Goal: Feedback & Contribution: Contribute content

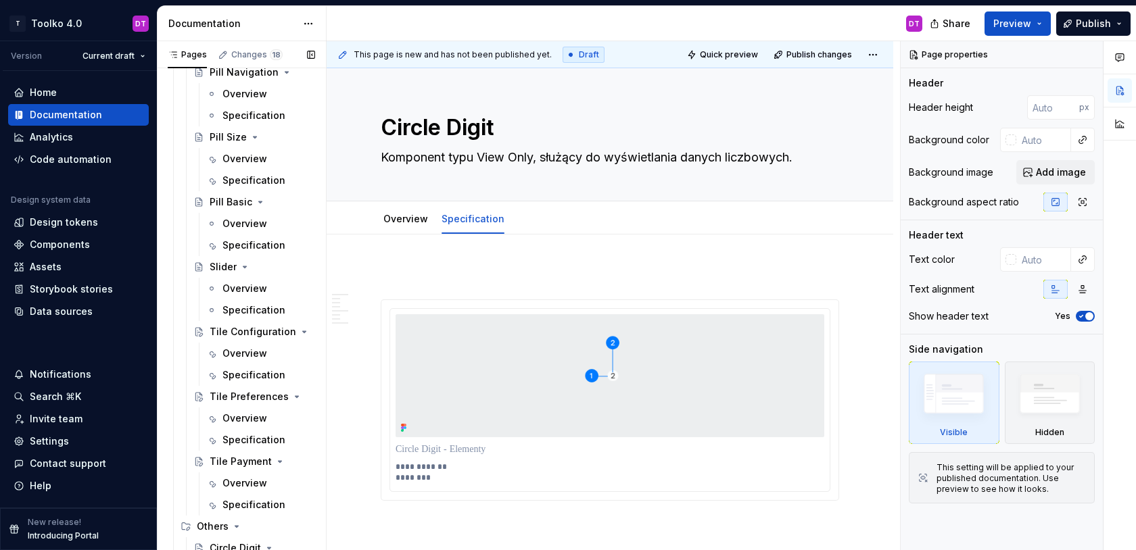
scroll to position [237, 0]
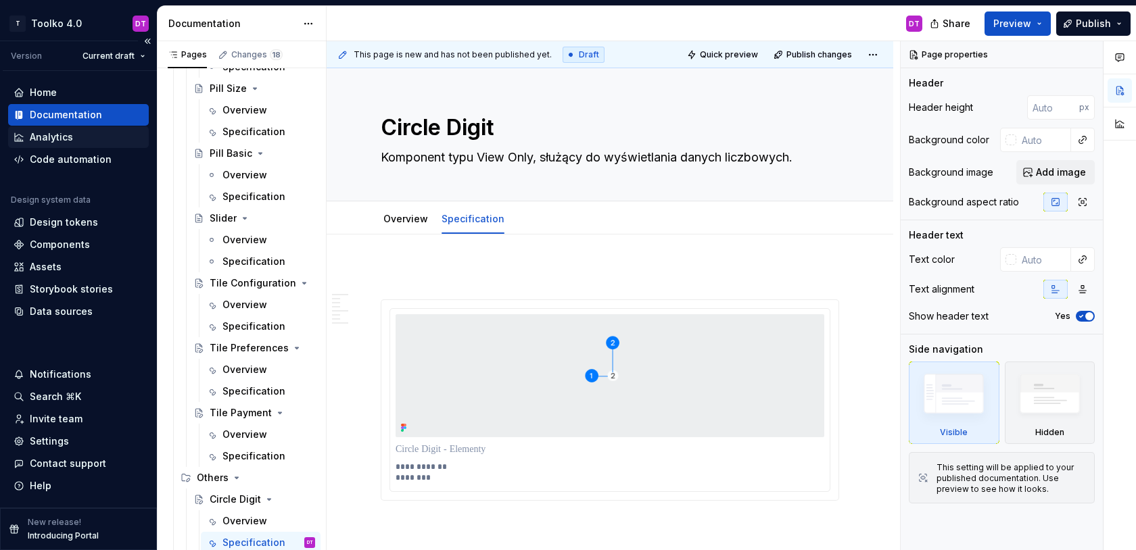
click at [46, 138] on div "Analytics" at bounding box center [51, 138] width 43 height 14
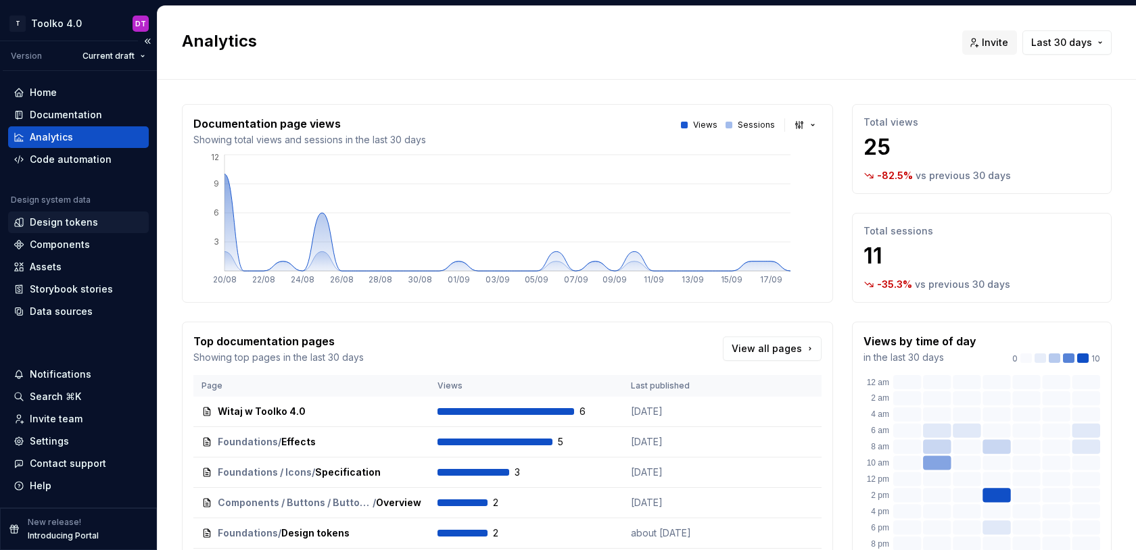
click at [61, 223] on div "Design tokens" at bounding box center [64, 223] width 68 height 14
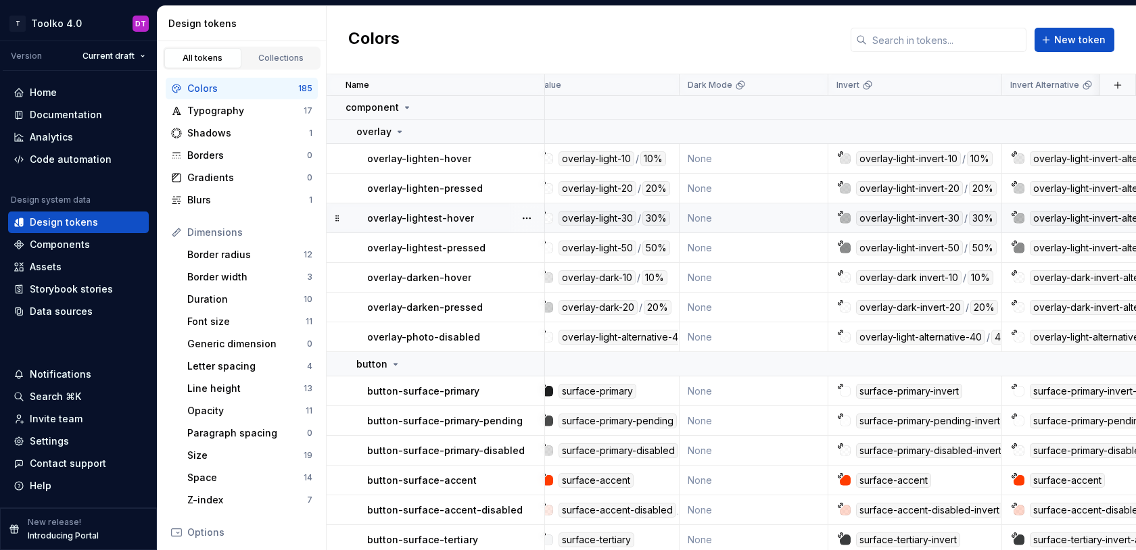
scroll to position [1, 0]
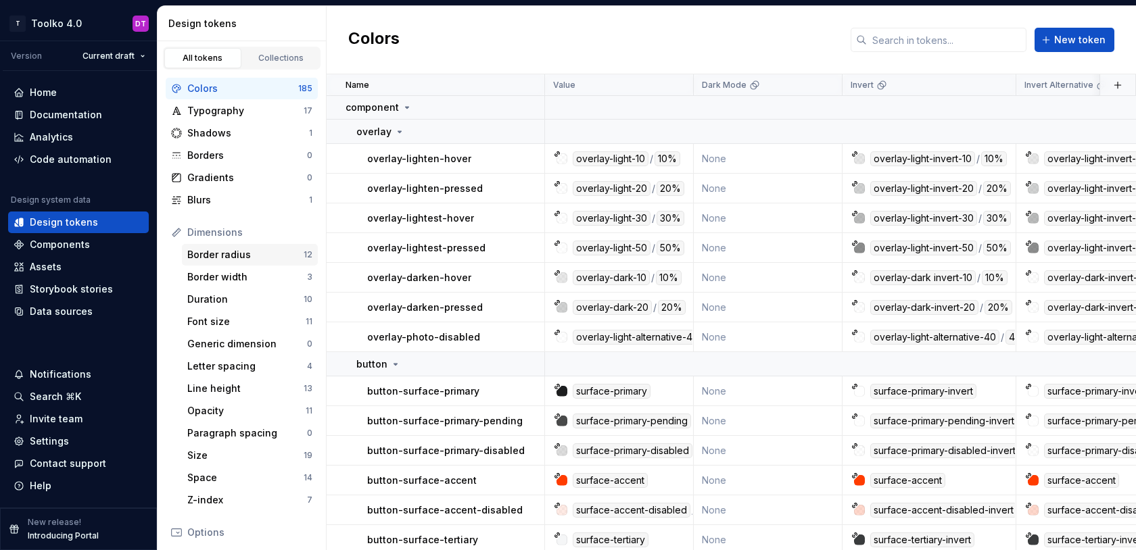
click at [229, 257] on div "Border radius" at bounding box center [245, 255] width 116 height 14
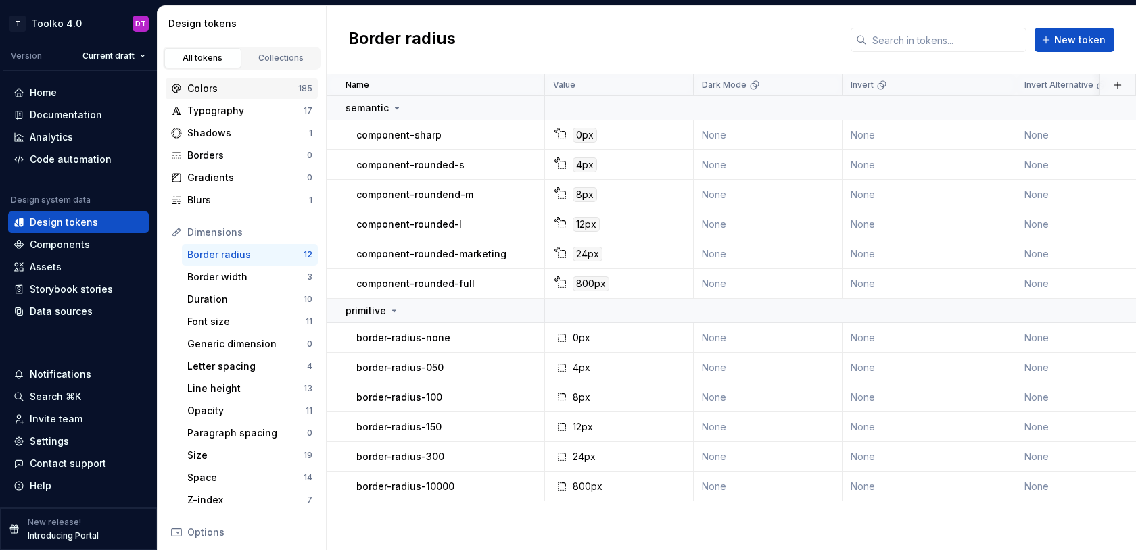
click at [205, 91] on div "Colors" at bounding box center [242, 89] width 111 height 14
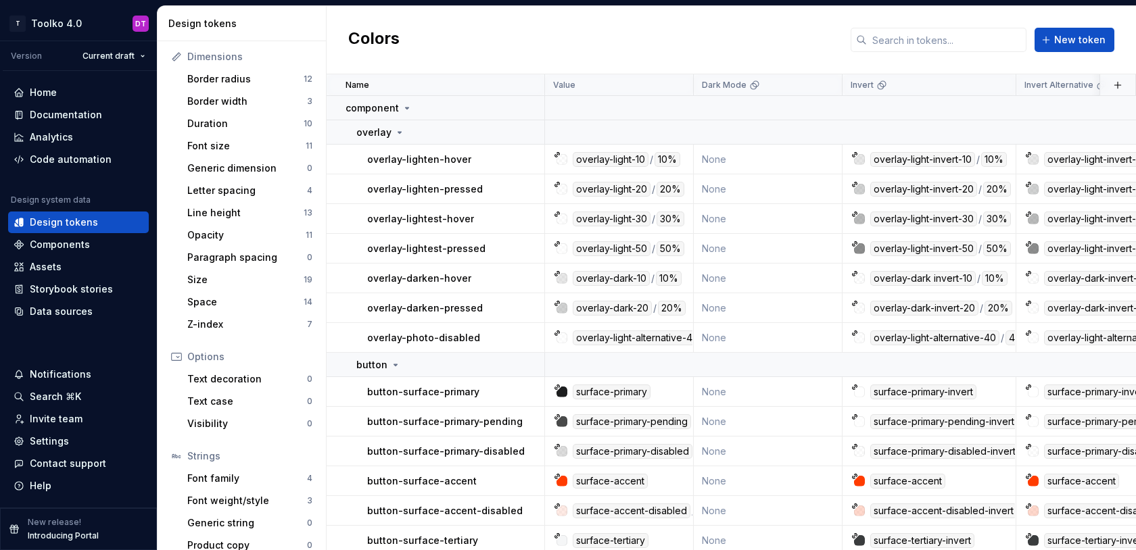
scroll to position [190, 0]
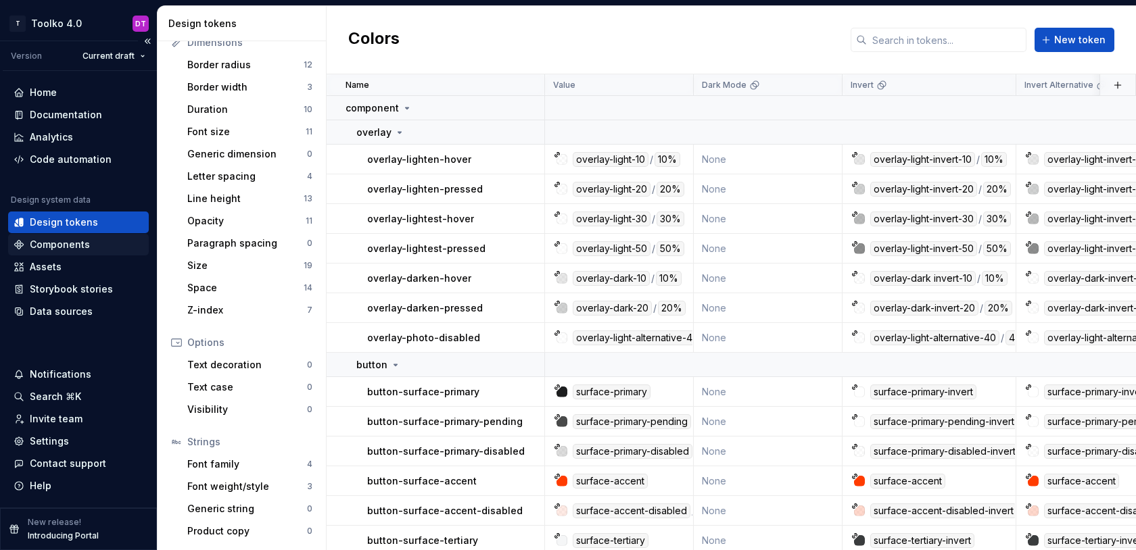
click at [63, 242] on div "Components" at bounding box center [60, 245] width 60 height 14
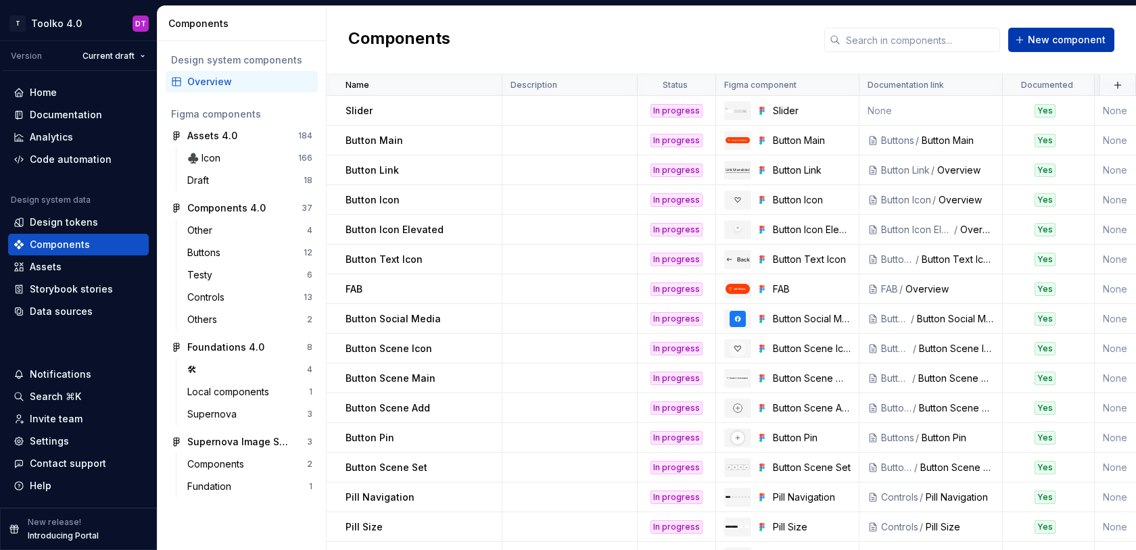
click at [1050, 40] on span "New component" at bounding box center [1067, 40] width 78 height 14
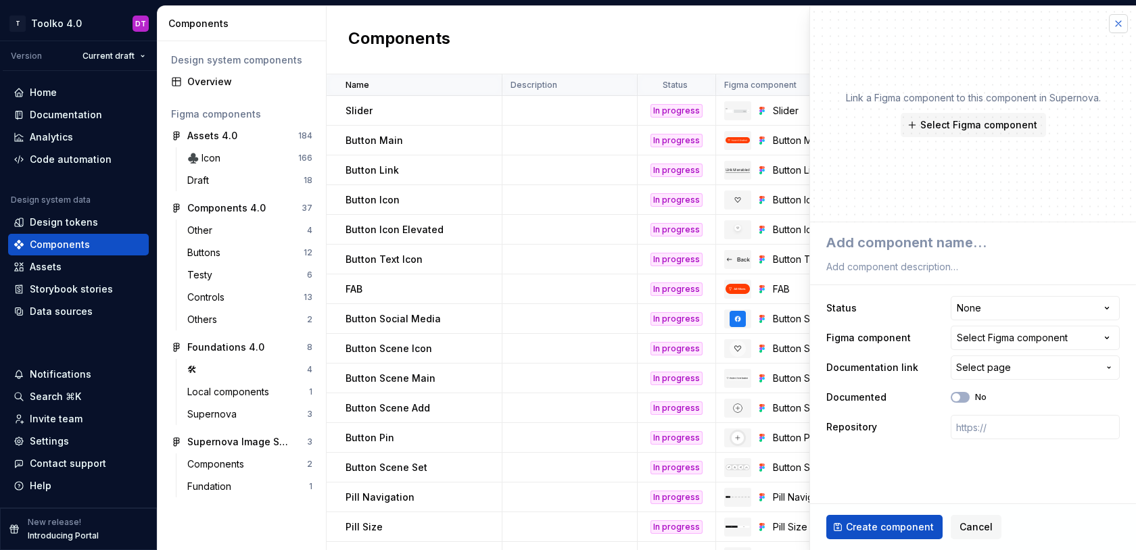
click at [1119, 21] on button "button" at bounding box center [1118, 23] width 19 height 19
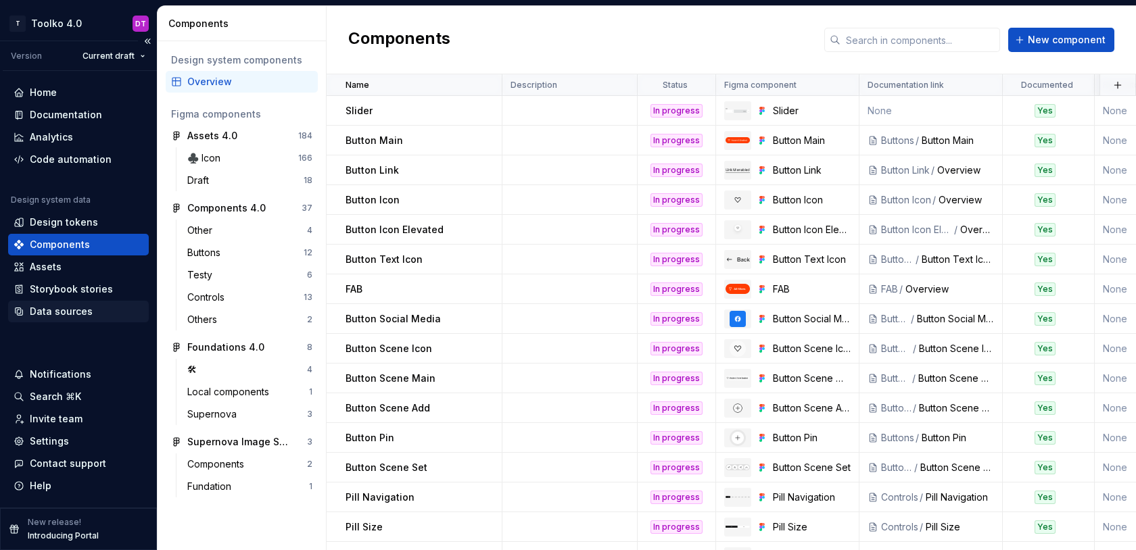
click at [52, 311] on div "Data sources" at bounding box center [61, 312] width 63 height 14
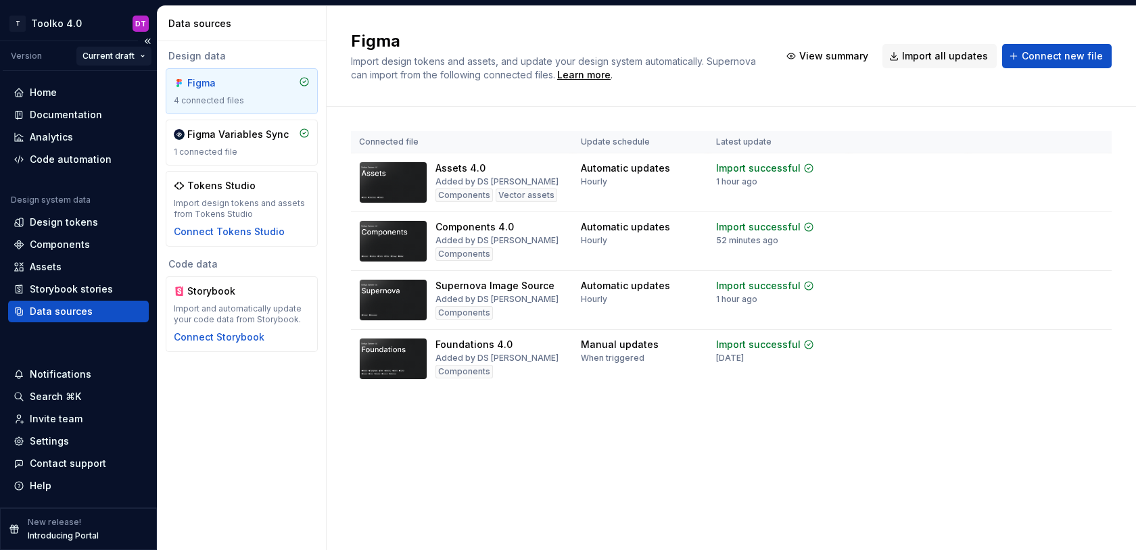
click at [130, 55] on html "T Toolko 4.0 DT Version Current draft Home Documentation Analytics Code automat…" at bounding box center [568, 275] width 1136 height 550
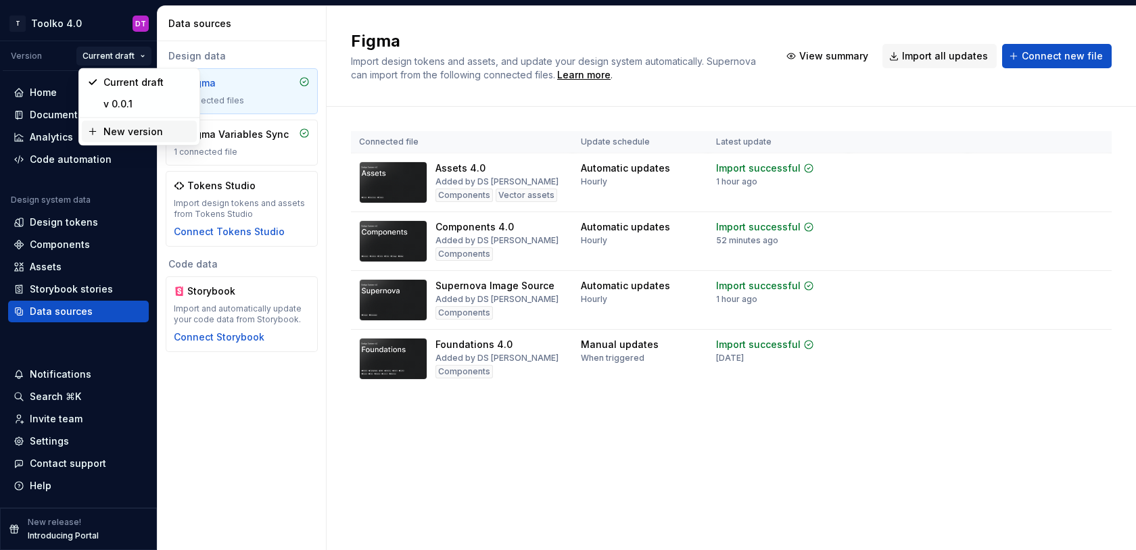
click at [110, 129] on div "New version" at bounding box center [147, 132] width 88 height 14
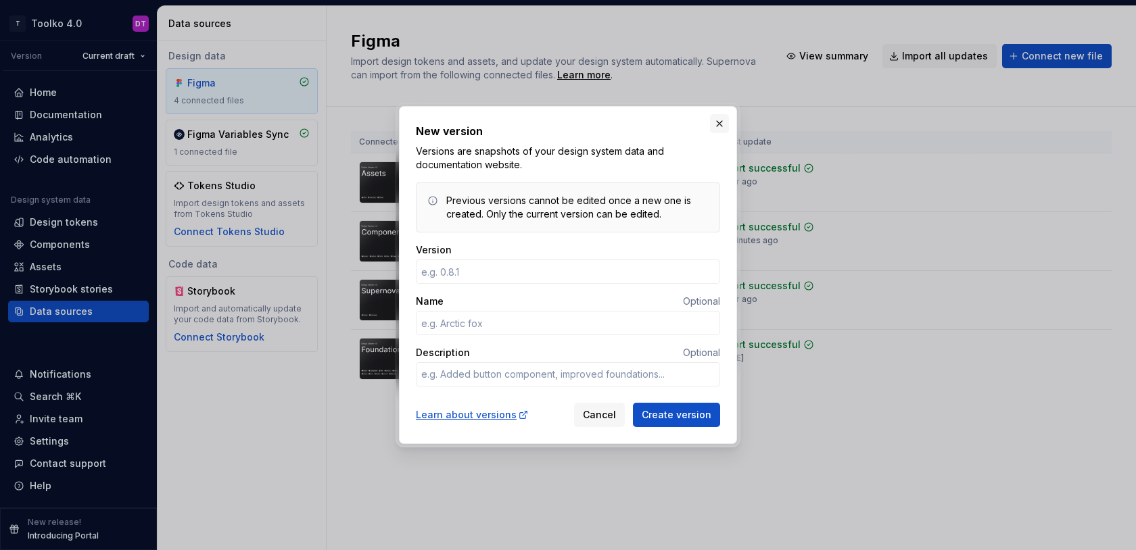
click at [721, 120] on button "button" at bounding box center [719, 123] width 19 height 19
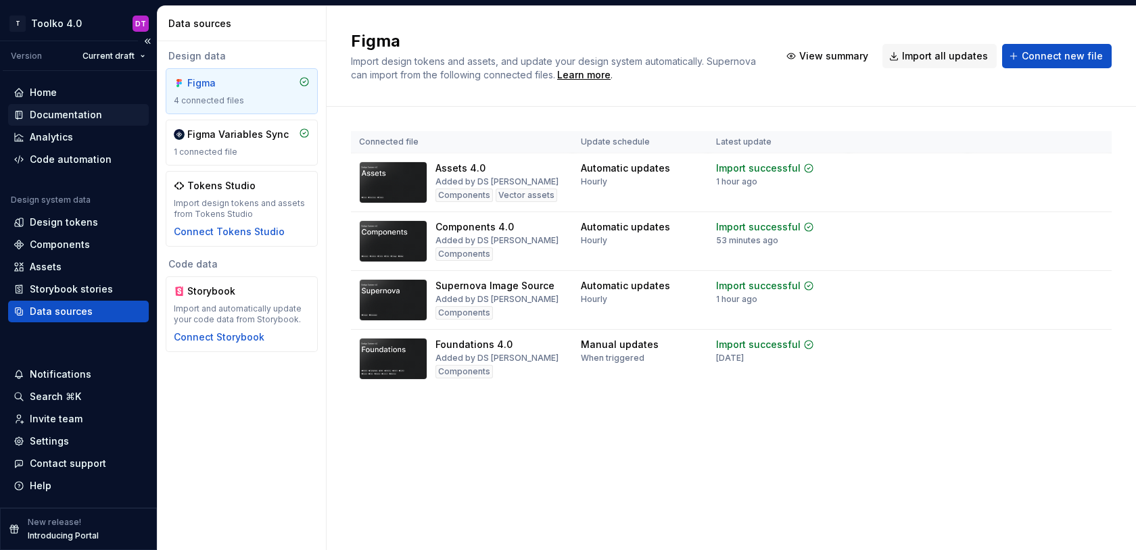
click at [70, 116] on div "Documentation" at bounding box center [66, 115] width 72 height 14
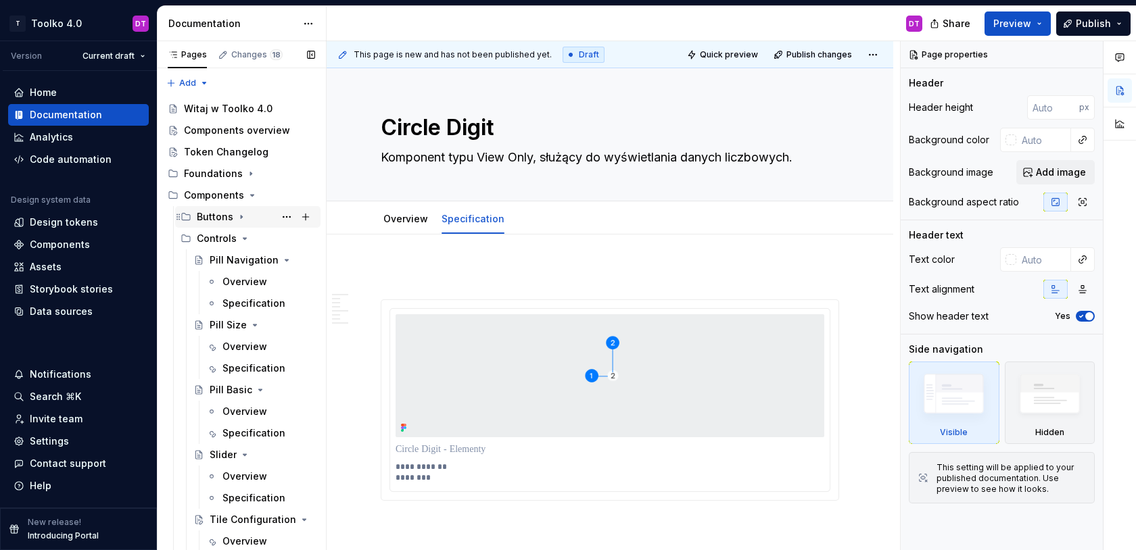
click at [239, 213] on icon "Page tree" at bounding box center [241, 217] width 11 height 11
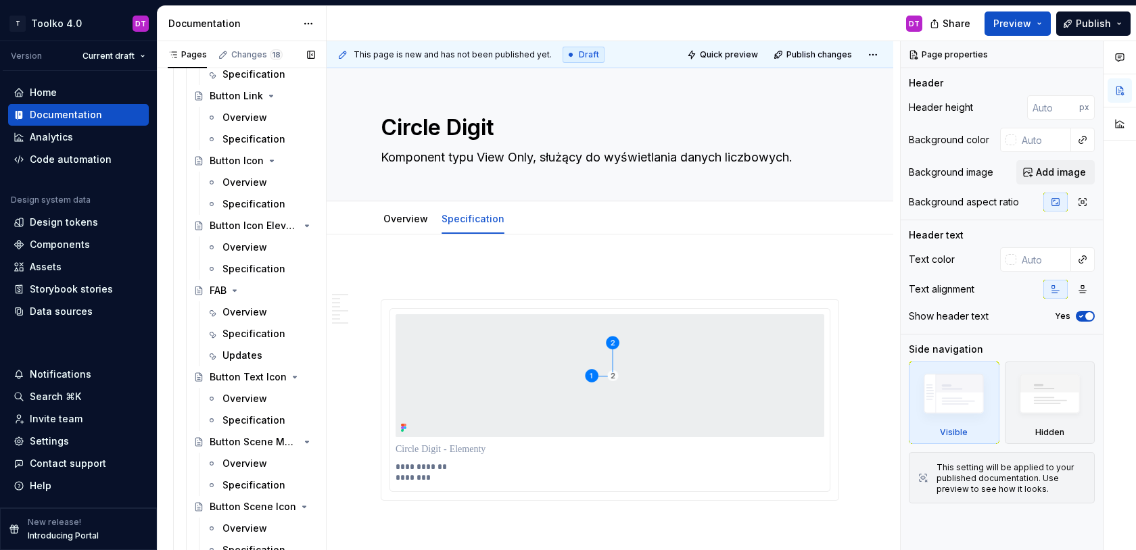
scroll to position [211, 0]
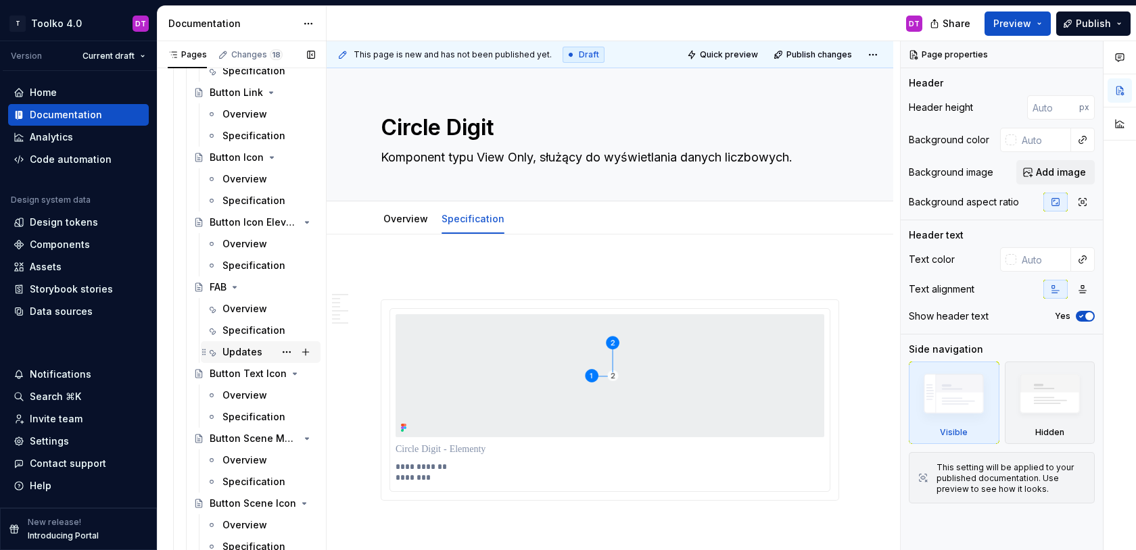
click at [237, 350] on div "Updates" at bounding box center [242, 353] width 40 height 14
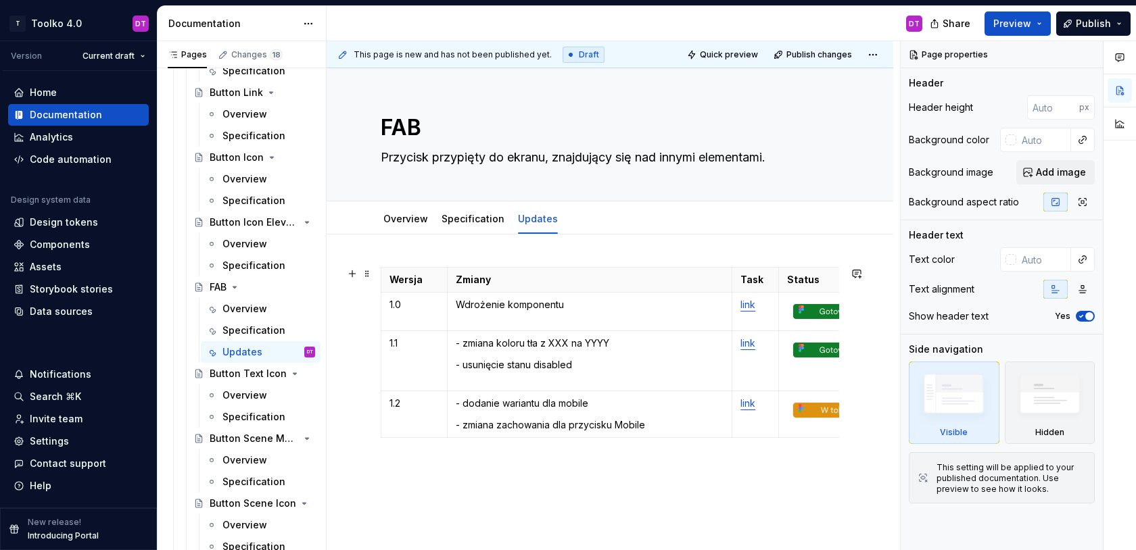
scroll to position [0, 44]
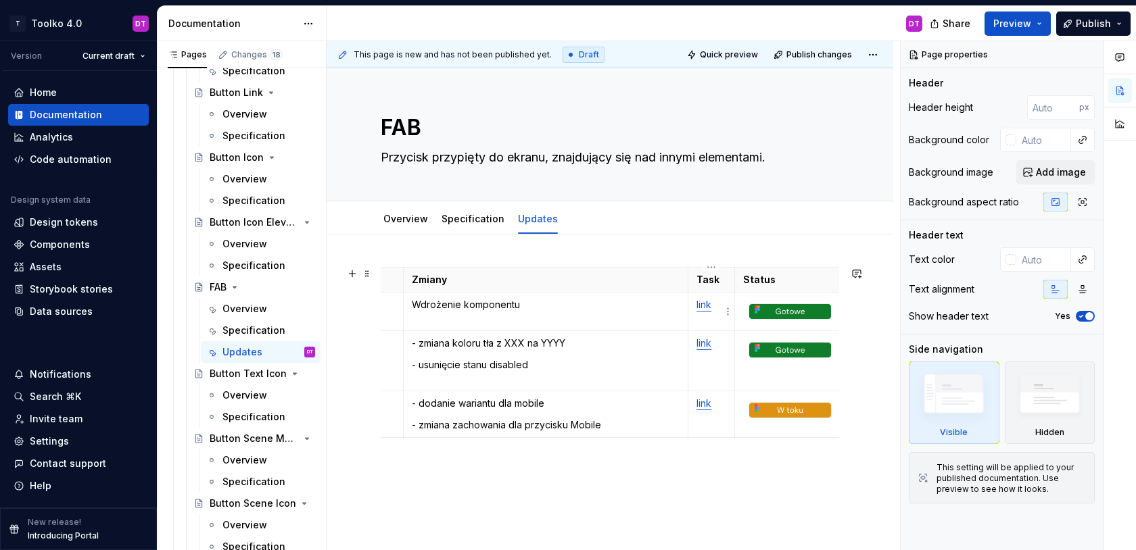
type textarea "*"
click at [705, 306] on link "link" at bounding box center [704, 304] width 15 height 11
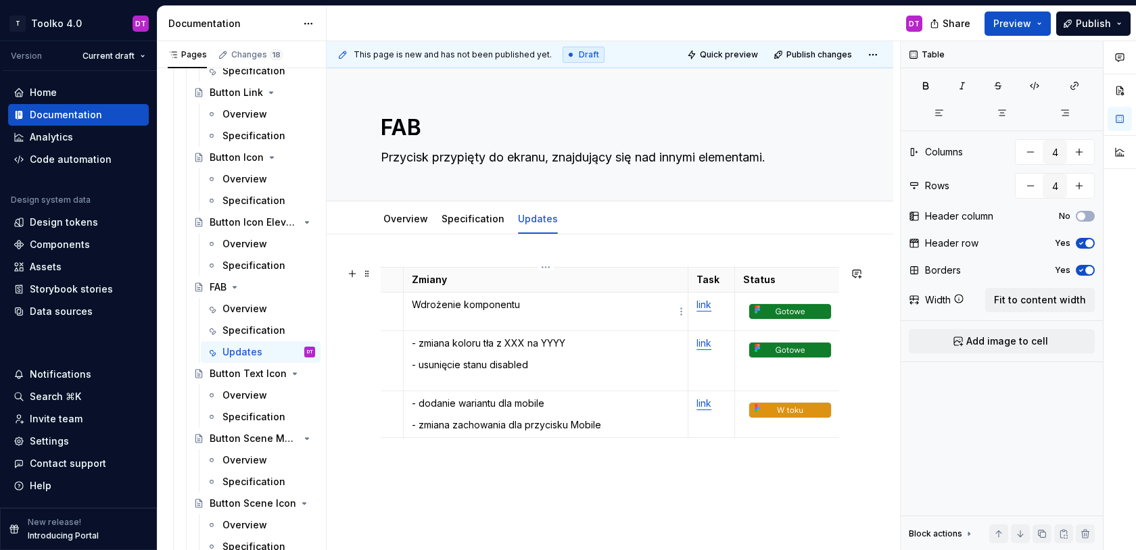
click at [583, 327] on td "Wdrożenie komponentu" at bounding box center [545, 312] width 285 height 39
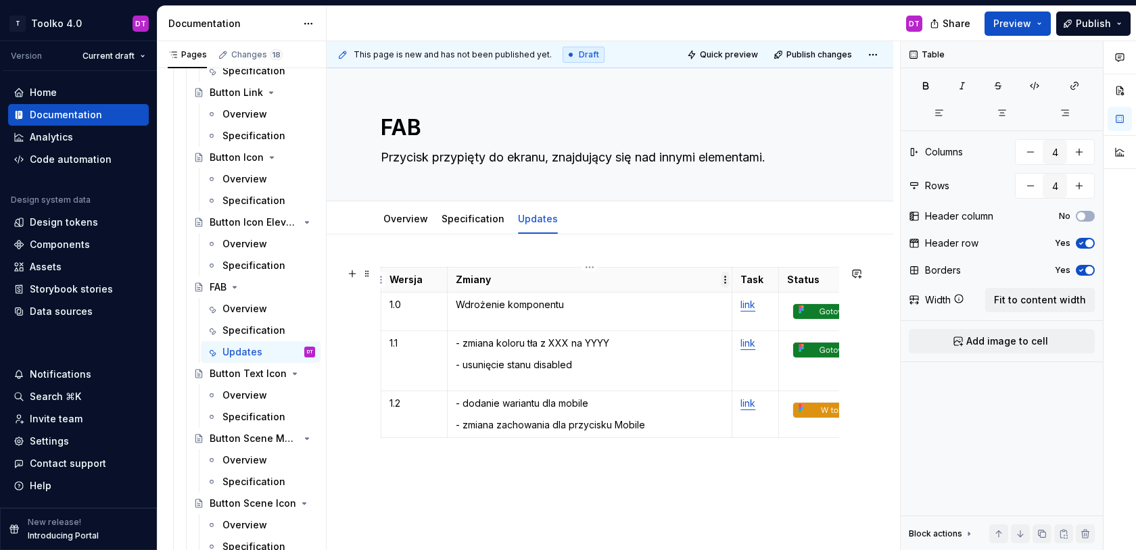
click at [726, 281] on html "T Toolko 4.0 DT Version Current draft Home Documentation Analytics Code automat…" at bounding box center [568, 275] width 1136 height 550
click at [674, 283] on html "T Toolko 4.0 DT Version Current draft Home Documentation Analytics Code automat…" at bounding box center [568, 275] width 1136 height 550
click at [595, 270] on html "T Toolko 4.0 DT Version Current draft Home Documentation Analytics Code automat…" at bounding box center [568, 275] width 1136 height 550
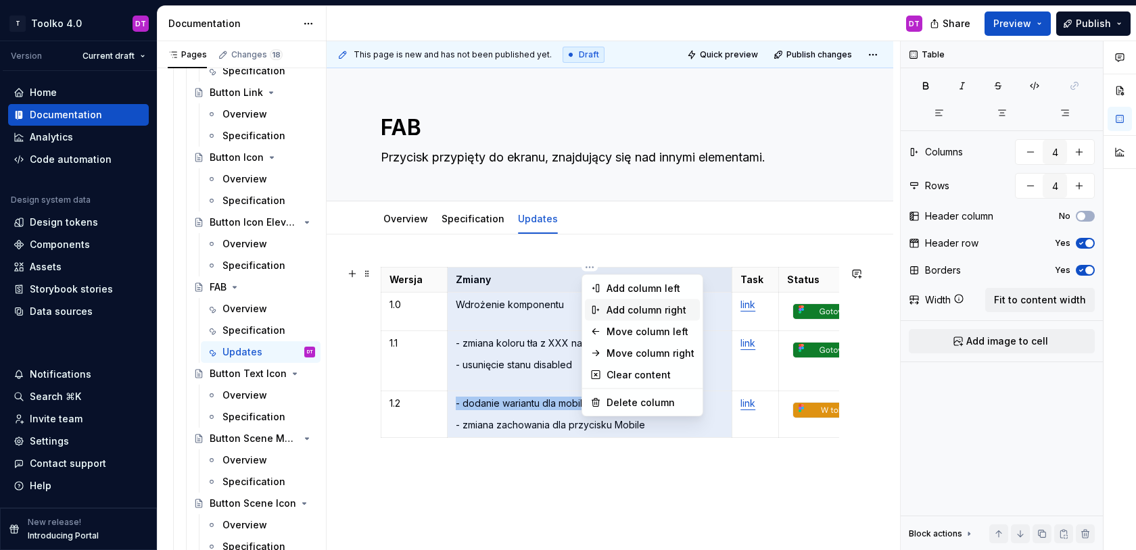
click at [635, 304] on div "Add column right" at bounding box center [651, 311] width 88 height 14
type input "5"
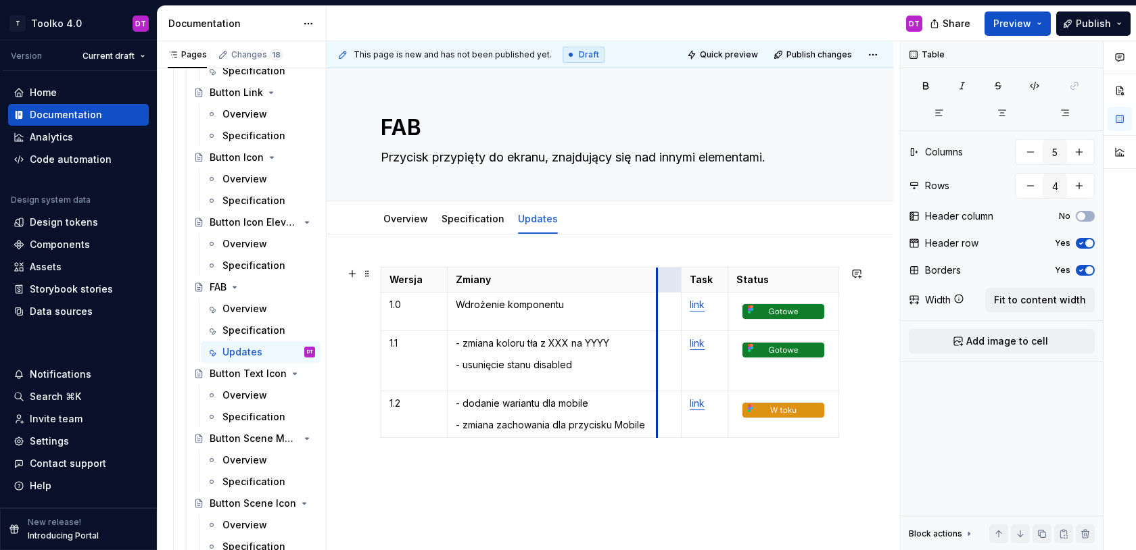
drag, startPoint x: 714, startPoint y: 279, endPoint x: 639, endPoint y: 278, distance: 75.1
click at [661, 277] on p at bounding box center [666, 280] width 14 height 14
type textarea "*"
click at [394, 306] on p "1.0" at bounding box center [413, 305] width 49 height 14
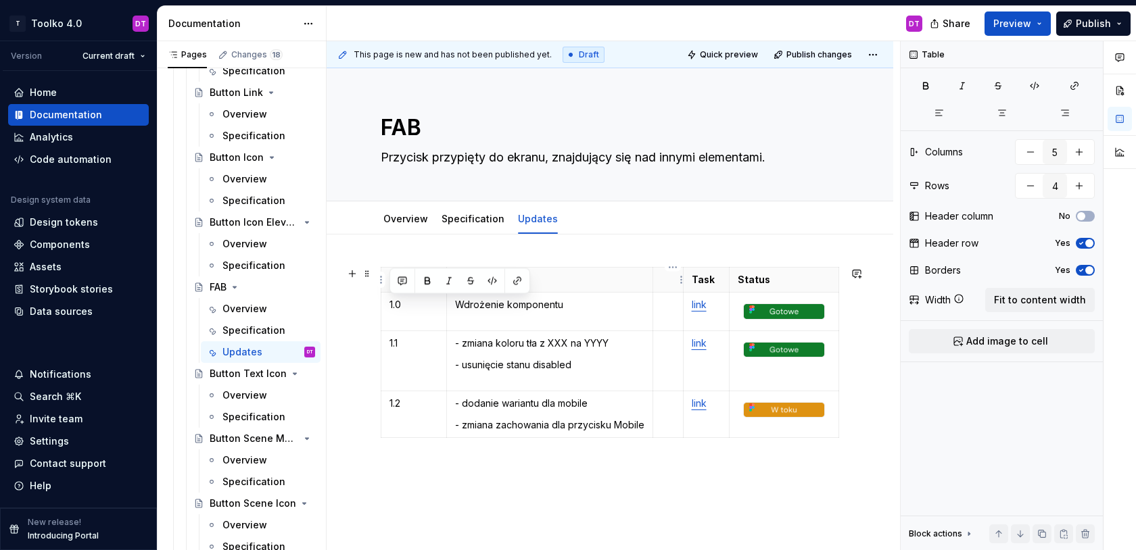
click at [667, 284] on p at bounding box center [668, 280] width 14 height 14
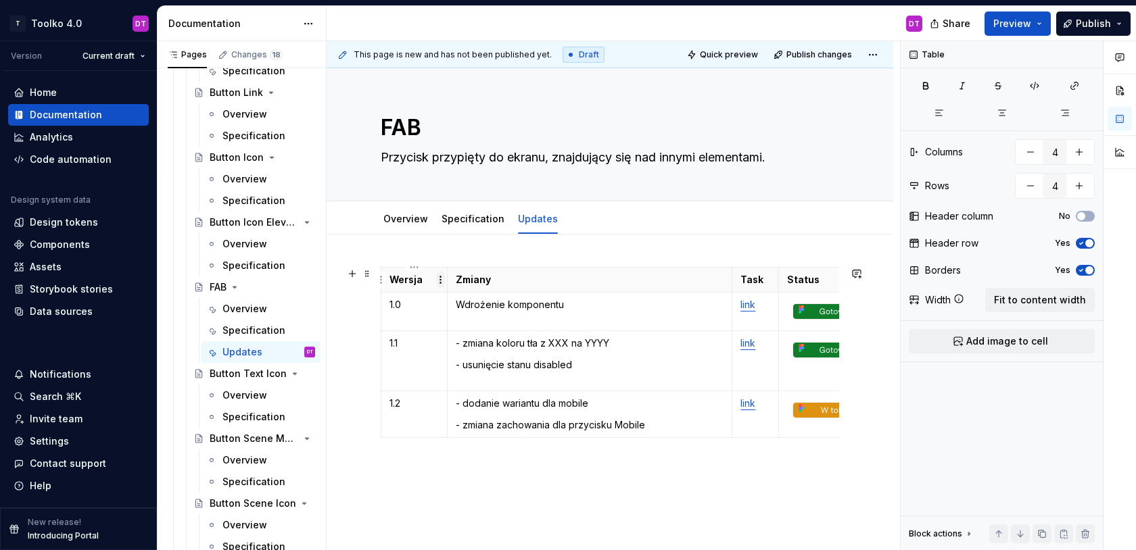
click at [442, 279] on html "T Toolko 4.0 DT Version Current draft Home Documentation Analytics Code automat…" at bounding box center [568, 275] width 1136 height 550
click at [425, 276] on html "T Toolko 4.0 DT Version Current draft Home Documentation Analytics Code automat…" at bounding box center [568, 275] width 1136 height 550
click at [414, 265] on html "T Toolko 4.0 DT Version Current draft Home Documentation Analytics Code automat…" at bounding box center [568, 275] width 1136 height 550
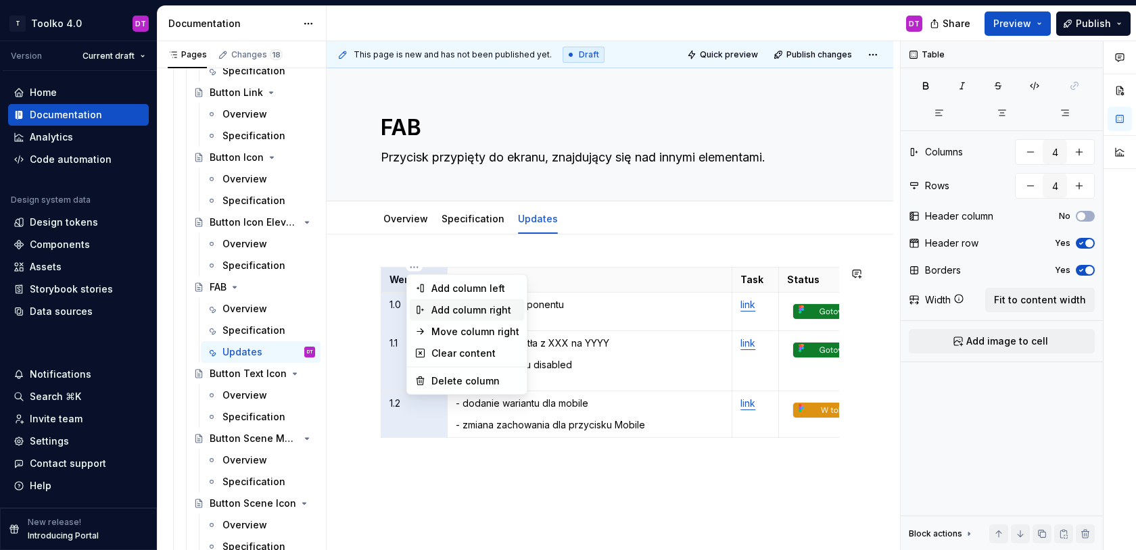
click at [469, 309] on div "Add column right" at bounding box center [475, 311] width 88 height 14
type input "5"
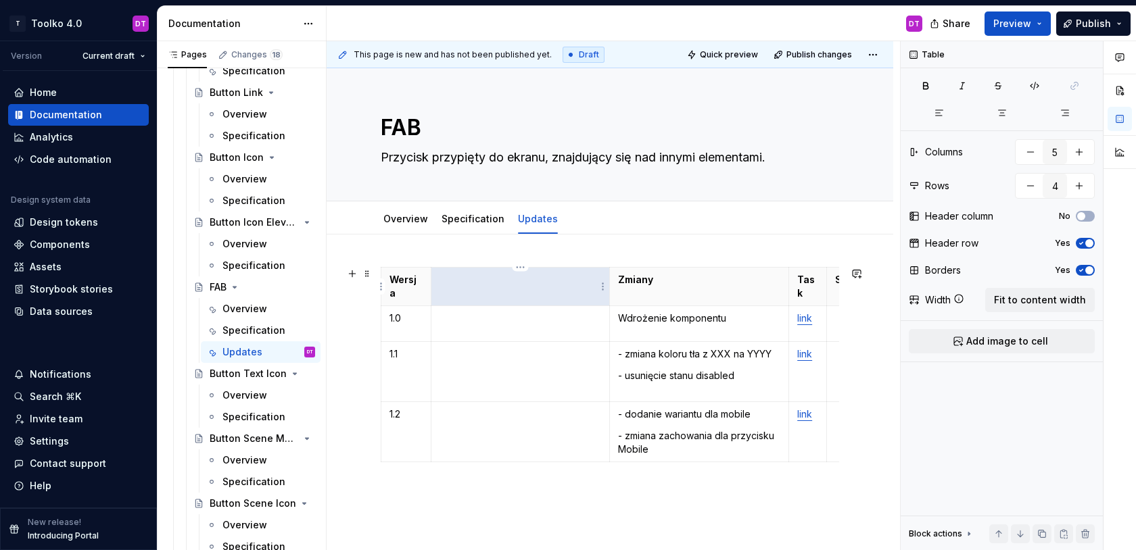
click at [468, 291] on th at bounding box center [520, 287] width 179 height 39
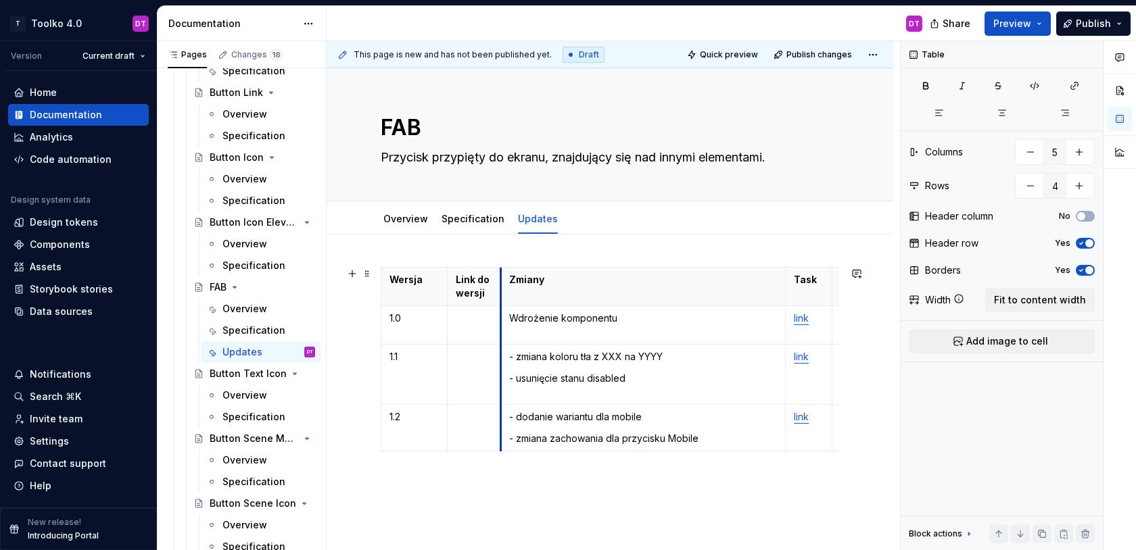
drag, startPoint x: 610, startPoint y: 275, endPoint x: 485, endPoint y: 272, distance: 125.1
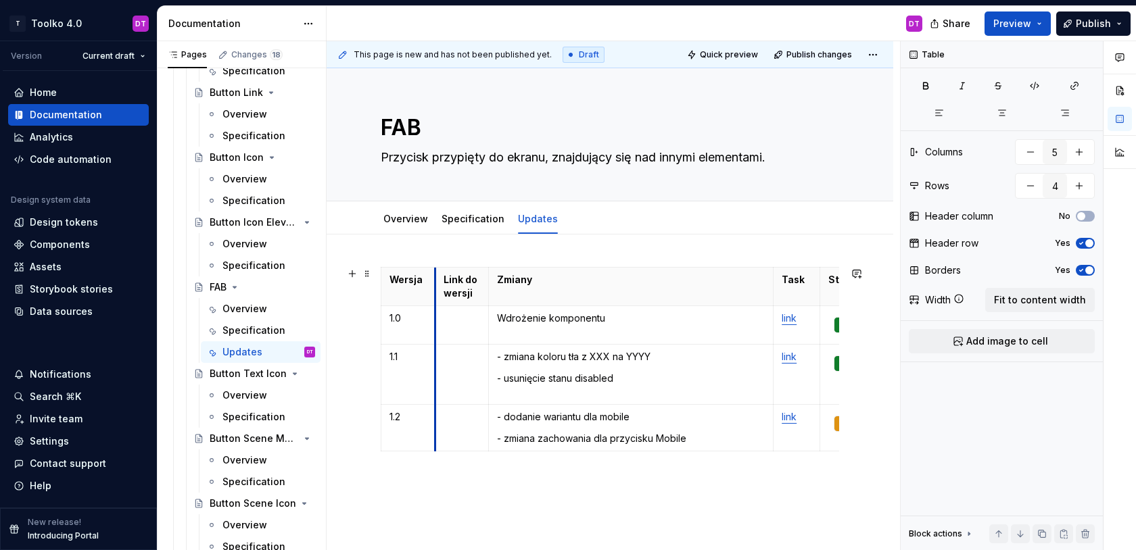
drag, startPoint x: 446, startPoint y: 277, endPoint x: 433, endPoint y: 276, distance: 12.2
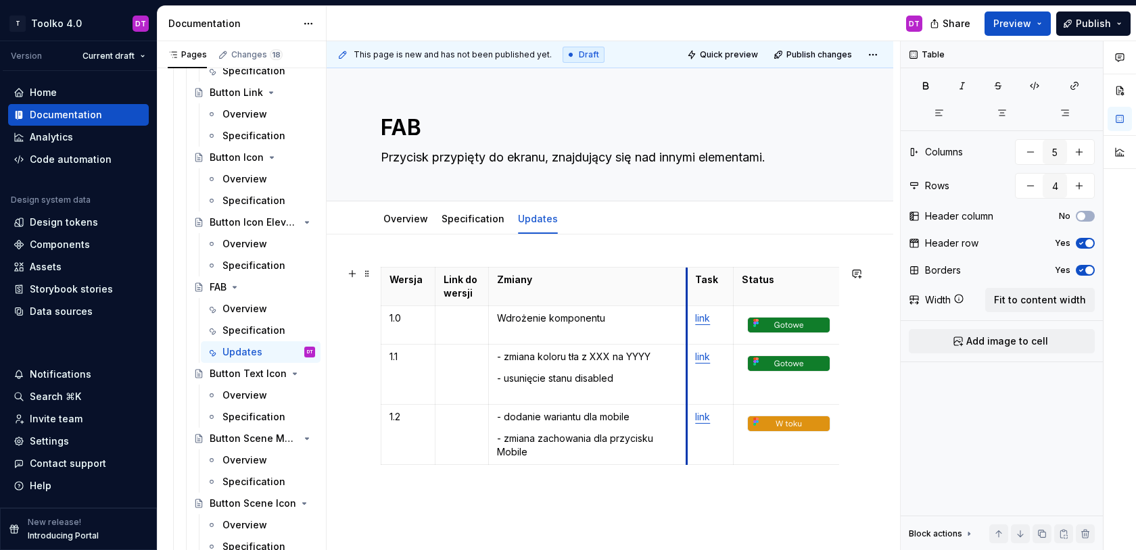
drag, startPoint x: 772, startPoint y: 277, endPoint x: 685, endPoint y: 283, distance: 86.8
click at [679, 250] on div "Wersja Link do wersji Zmiany Task Status 1.0 Wdrożenie komponentu link 1.1 - zm…" at bounding box center [610, 460] width 567 height 450
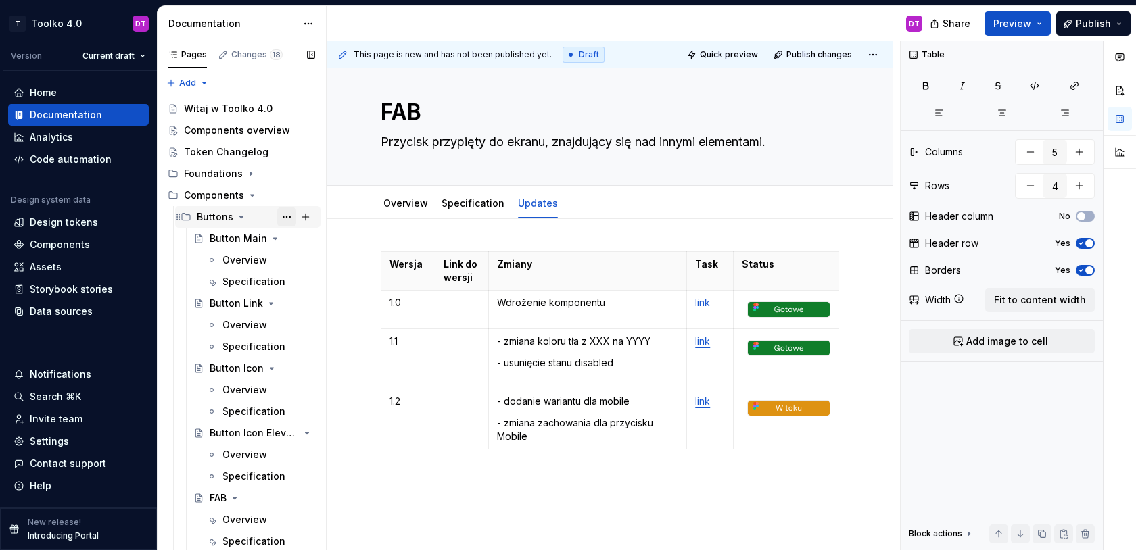
click at [283, 216] on button "Page tree" at bounding box center [286, 217] width 19 height 19
click at [231, 193] on div "Pages Changes 18 Add Accessibility guide for tree Page tree. Navigate the tree …" at bounding box center [241, 298] width 169 height 515
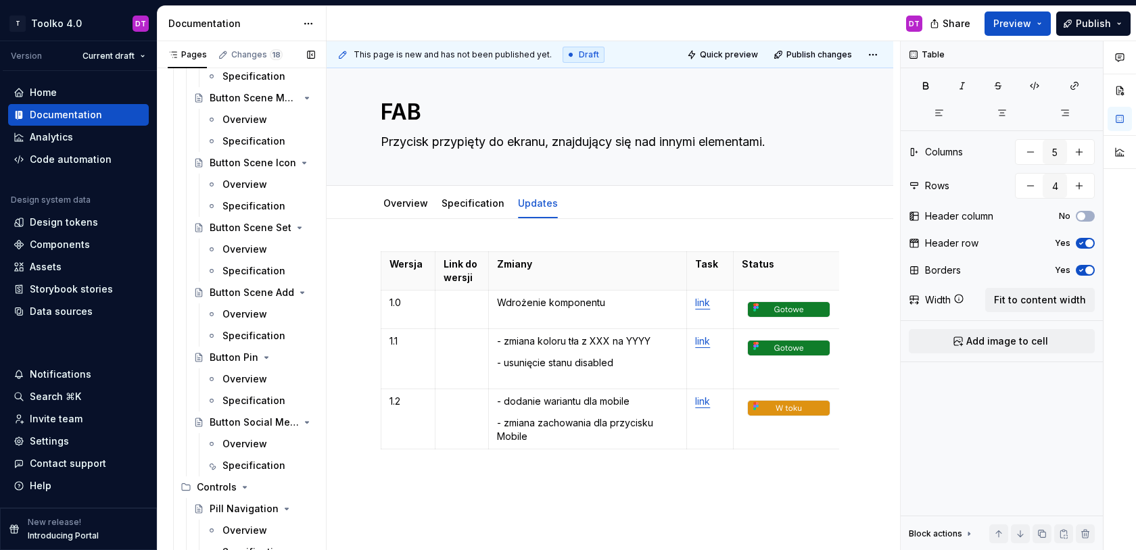
scroll to position [972, 0]
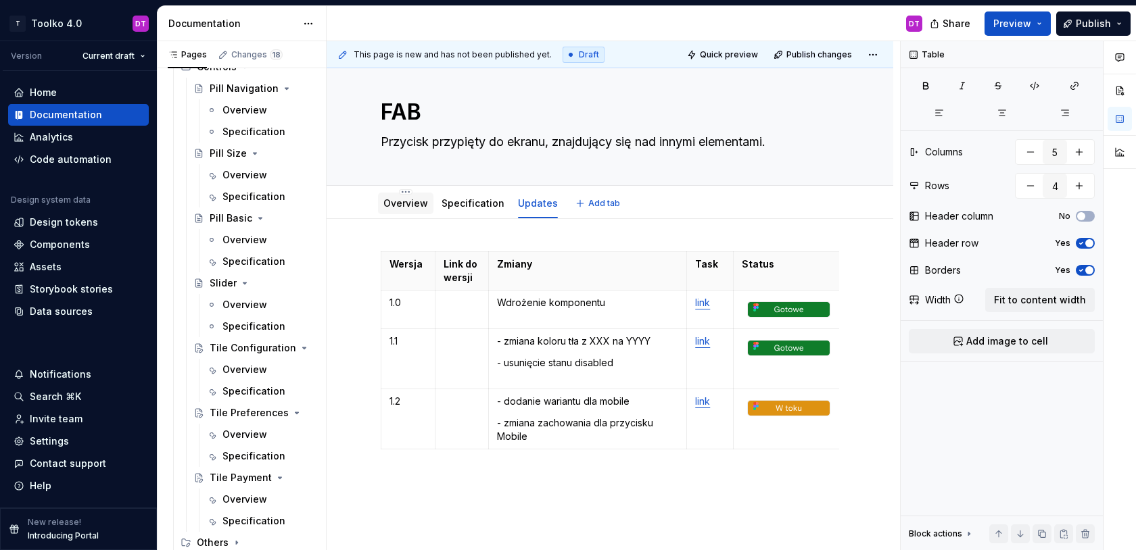
click at [415, 210] on div "Overview" at bounding box center [405, 204] width 45 height 14
click at [405, 206] on link "Overview" at bounding box center [405, 202] width 45 height 11
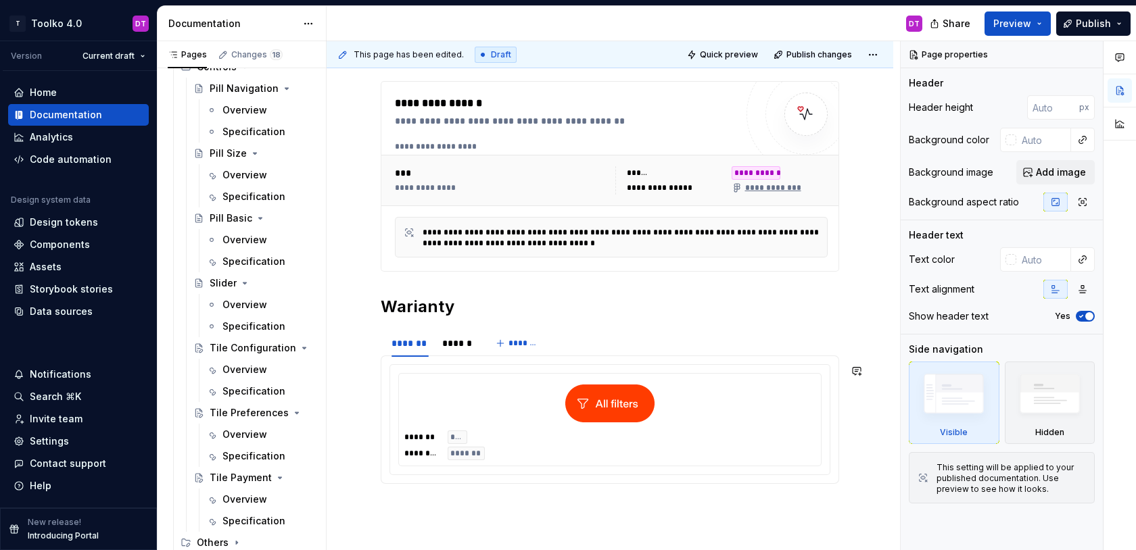
scroll to position [344, 0]
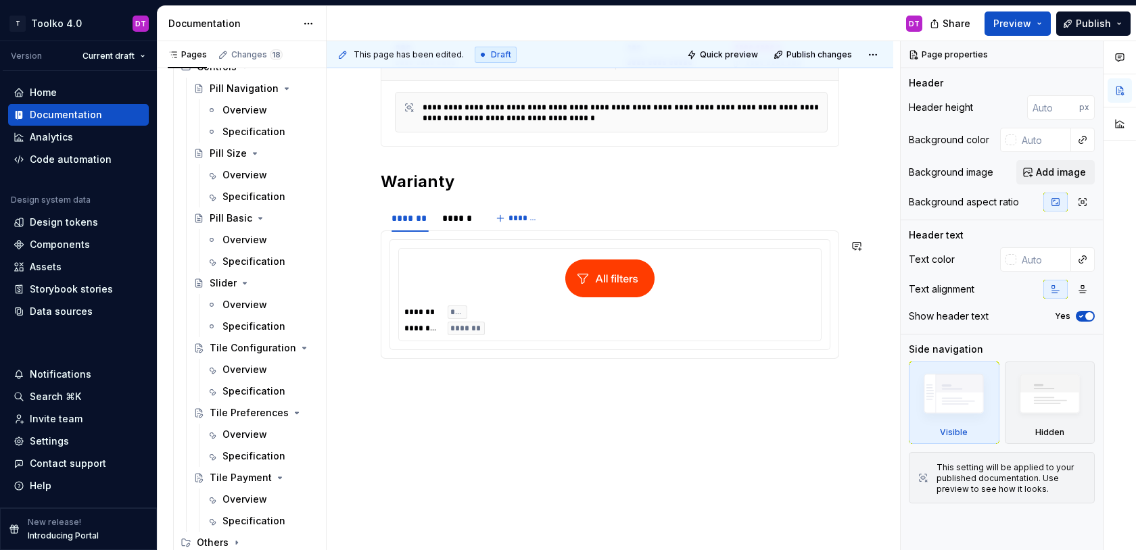
click at [458, 410] on div "**********" at bounding box center [610, 221] width 567 height 660
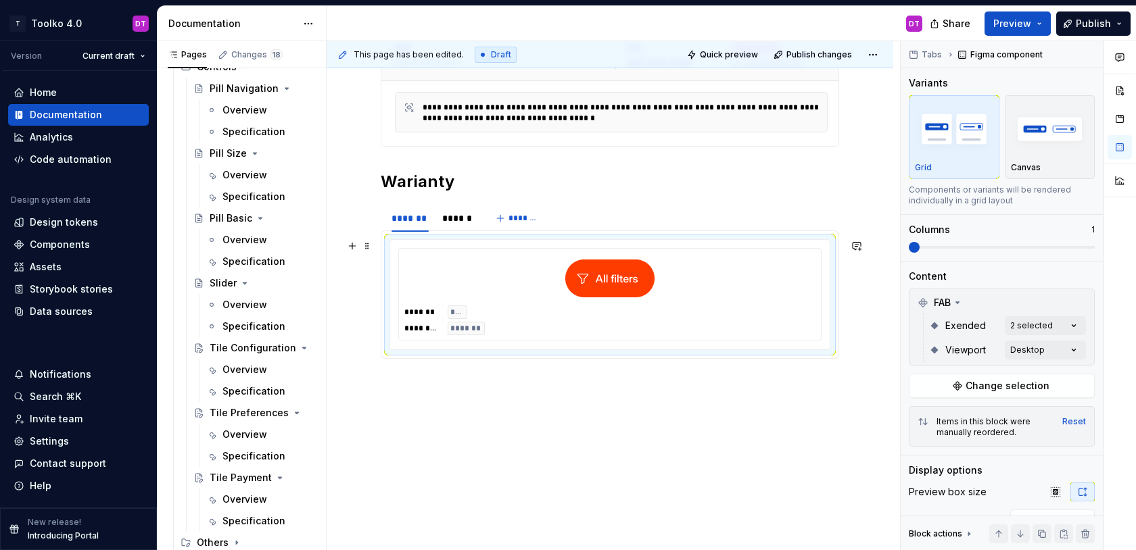
click at [446, 275] on div at bounding box center [609, 278] width 411 height 49
click at [600, 443] on div "**********" at bounding box center [610, 232] width 567 height 682
click at [457, 376] on p at bounding box center [610, 383] width 458 height 16
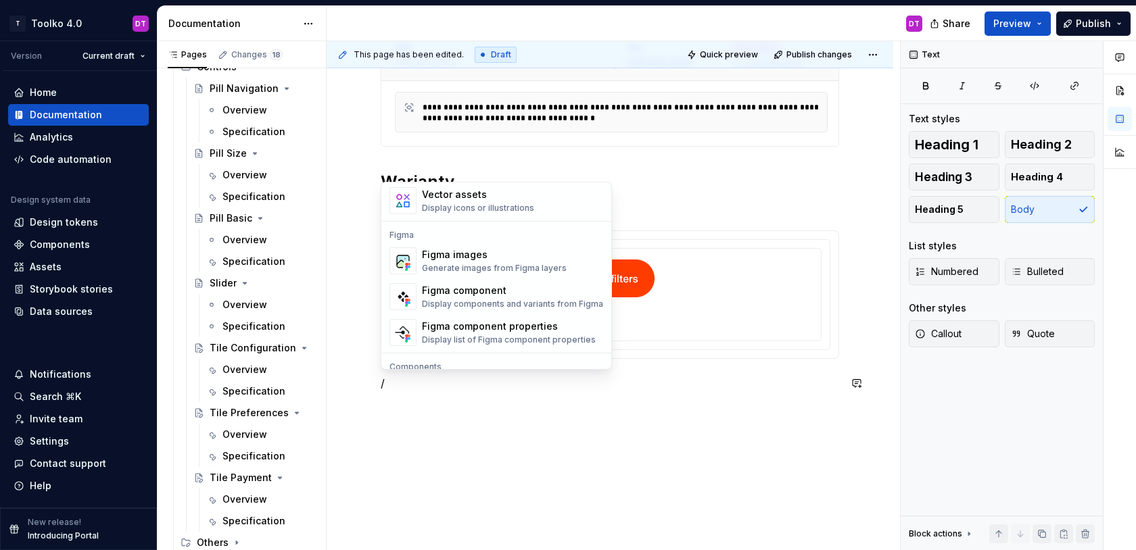
scroll to position [1235, 0]
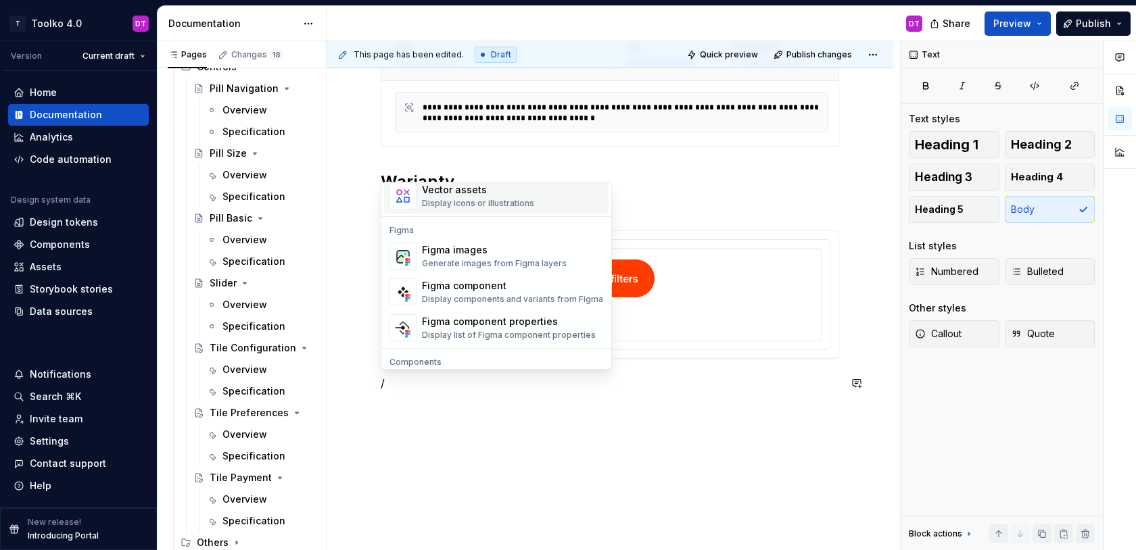
click at [469, 204] on div "Display icons or illustrations" at bounding box center [478, 203] width 112 height 11
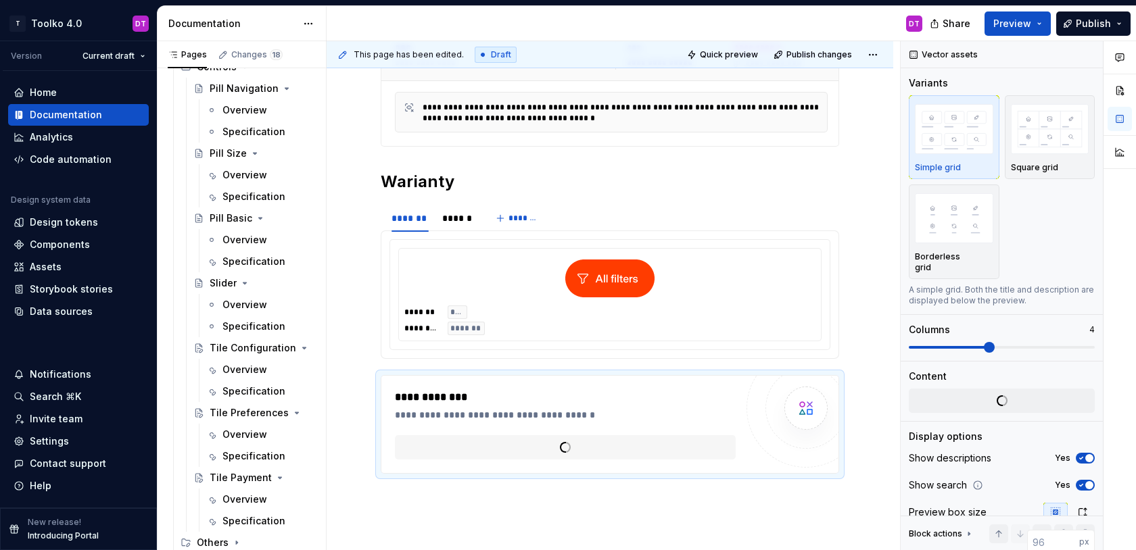
type textarea "*"
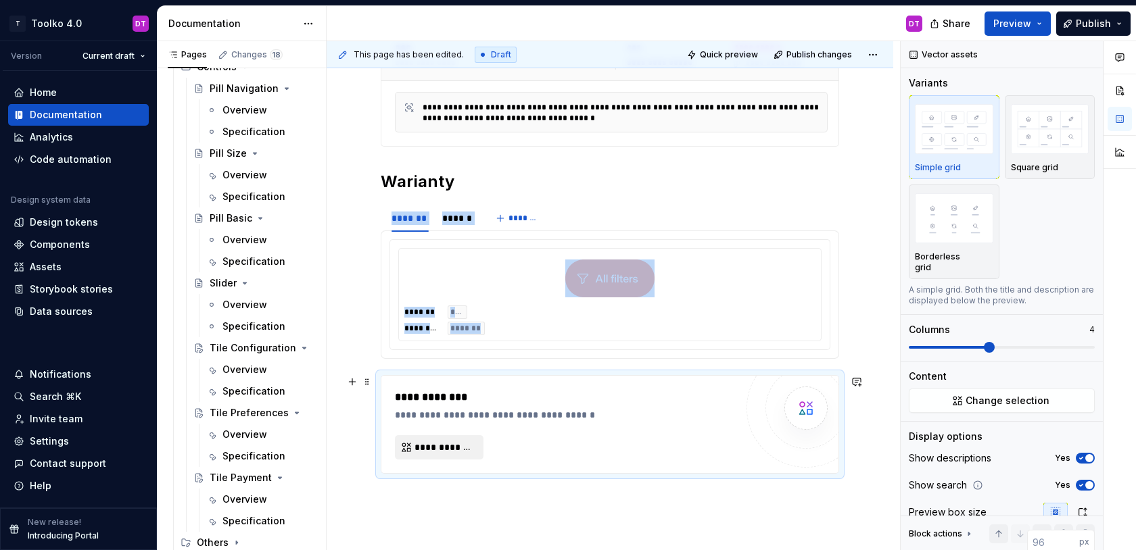
click at [458, 447] on span "**********" at bounding box center [445, 448] width 60 height 14
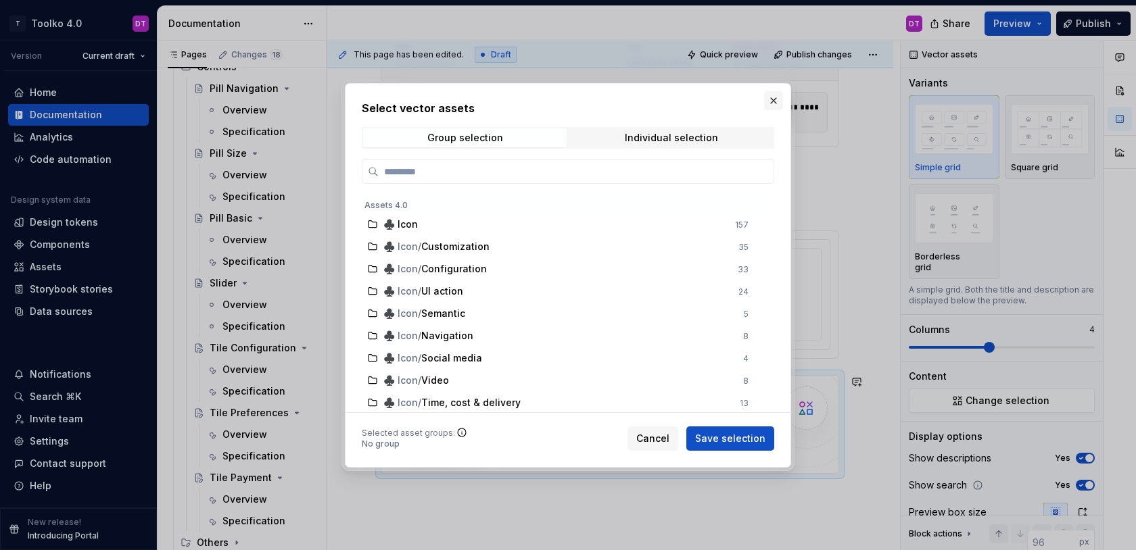
click at [774, 101] on button "button" at bounding box center [773, 100] width 19 height 19
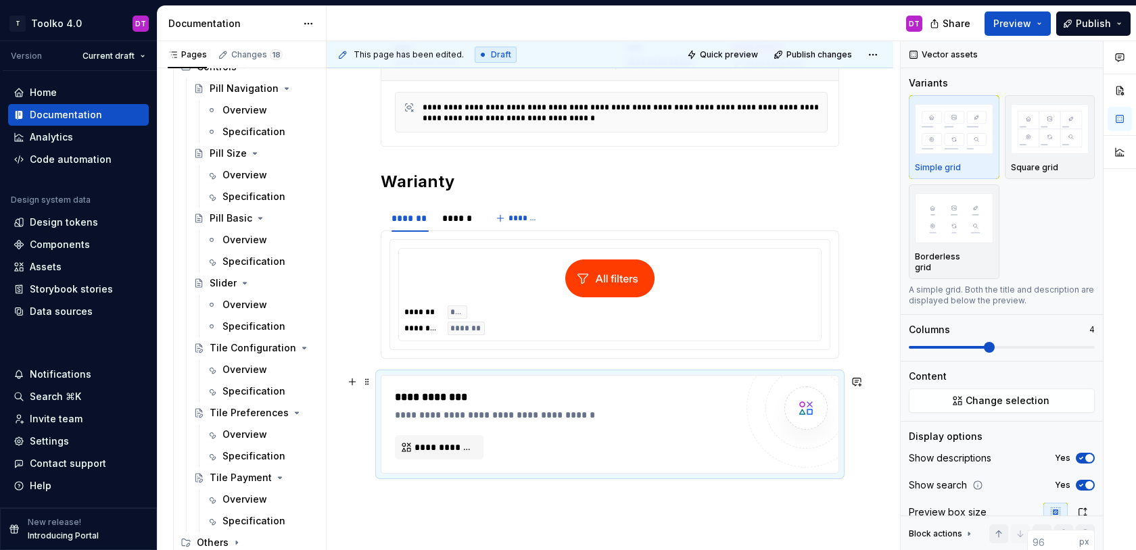
click at [509, 436] on div "**********" at bounding box center [565, 424] width 341 height 70
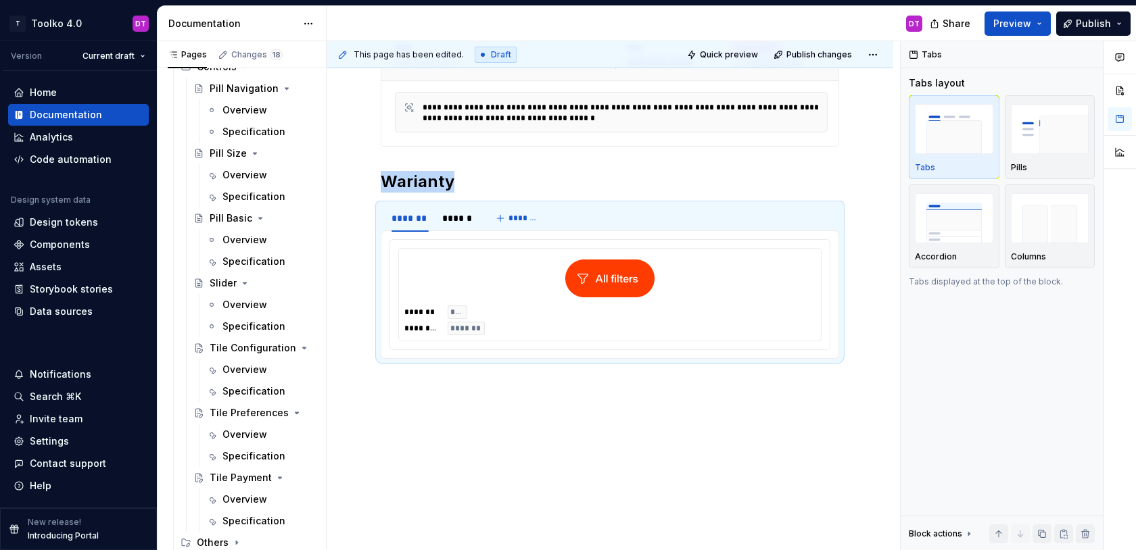
click at [448, 406] on div "**********" at bounding box center [610, 221] width 567 height 660
click at [392, 390] on div "**********" at bounding box center [610, 221] width 567 height 660
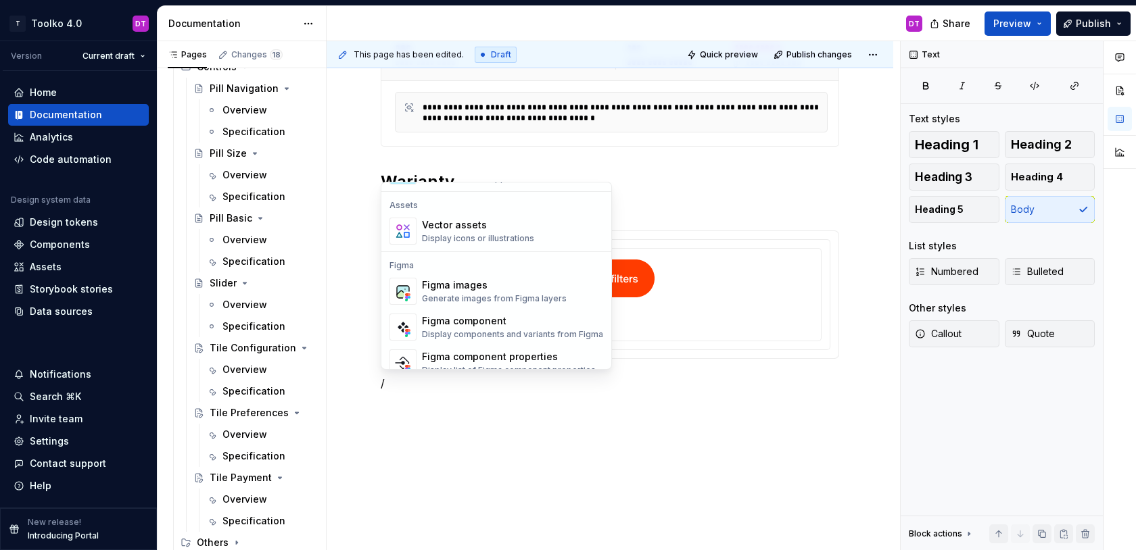
scroll to position [1196, 0]
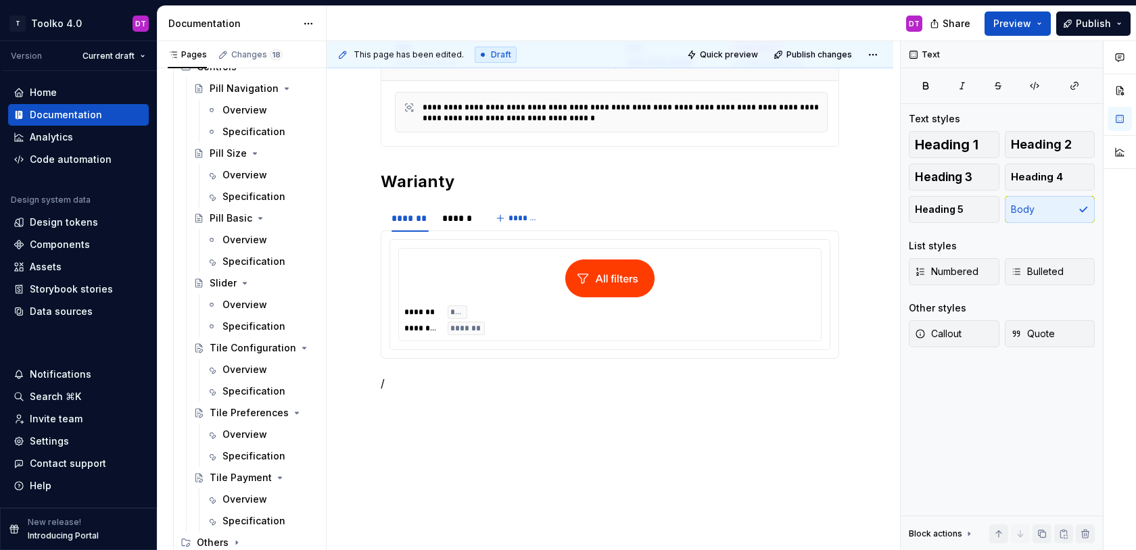
click at [454, 402] on div "**********" at bounding box center [610, 166] width 458 height 484
click at [508, 262] on div at bounding box center [609, 278] width 411 height 49
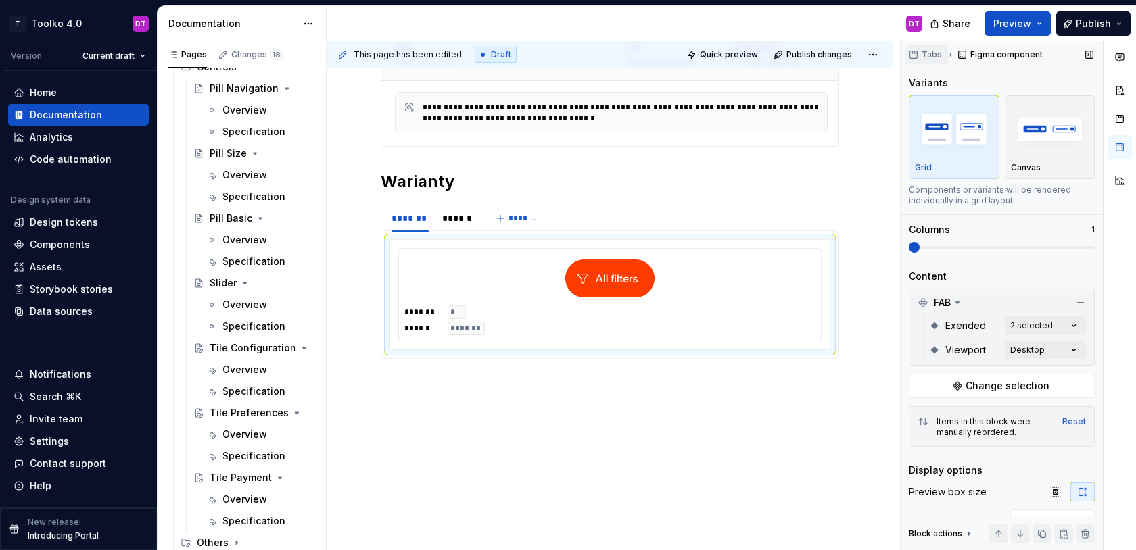
click at [938, 55] on span "Tabs" at bounding box center [932, 54] width 20 height 11
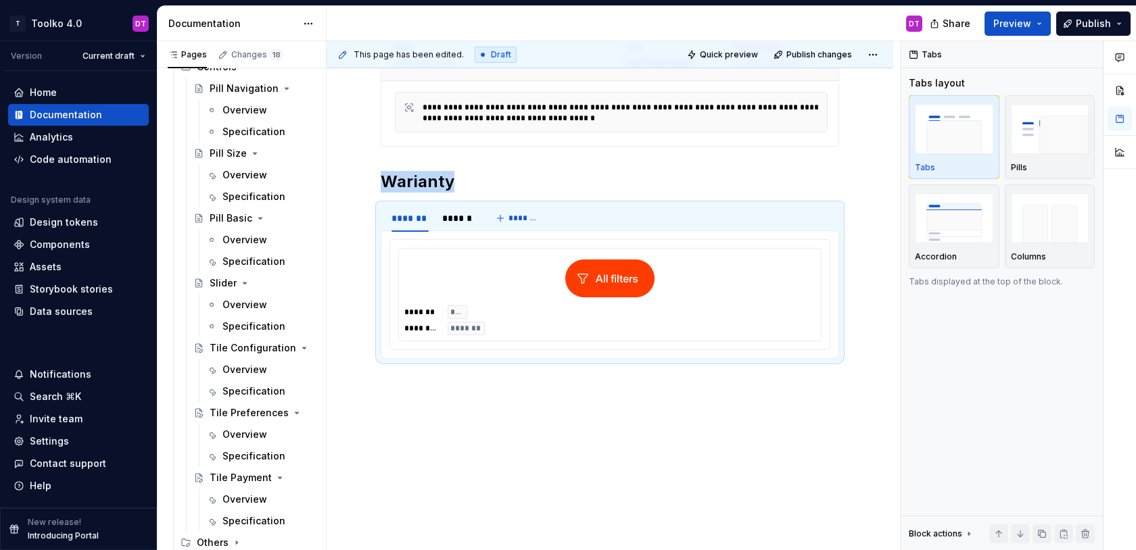
click at [825, 417] on div "**********" at bounding box center [613, 296] width 573 height 510
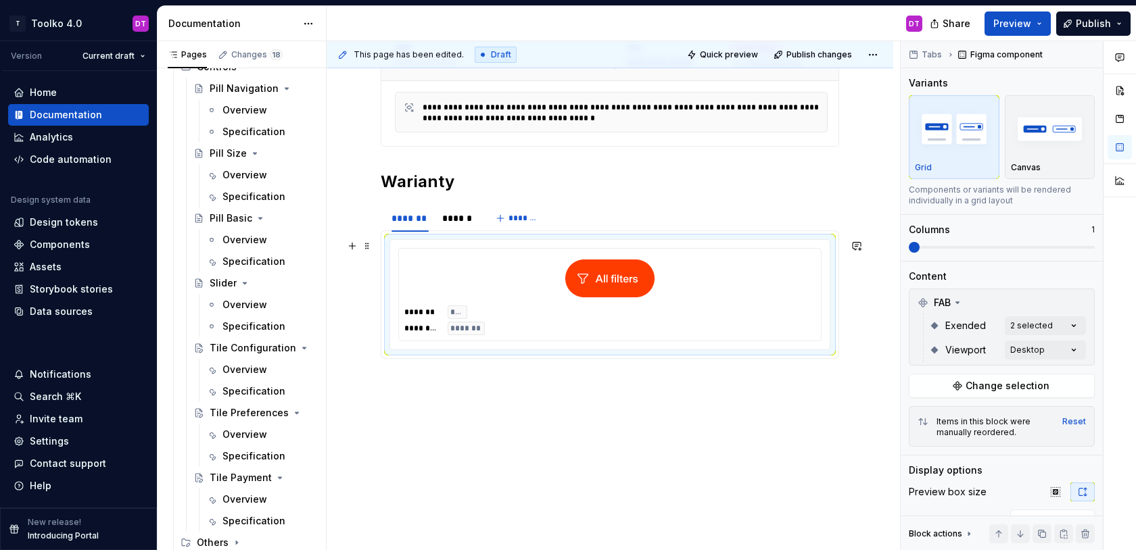
click at [680, 268] on div at bounding box center [609, 278] width 411 height 49
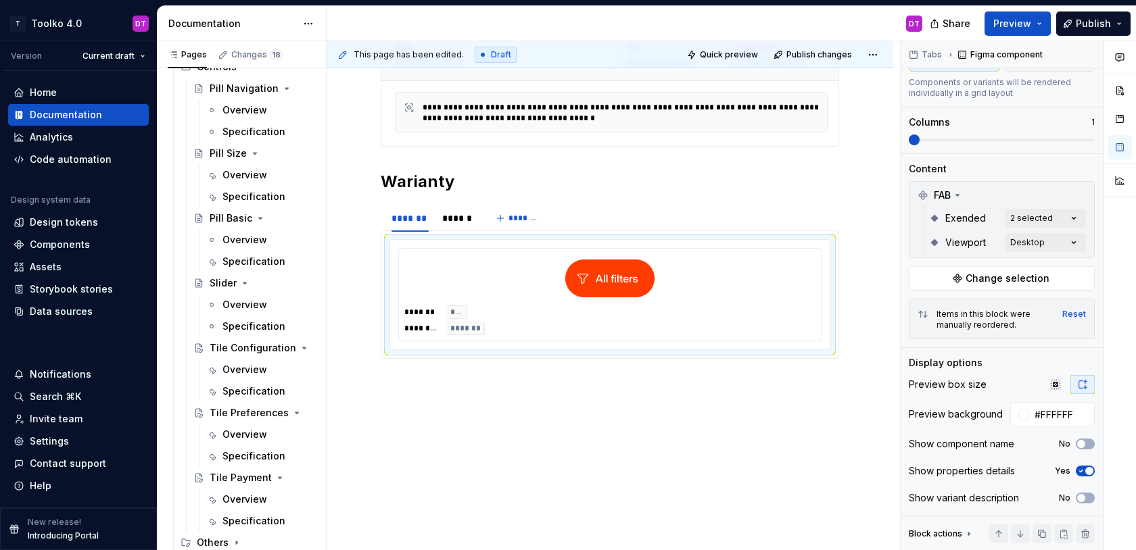
click at [680, 481] on div "**********" at bounding box center [610, 232] width 567 height 682
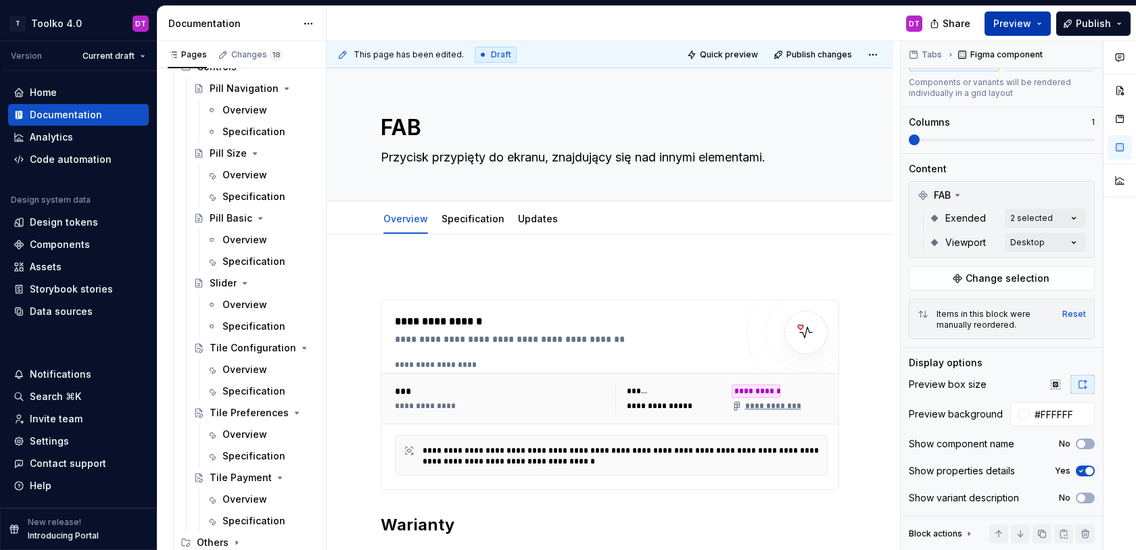
click at [1020, 26] on span "Preview" at bounding box center [1012, 24] width 38 height 14
click at [770, 25] on div "DT" at bounding box center [630, 23] width 607 height 35
click at [1120, 19] on button "Publish" at bounding box center [1093, 23] width 74 height 24
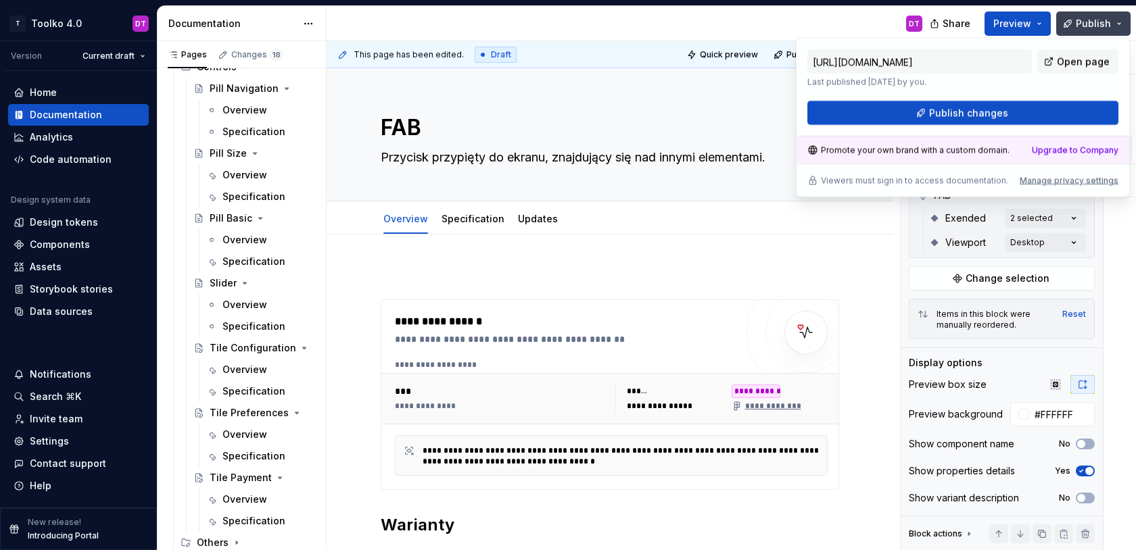
click at [1120, 19] on button "Publish" at bounding box center [1093, 23] width 74 height 24
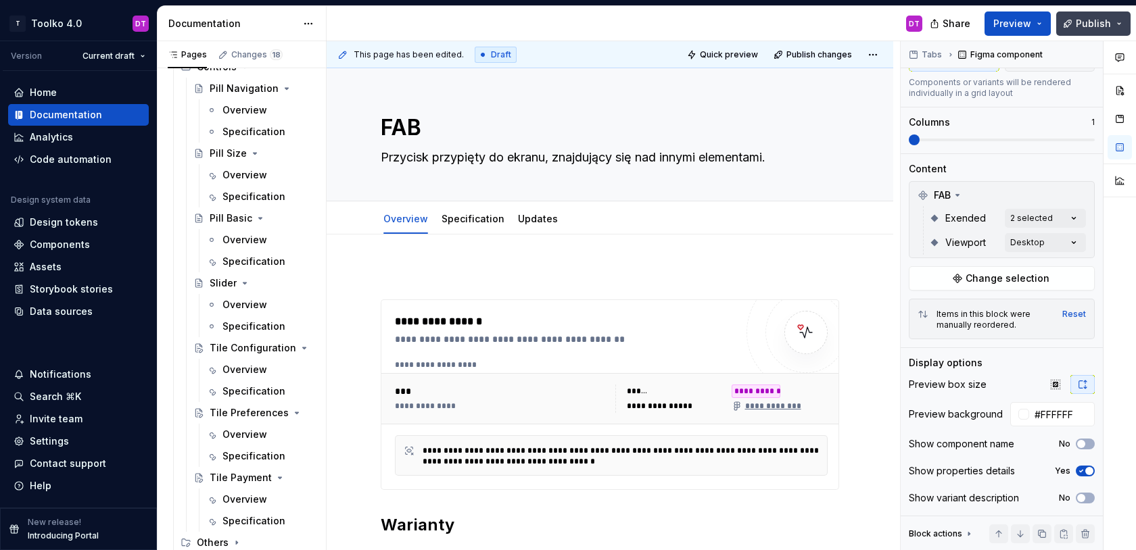
click at [1118, 24] on button "Publish" at bounding box center [1093, 23] width 74 height 24
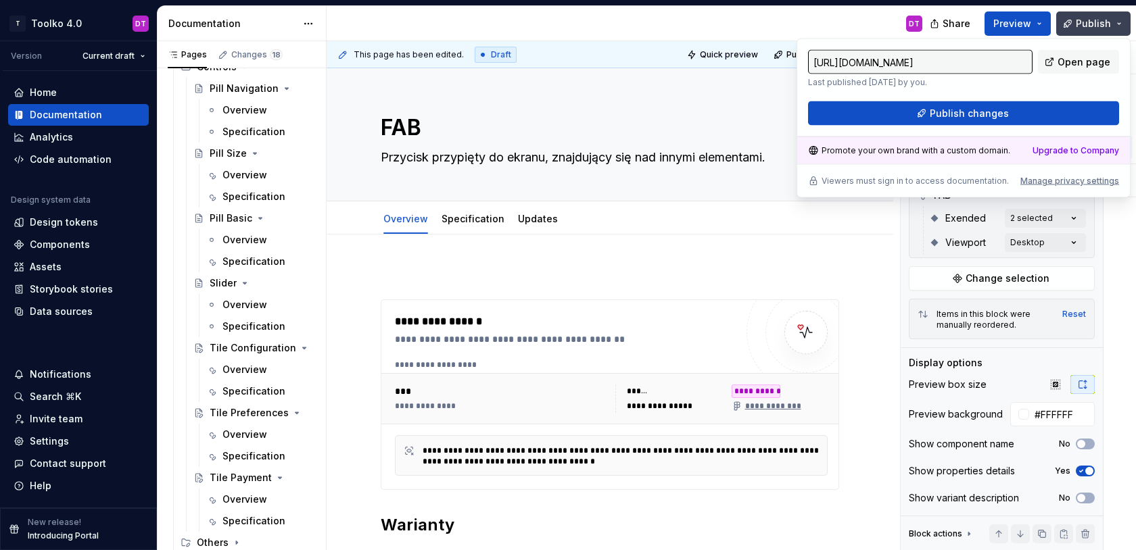
click at [1118, 24] on button "Publish" at bounding box center [1093, 23] width 74 height 24
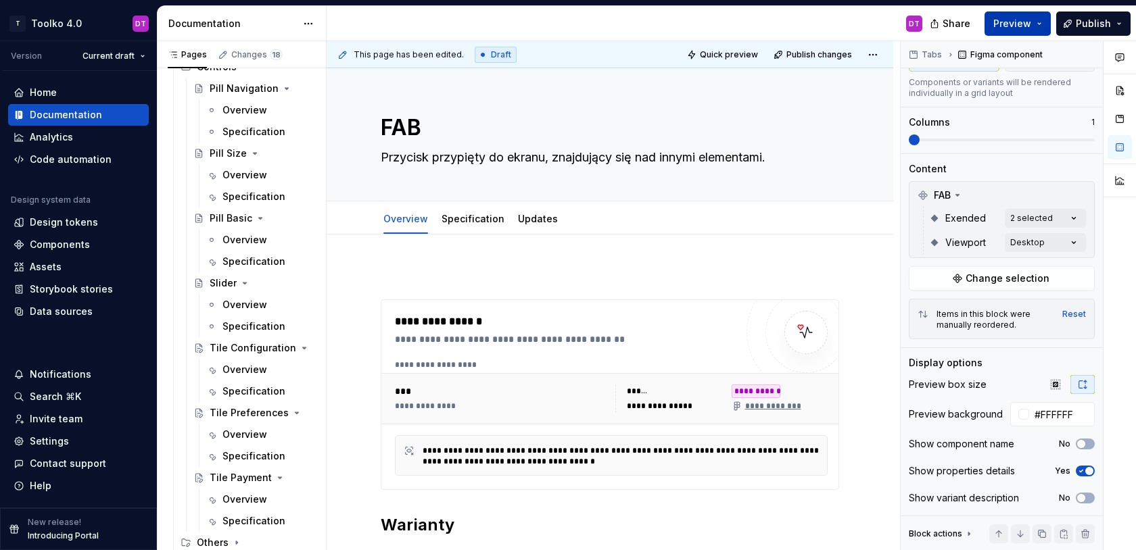
click at [1041, 26] on button "Preview" at bounding box center [1018, 23] width 66 height 24
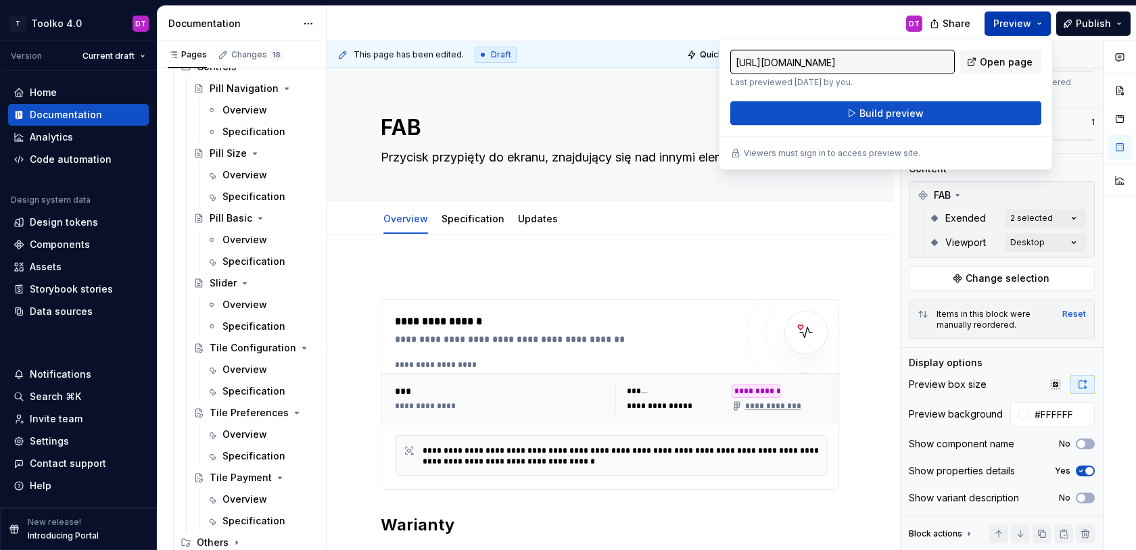
click at [1041, 26] on button "Preview" at bounding box center [1018, 23] width 66 height 24
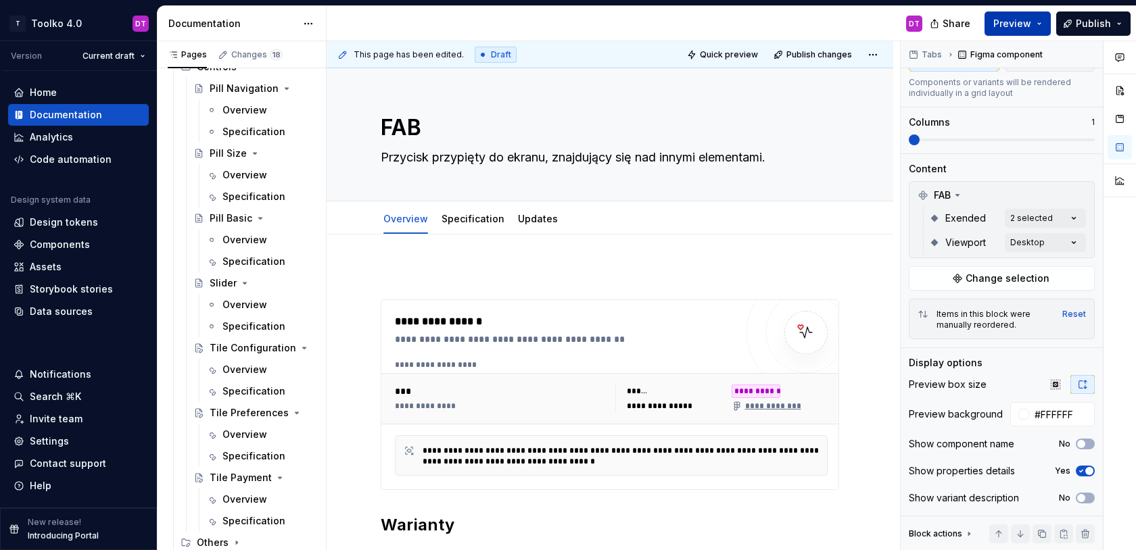
click at [1043, 18] on button "Preview" at bounding box center [1018, 23] width 66 height 24
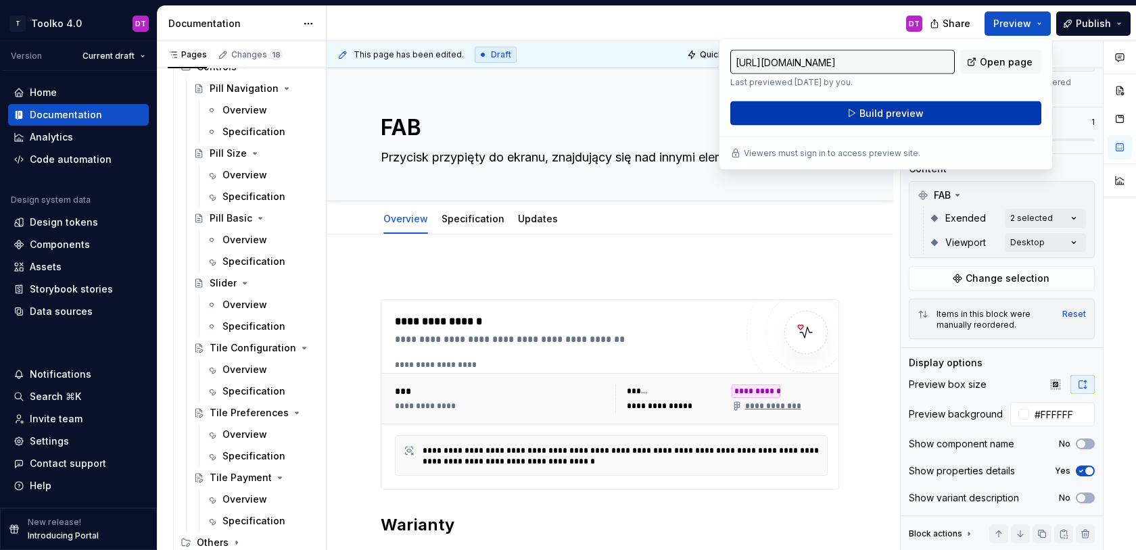
click at [941, 116] on button "Build preview" at bounding box center [885, 113] width 311 height 24
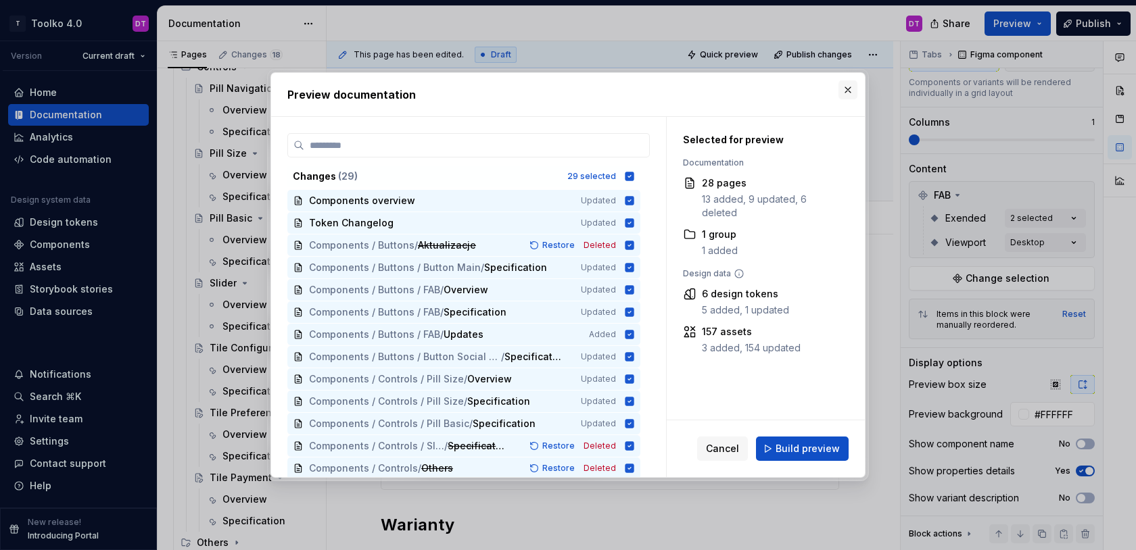
click at [847, 89] on button "button" at bounding box center [848, 89] width 19 height 19
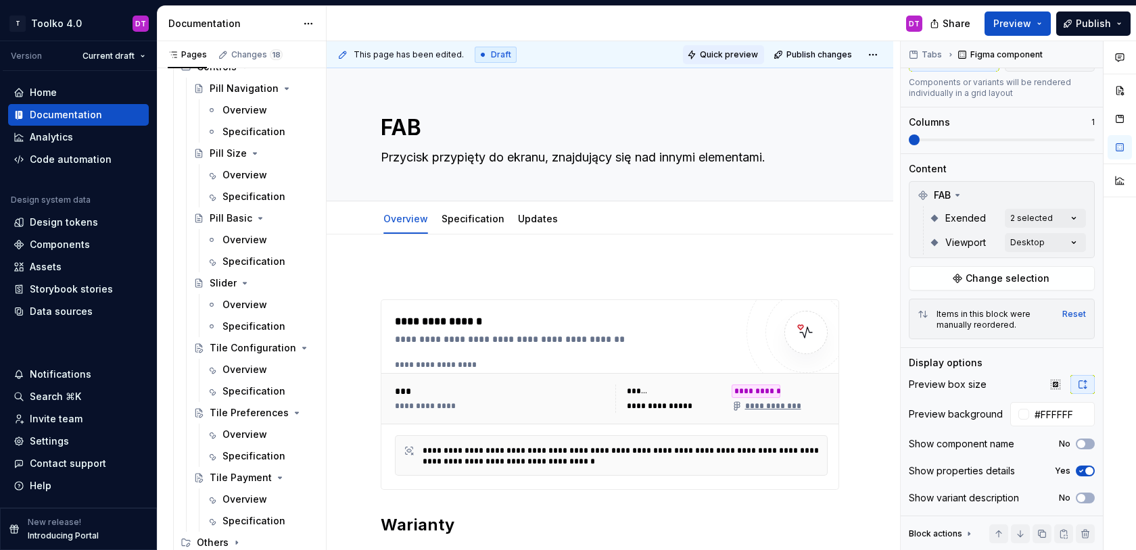
click at [749, 56] on span "Quick preview" at bounding box center [729, 54] width 58 height 11
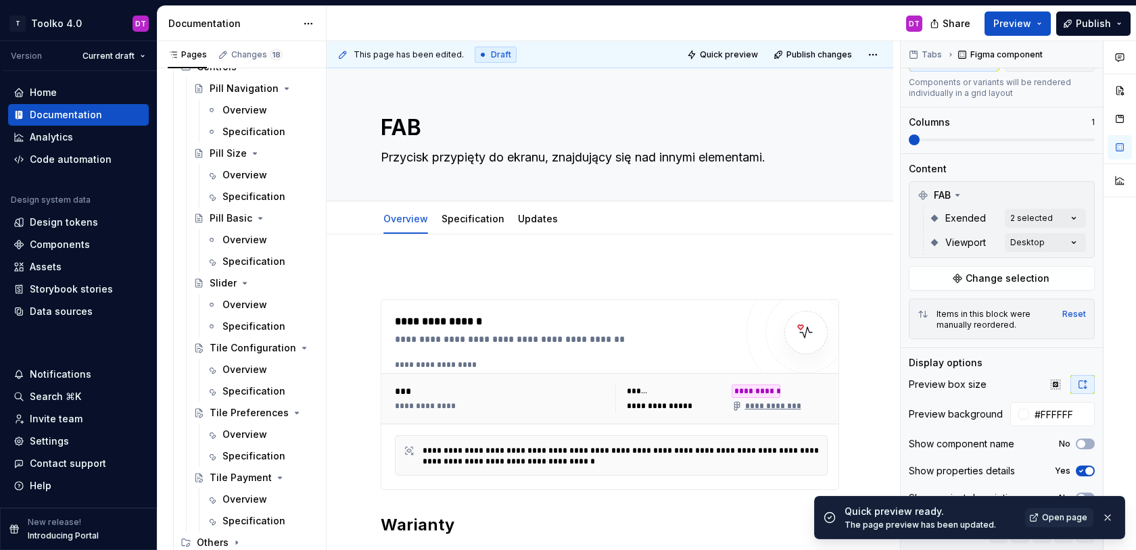
click at [1108, 520] on button "button" at bounding box center [1108, 518] width 18 height 19
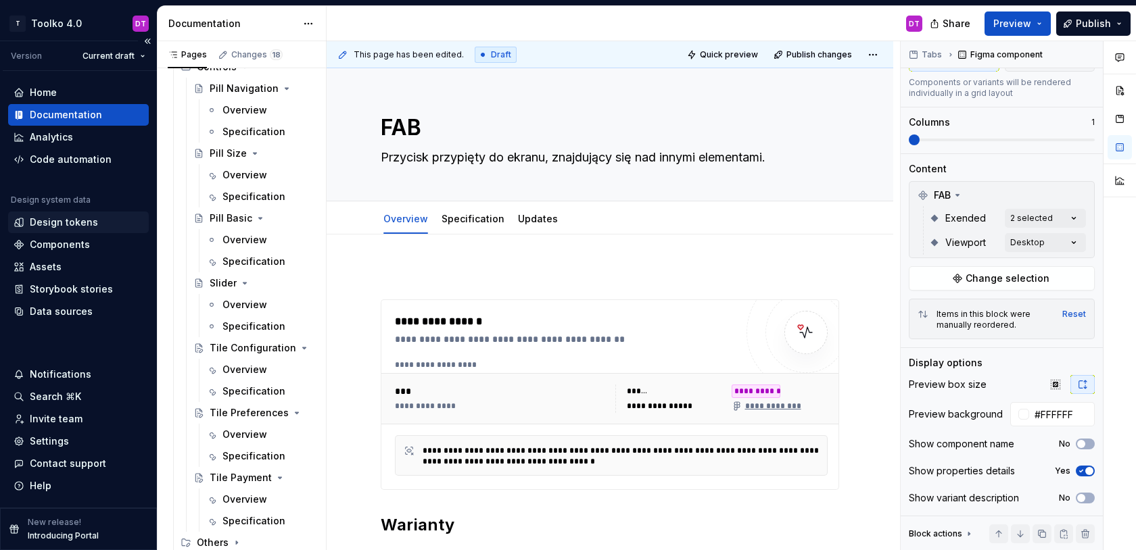
click at [67, 224] on div "Design tokens" at bounding box center [64, 223] width 68 height 14
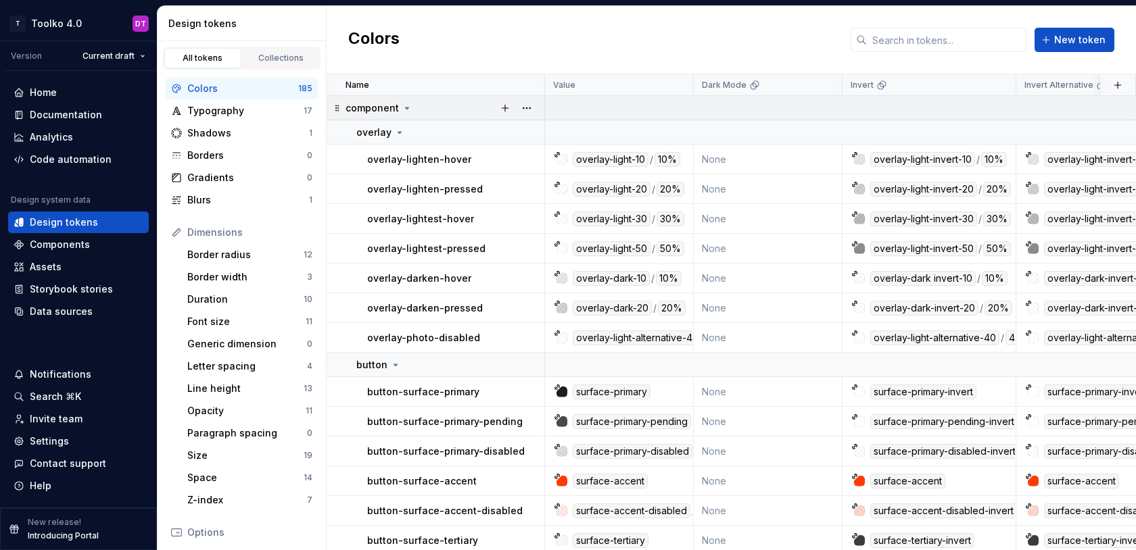
click at [406, 108] on icon at bounding box center [407, 108] width 3 height 1
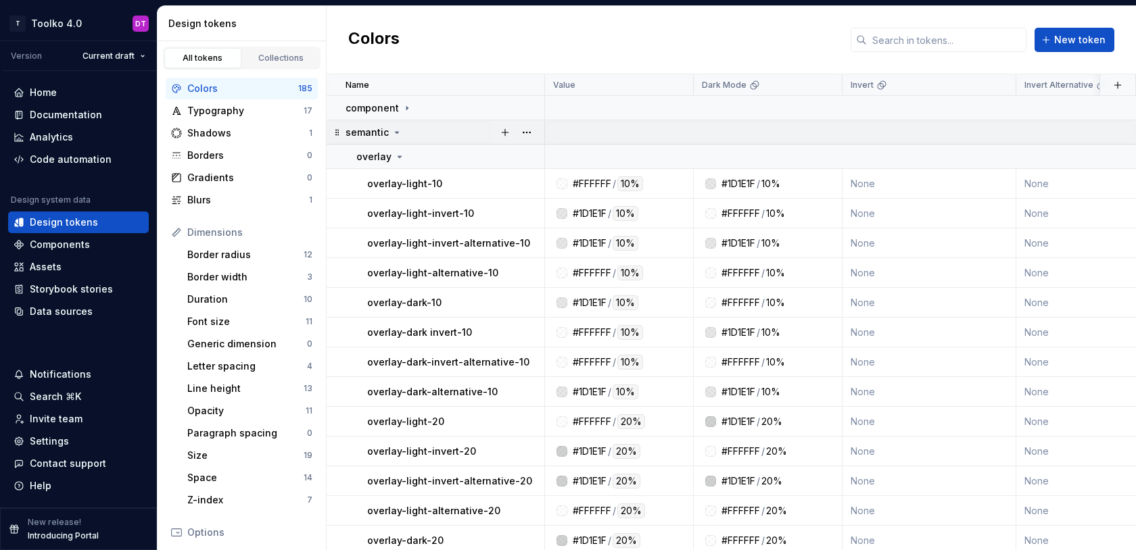
click at [395, 134] on icon at bounding box center [397, 132] width 11 height 11
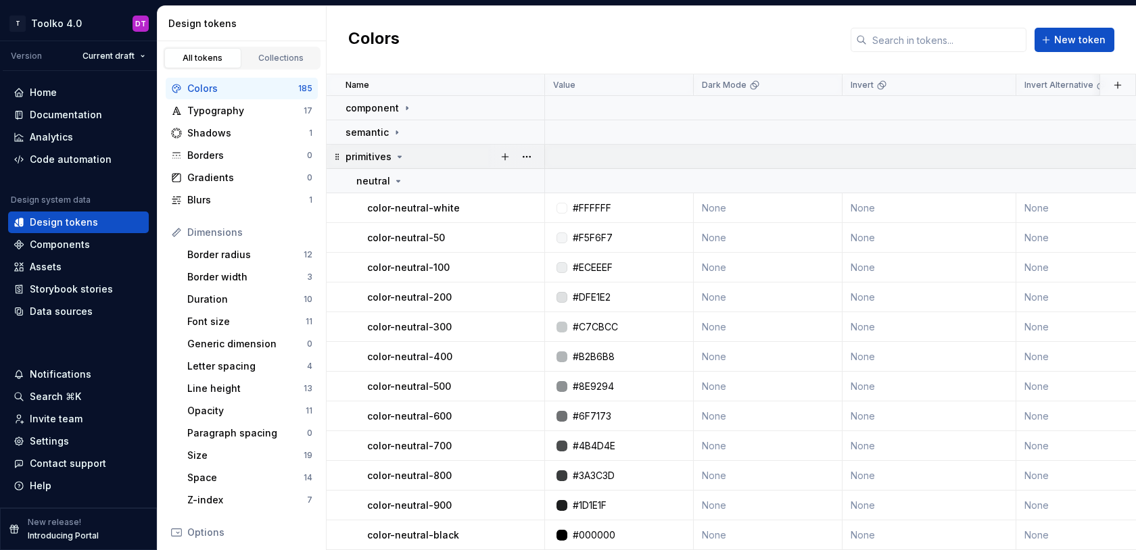
click at [400, 153] on icon at bounding box center [399, 156] width 11 height 11
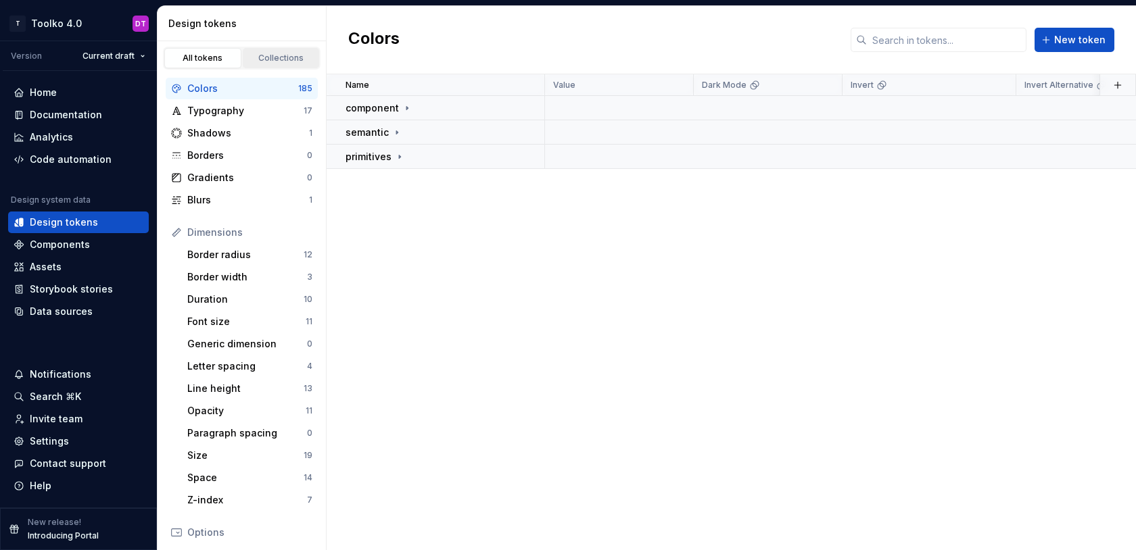
click at [281, 49] on link "Collections" at bounding box center [281, 58] width 77 height 20
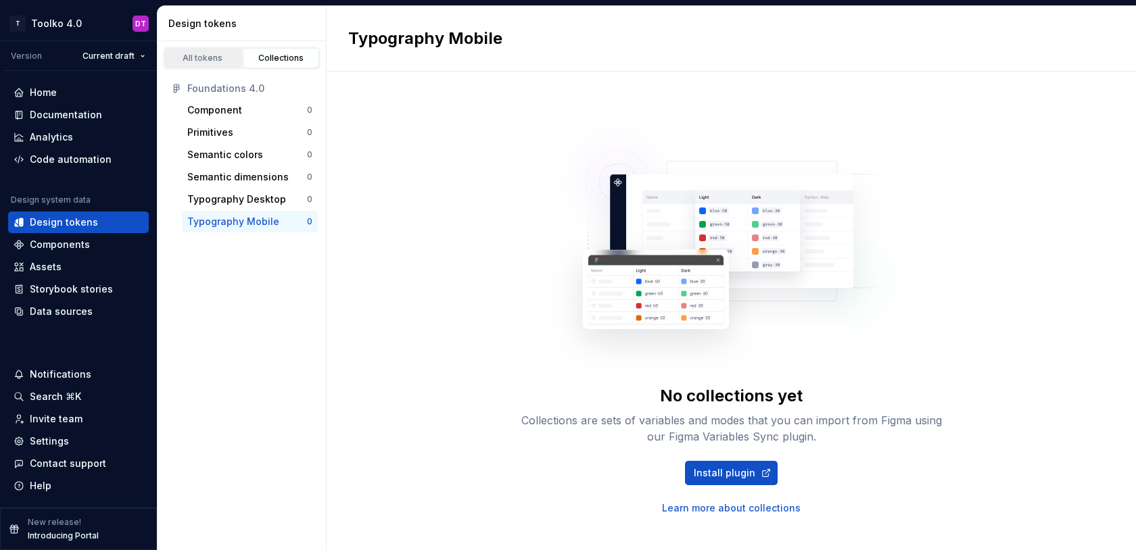
click at [209, 57] on div "All tokens" at bounding box center [203, 58] width 68 height 11
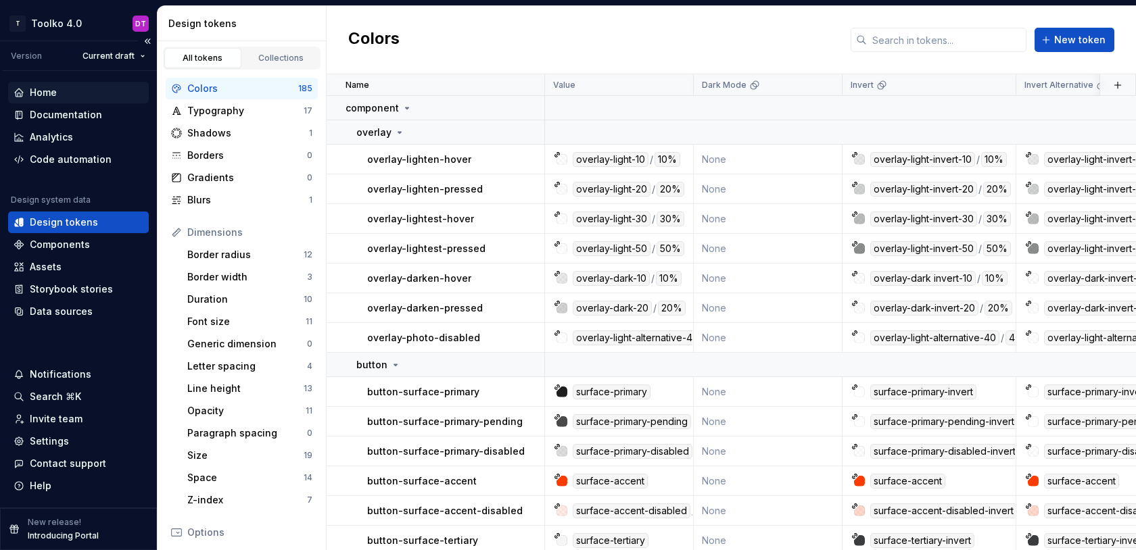
click at [47, 93] on div "Home" at bounding box center [43, 93] width 27 height 14
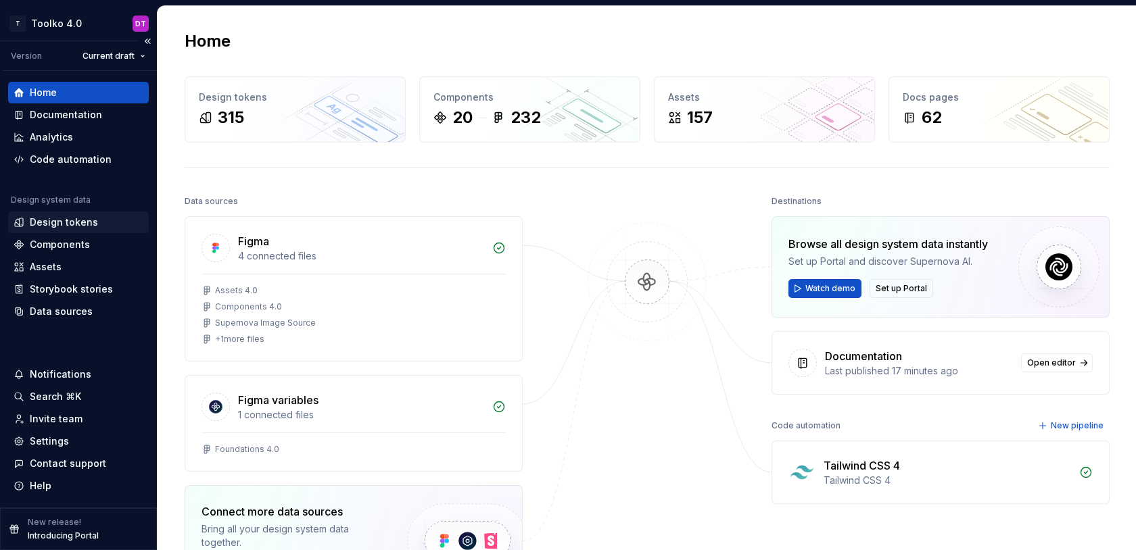
click at [53, 225] on div "Design tokens" at bounding box center [64, 223] width 68 height 14
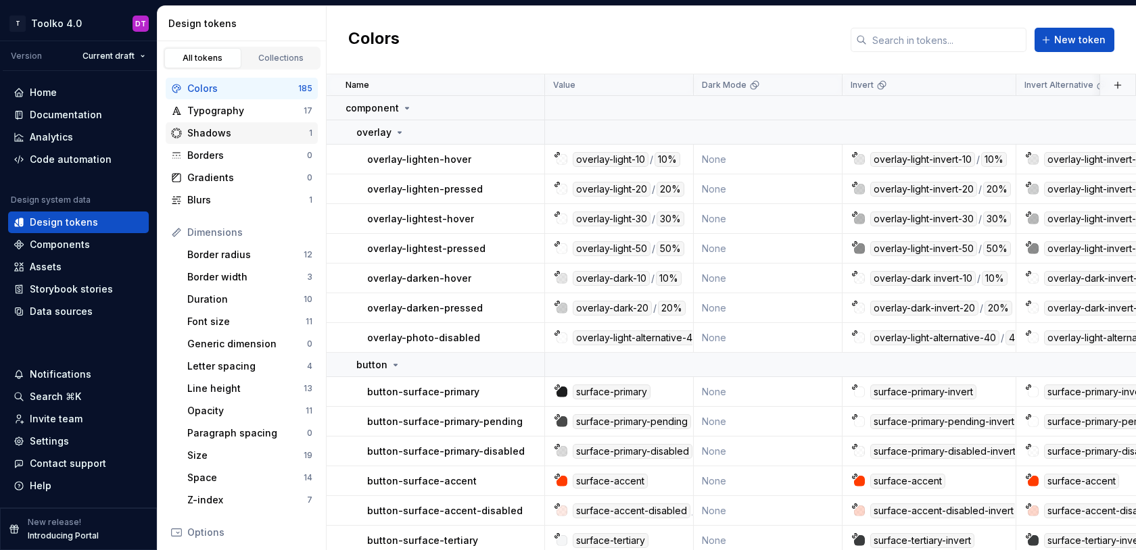
scroll to position [3, 0]
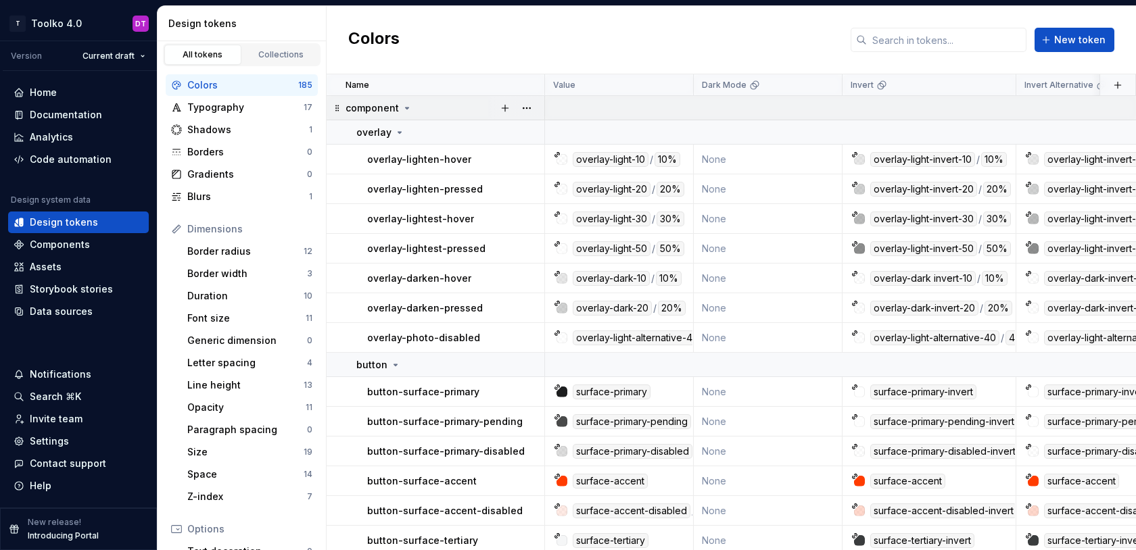
click at [404, 105] on icon at bounding box center [407, 108] width 11 height 11
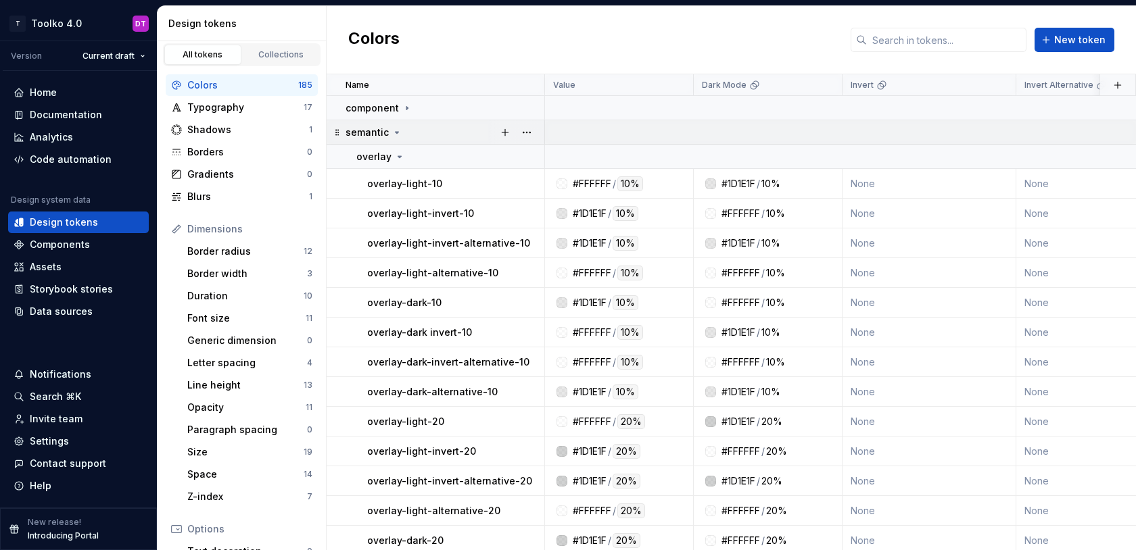
click at [396, 137] on icon at bounding box center [397, 132] width 11 height 11
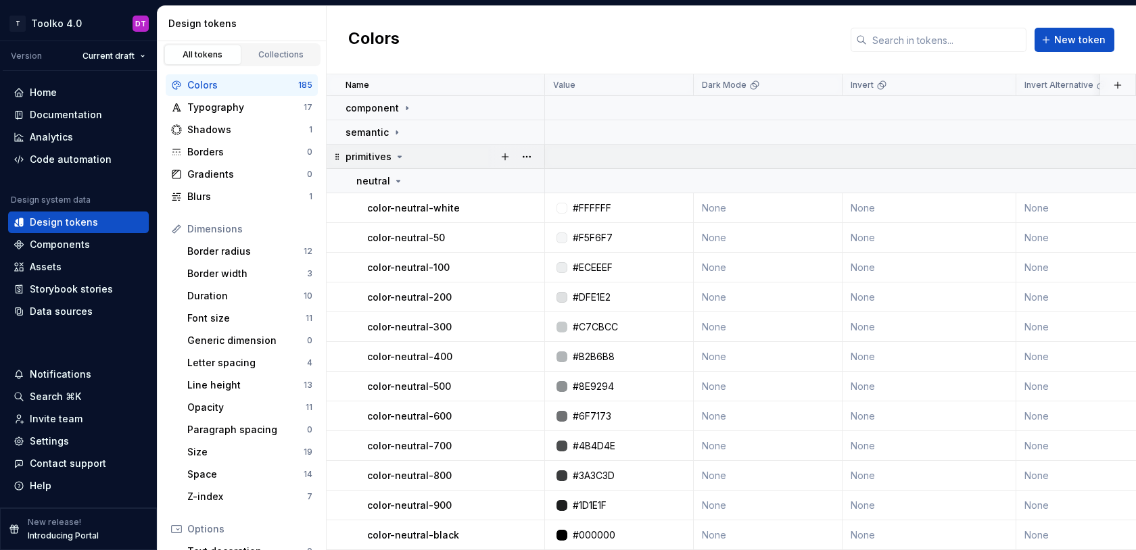
click at [398, 157] on icon at bounding box center [399, 156] width 3 height 1
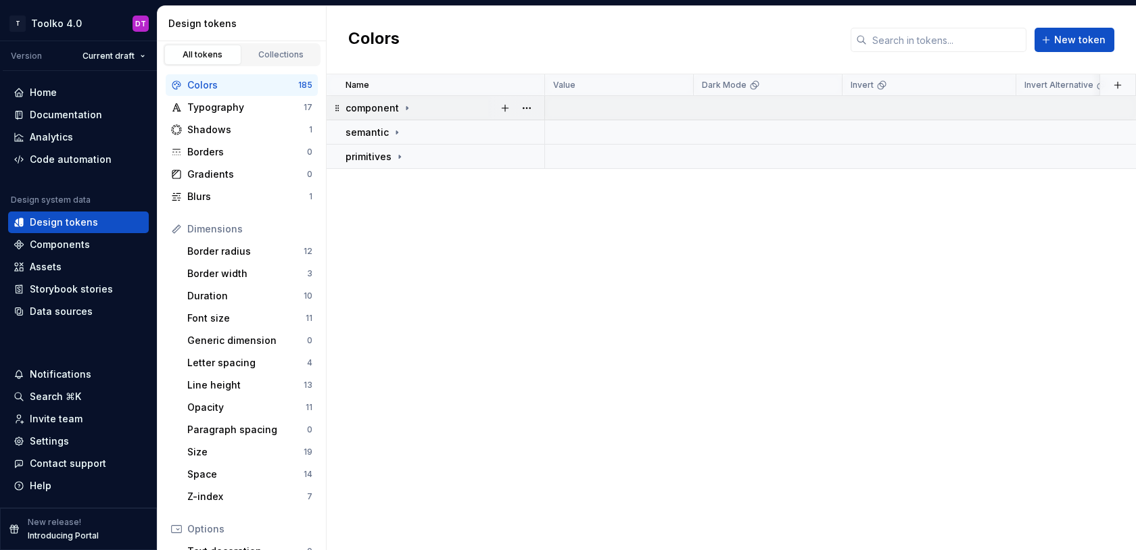
click at [406, 106] on icon at bounding box center [406, 107] width 1 height 3
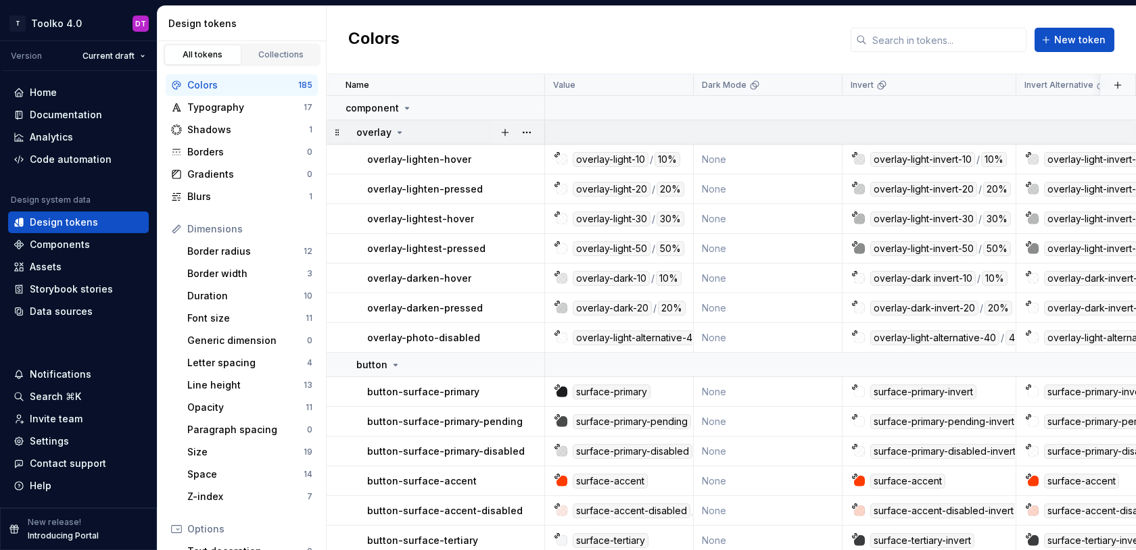
click at [399, 130] on icon at bounding box center [399, 132] width 11 height 11
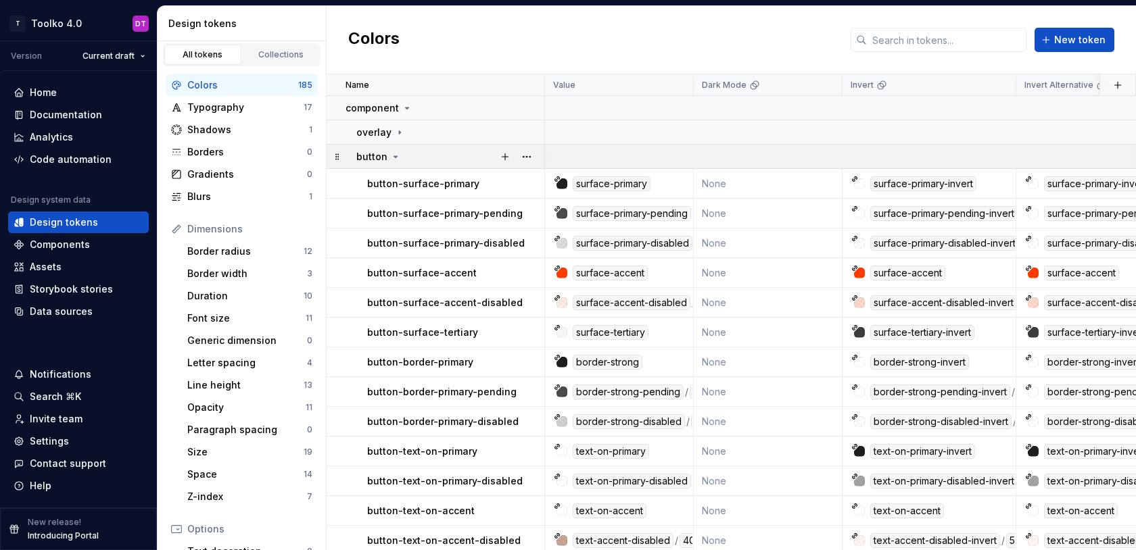
click at [394, 154] on icon at bounding box center [395, 156] width 11 height 11
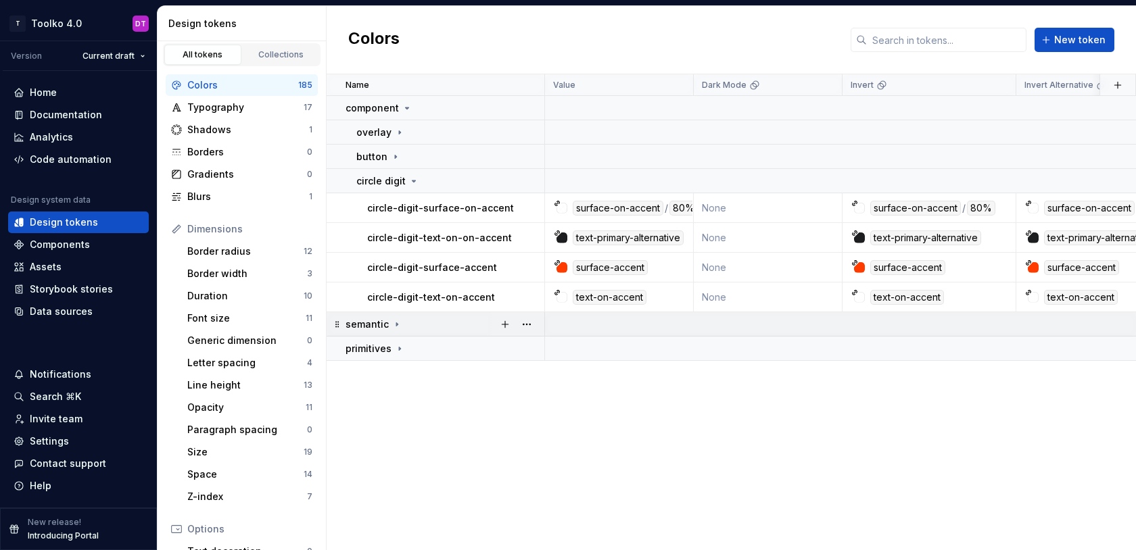
click at [393, 325] on icon at bounding box center [397, 324] width 11 height 11
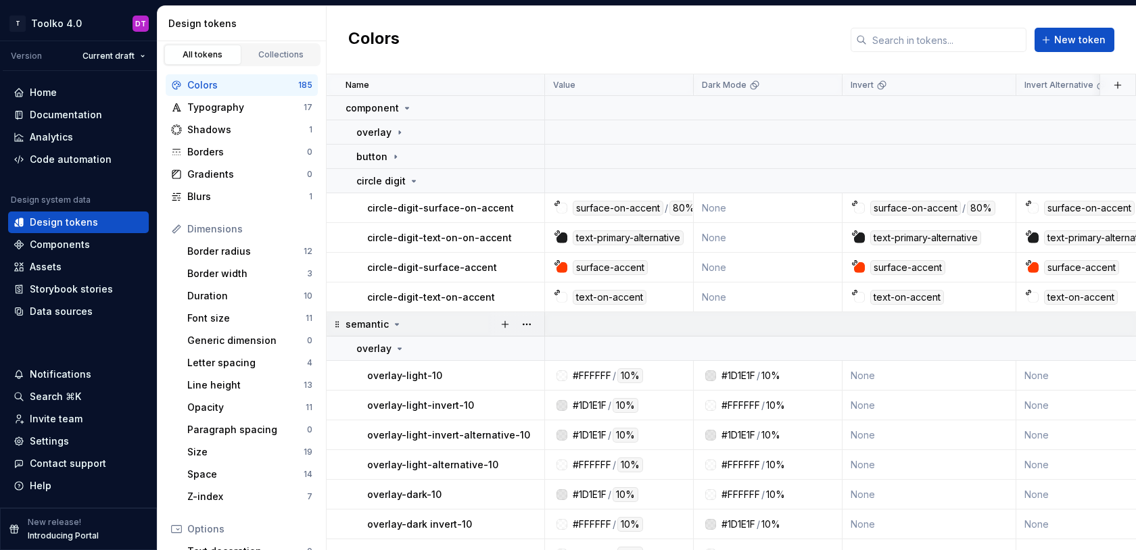
click at [392, 324] on icon at bounding box center [397, 324] width 11 height 11
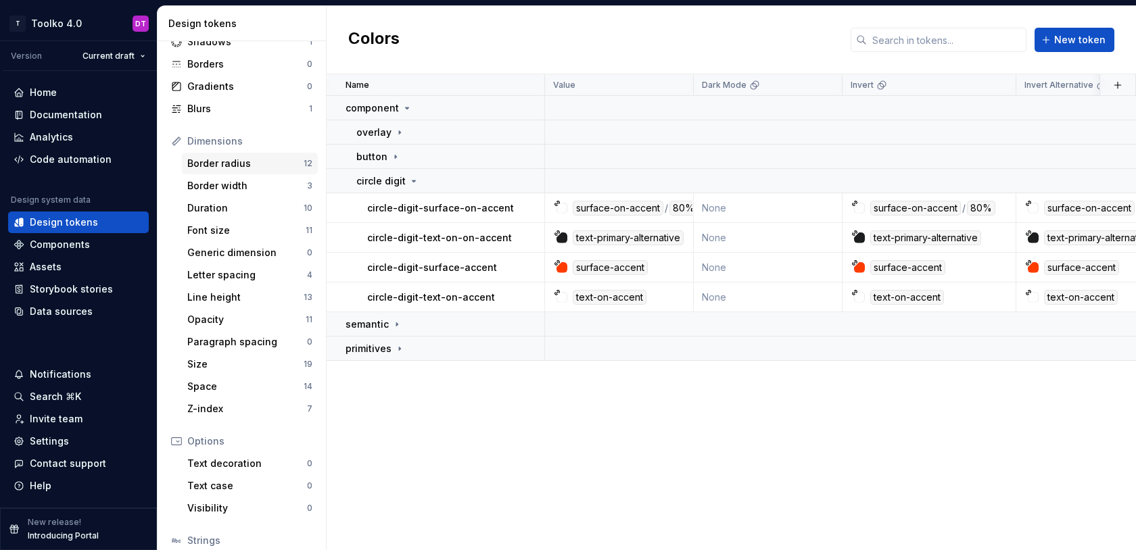
scroll to position [190, 0]
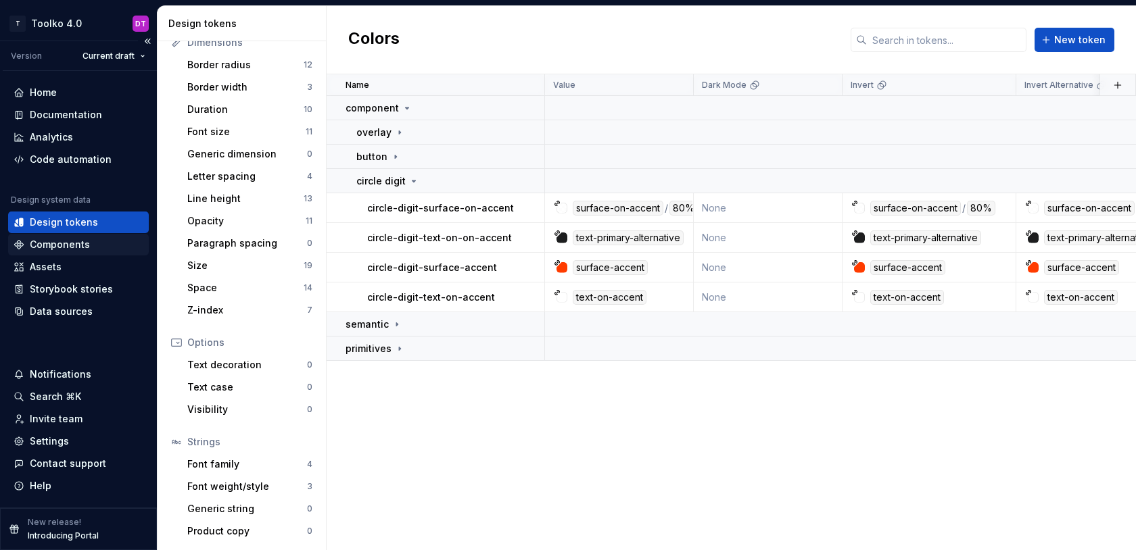
click at [67, 241] on div "Components" at bounding box center [60, 245] width 60 height 14
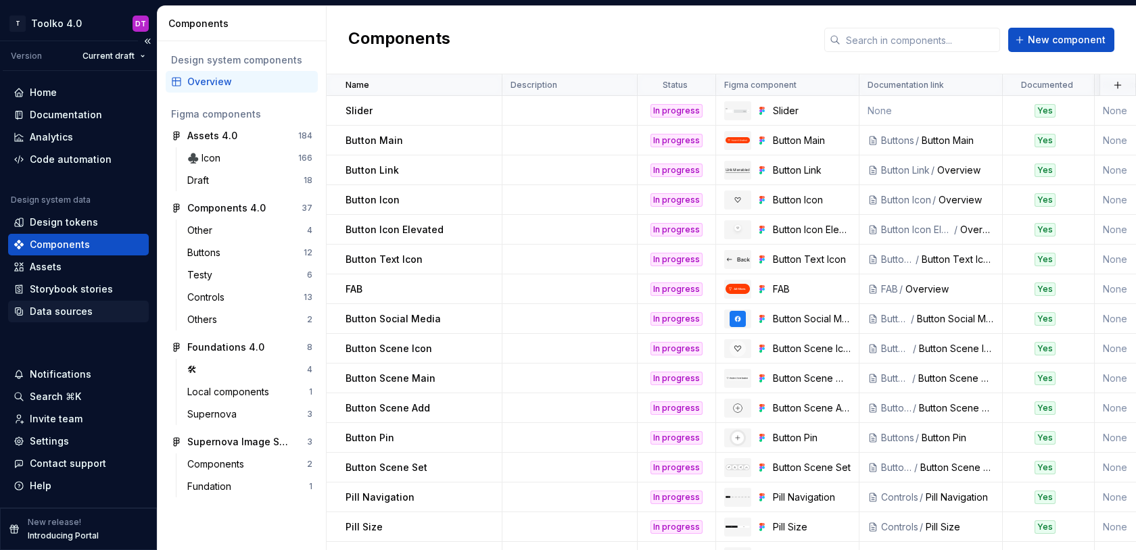
click at [50, 314] on div "Data sources" at bounding box center [61, 312] width 63 height 14
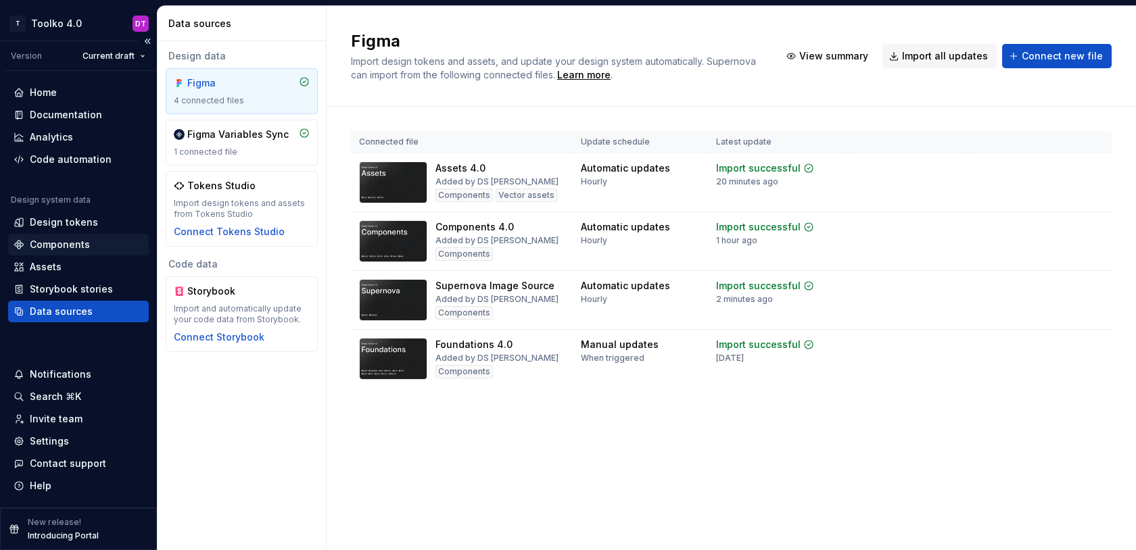
click at [53, 244] on div "Components" at bounding box center [60, 245] width 60 height 14
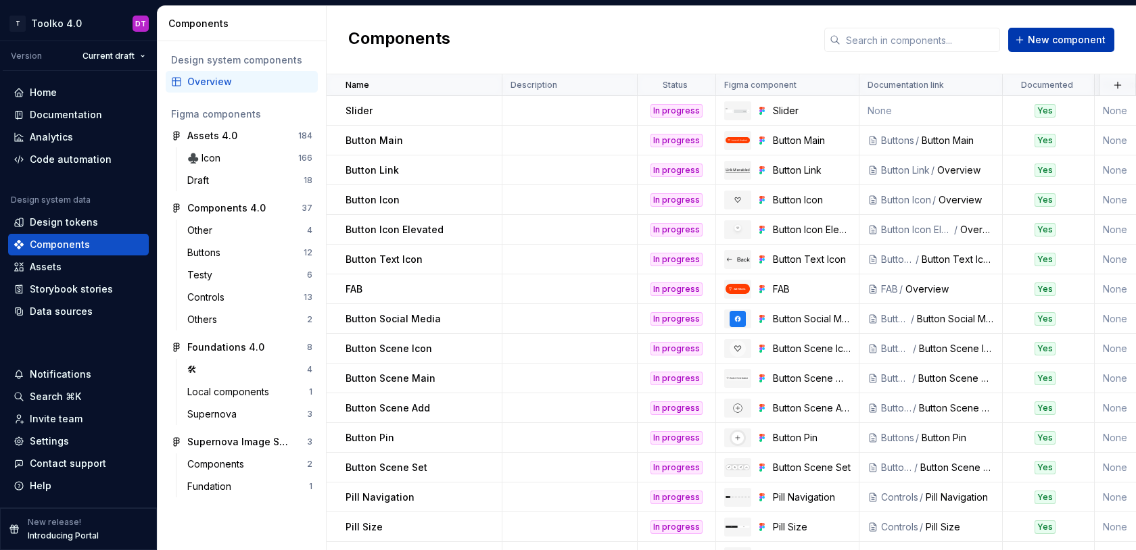
click at [1049, 44] on span "New component" at bounding box center [1067, 40] width 78 height 14
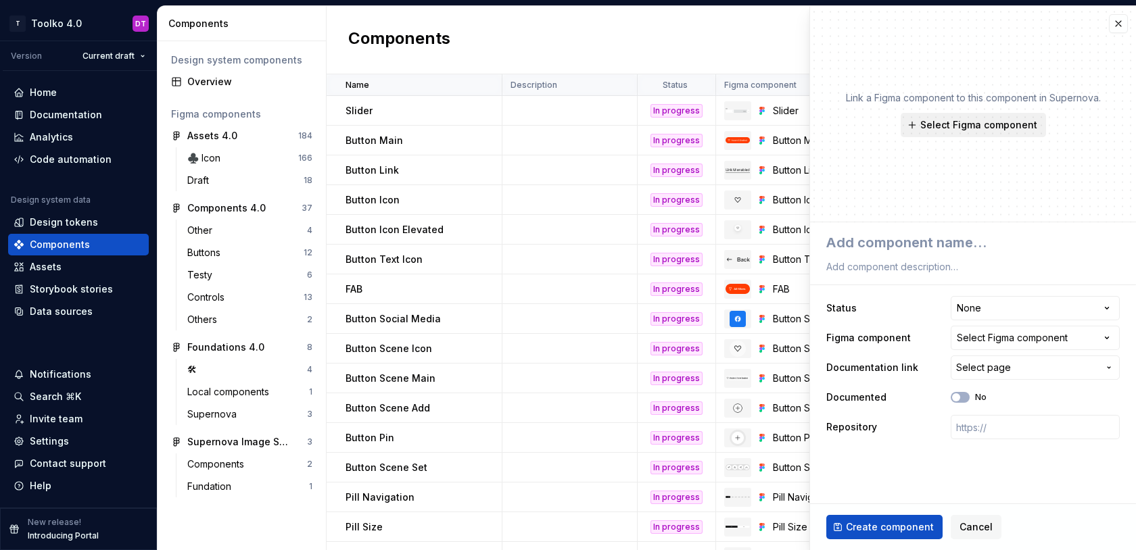
click at [953, 129] on span "Select Figma component" at bounding box center [978, 125] width 117 height 14
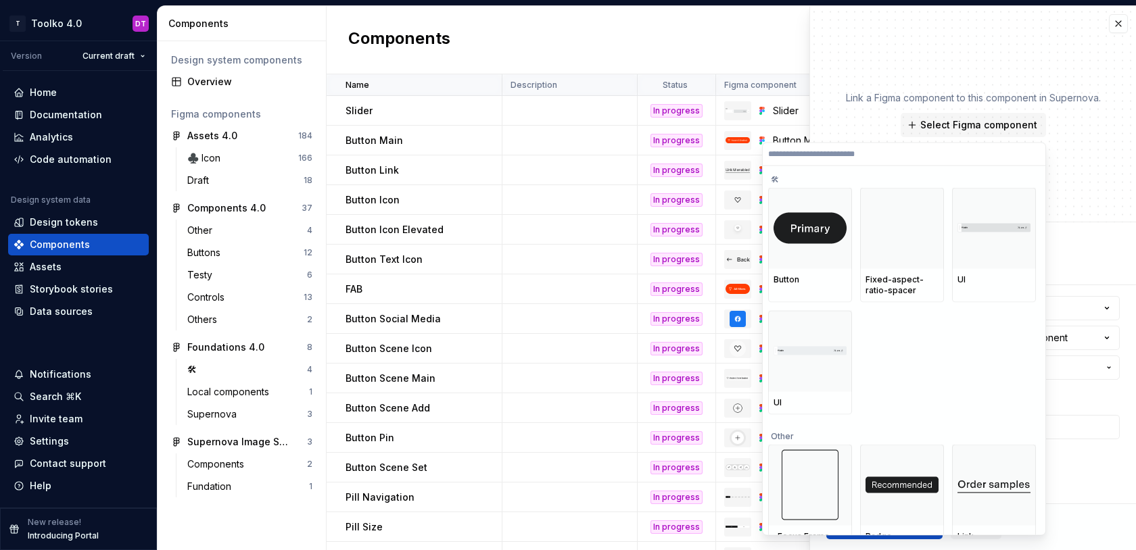
click at [843, 93] on div "Link a Figma component to this component in Supernova. Select Figma component" at bounding box center [973, 114] width 326 height 216
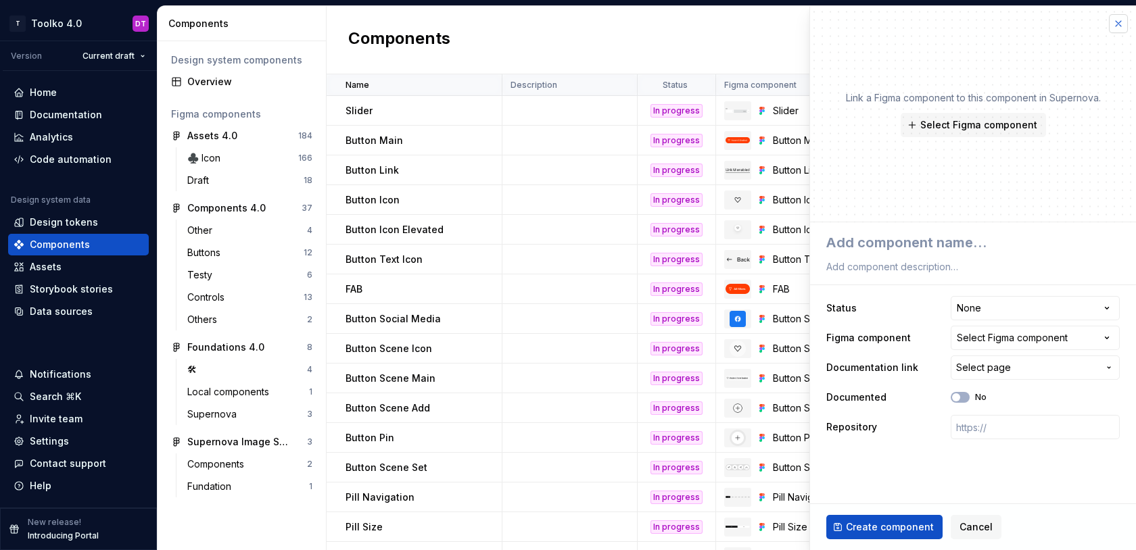
click at [1114, 23] on button "button" at bounding box center [1118, 23] width 19 height 19
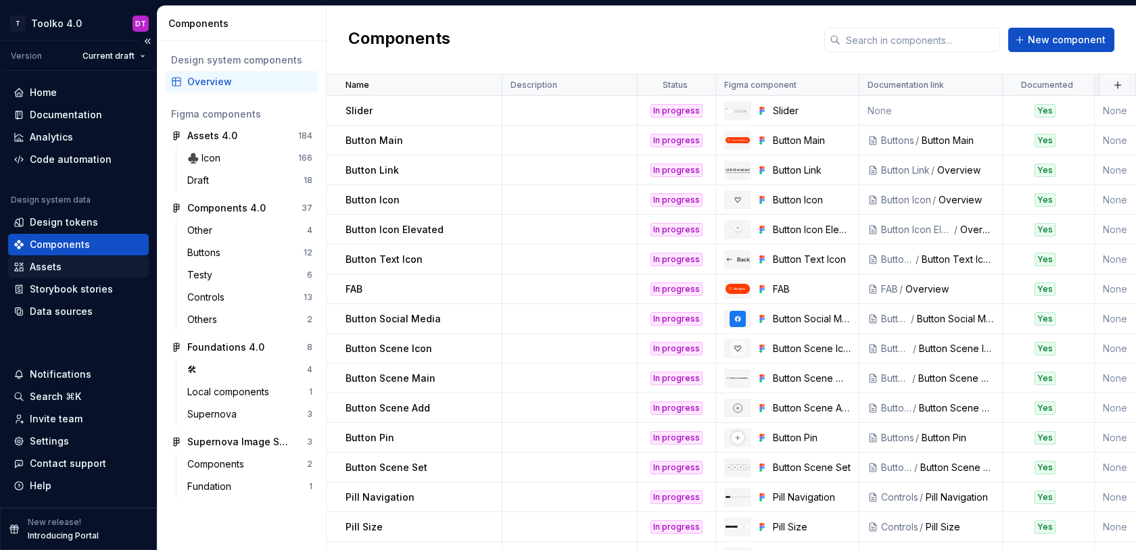
click at [48, 264] on div "Assets" at bounding box center [46, 267] width 32 height 14
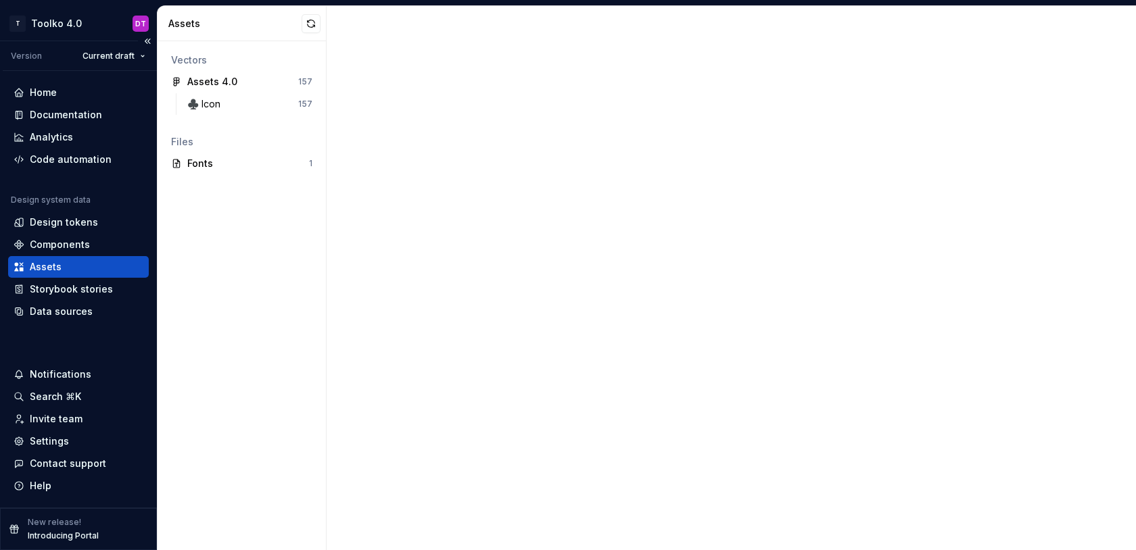
click at [48, 264] on div "Assets" at bounding box center [46, 267] width 32 height 14
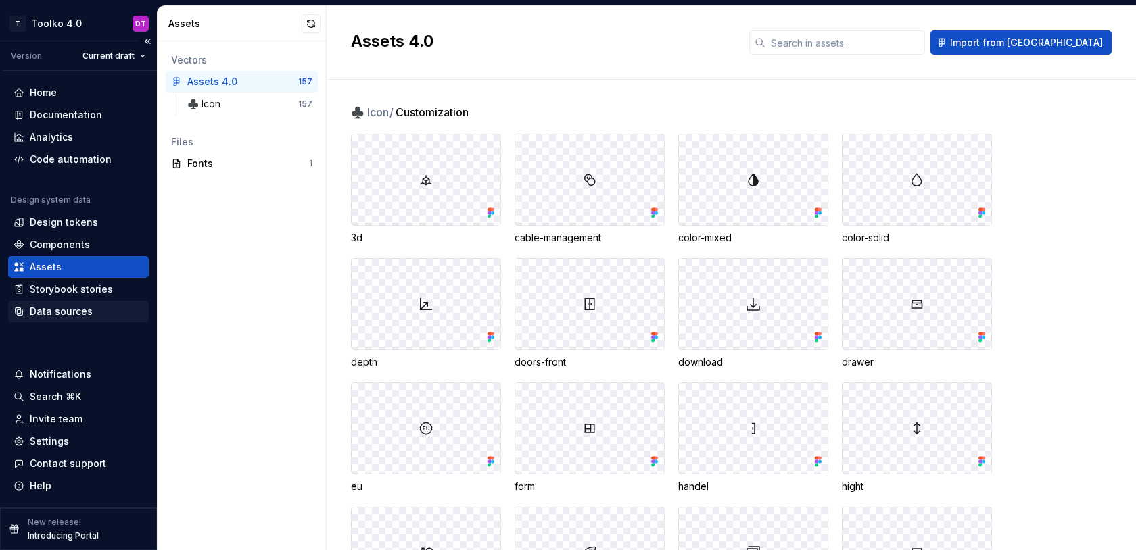
click at [71, 316] on div "Data sources" at bounding box center [61, 312] width 63 height 14
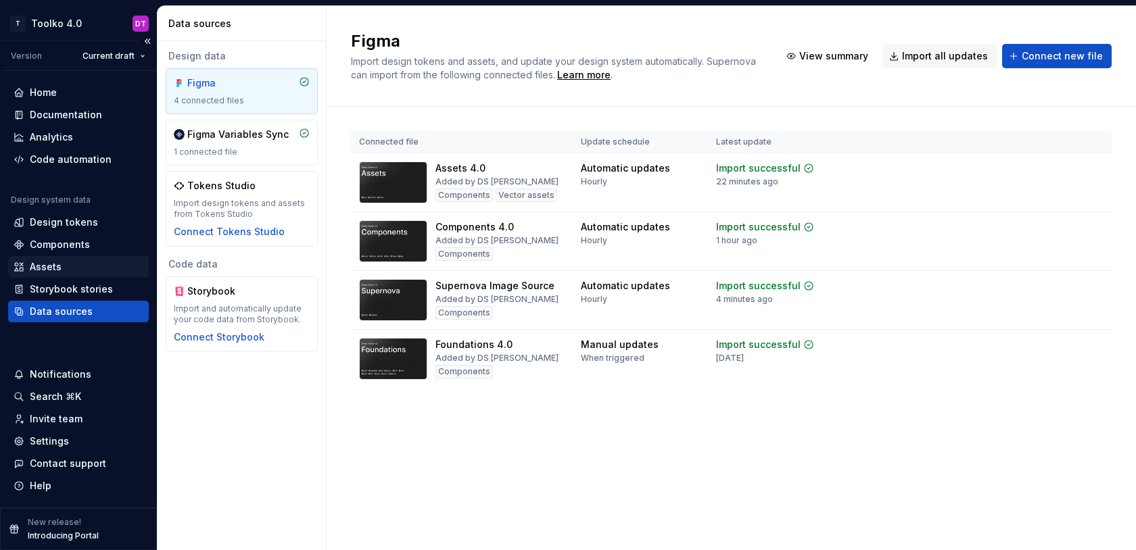
click at [43, 268] on div "Assets" at bounding box center [46, 267] width 32 height 14
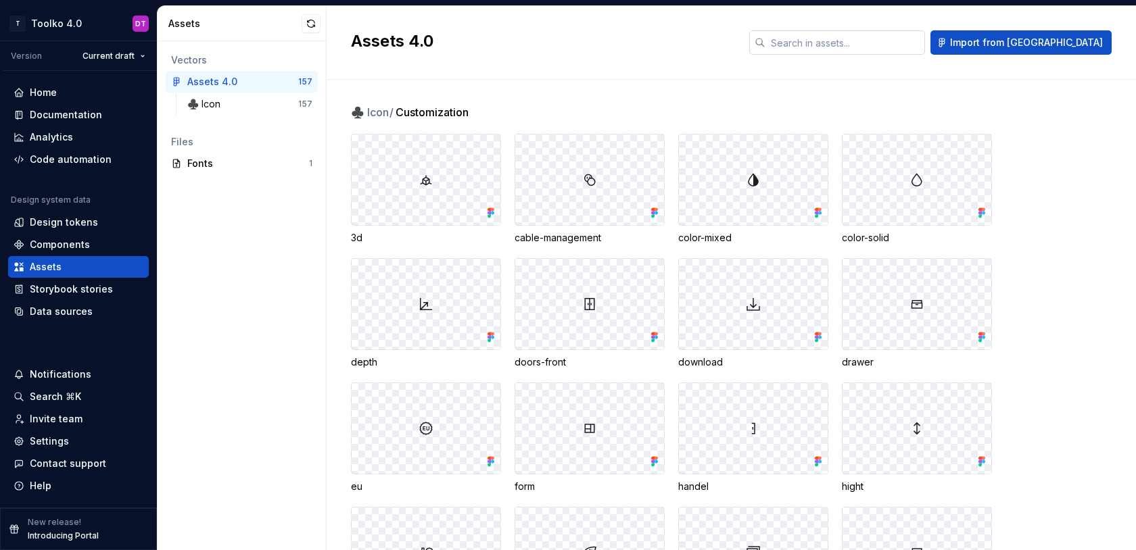
click at [872, 41] on input "text" at bounding box center [845, 42] width 160 height 24
click at [617, 68] on div "Assets 4.0 Import from [GEOGRAPHIC_DATA]" at bounding box center [731, 43] width 809 height 74
click at [70, 113] on div "Documentation" at bounding box center [66, 115] width 72 height 14
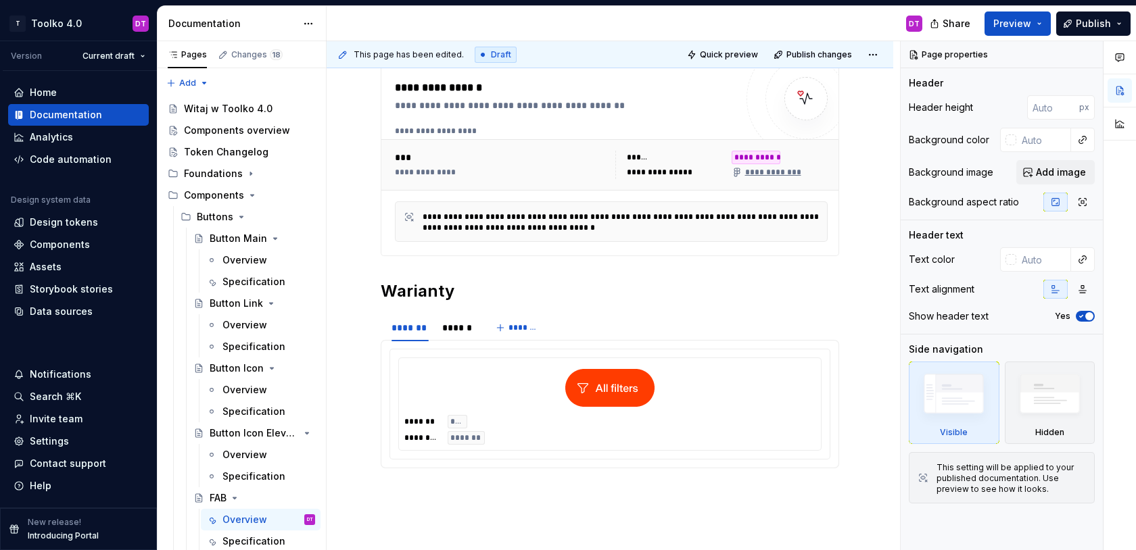
scroll to position [365, 0]
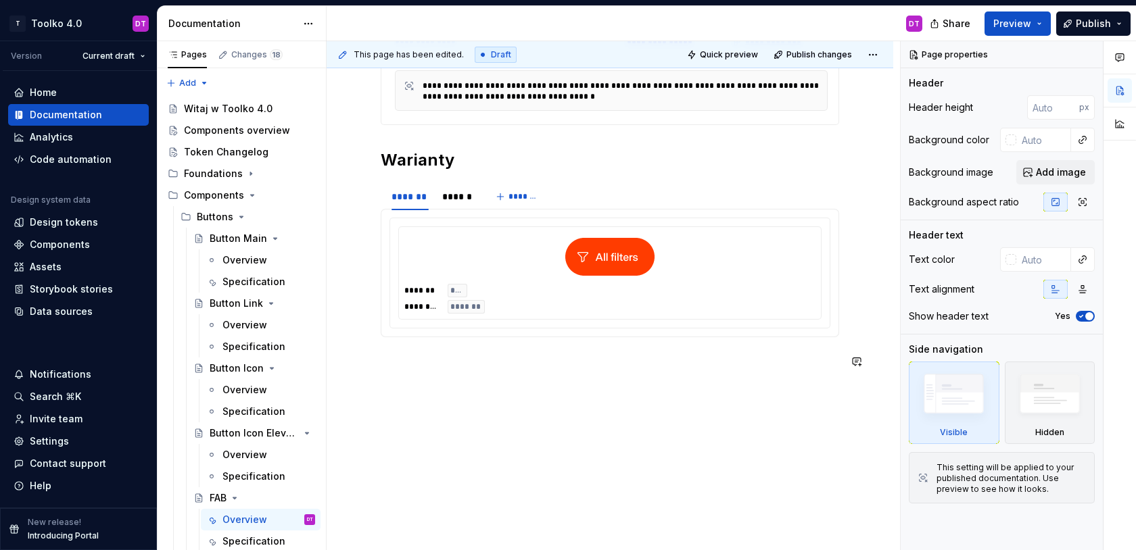
click at [455, 389] on div "**********" at bounding box center [610, 210] width 567 height 682
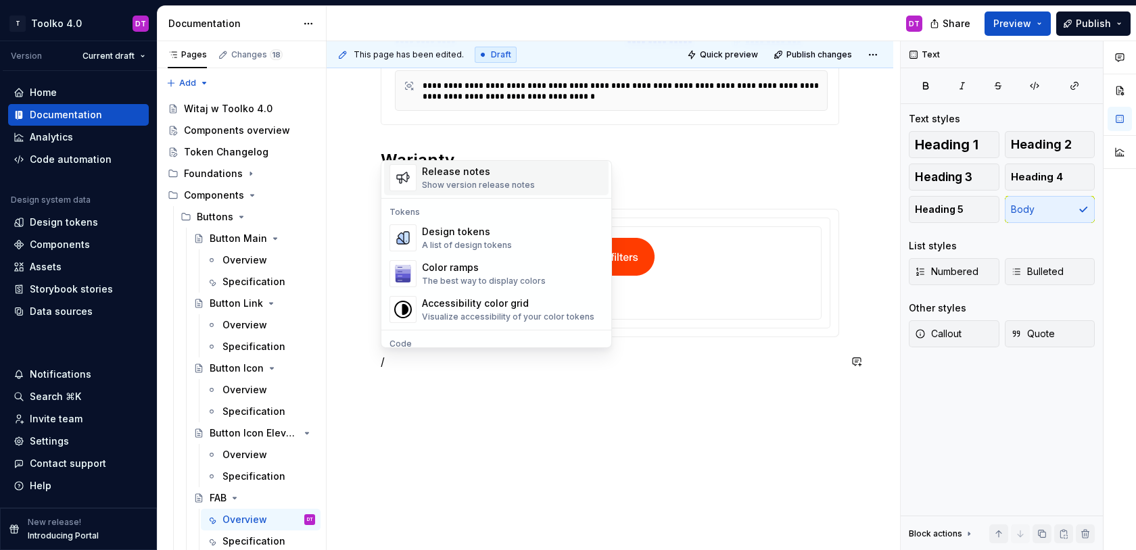
scroll to position [950, 0]
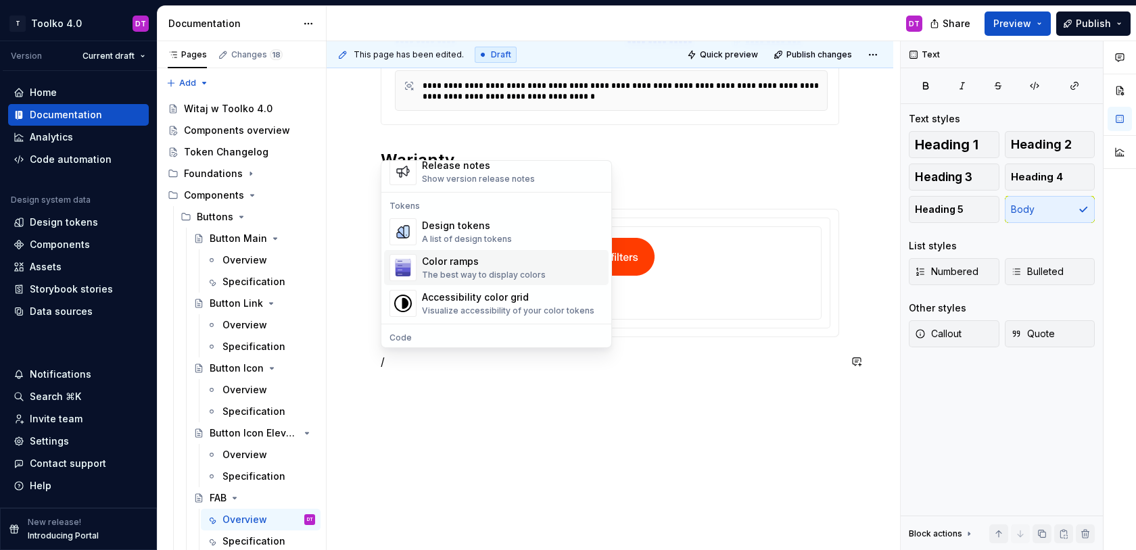
click at [453, 266] on div "Color ramps" at bounding box center [484, 262] width 124 height 14
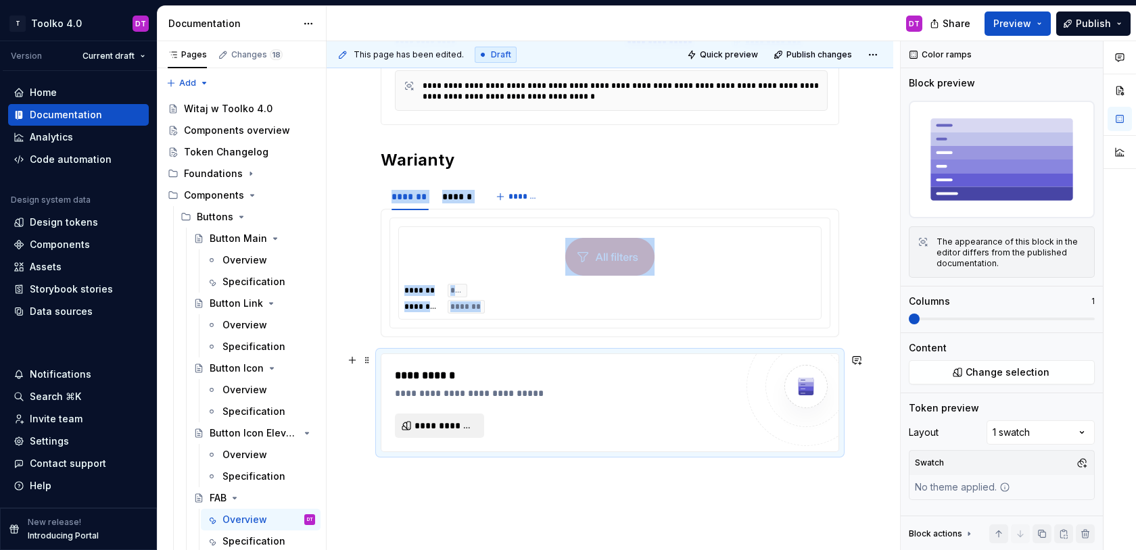
click at [448, 422] on span "**********" at bounding box center [445, 426] width 61 height 14
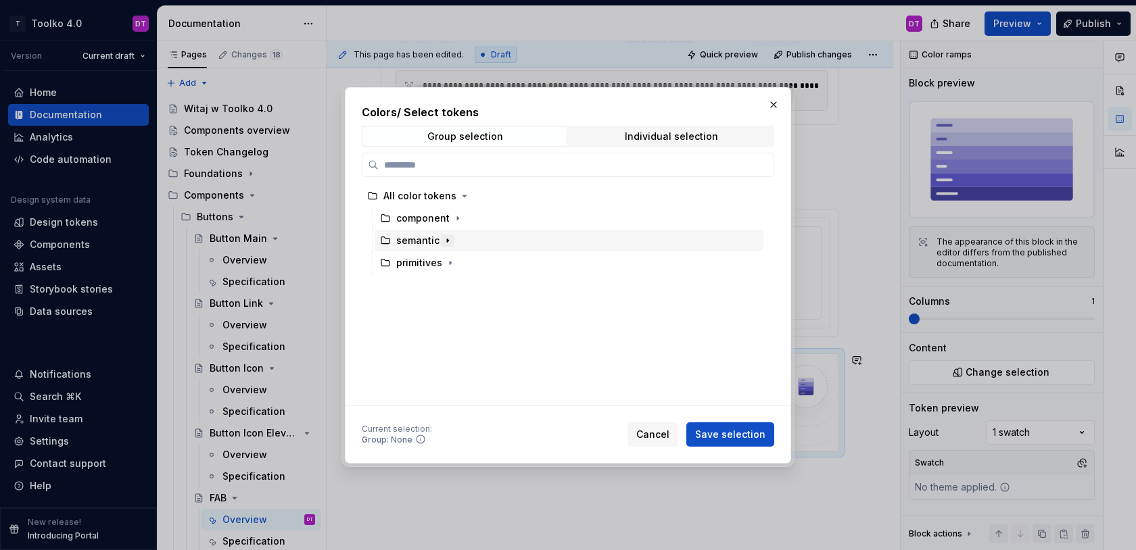
click at [444, 241] on icon "button" at bounding box center [447, 240] width 11 height 11
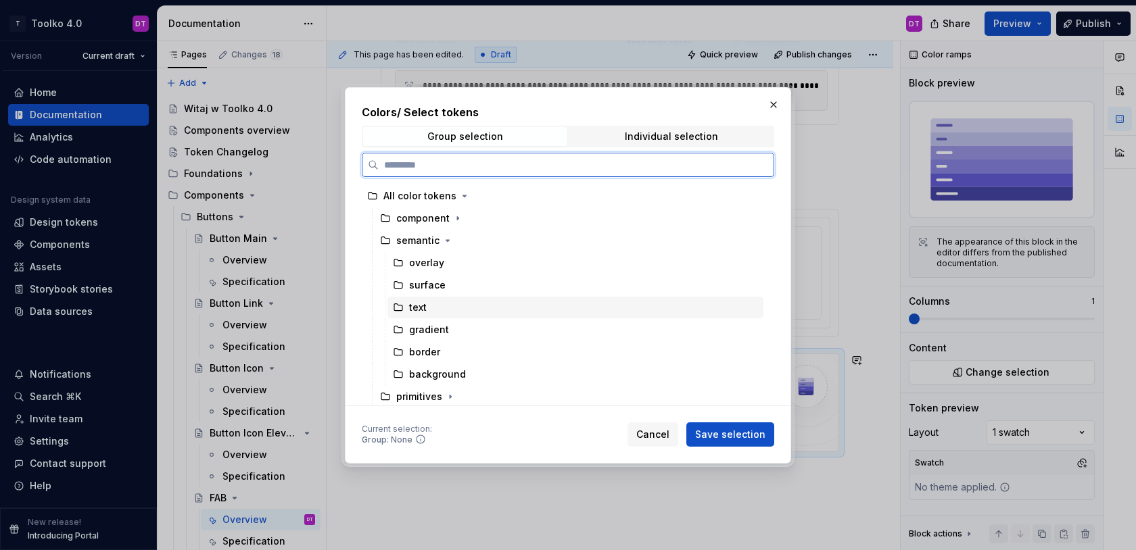
click at [415, 304] on div "text" at bounding box center [418, 308] width 18 height 14
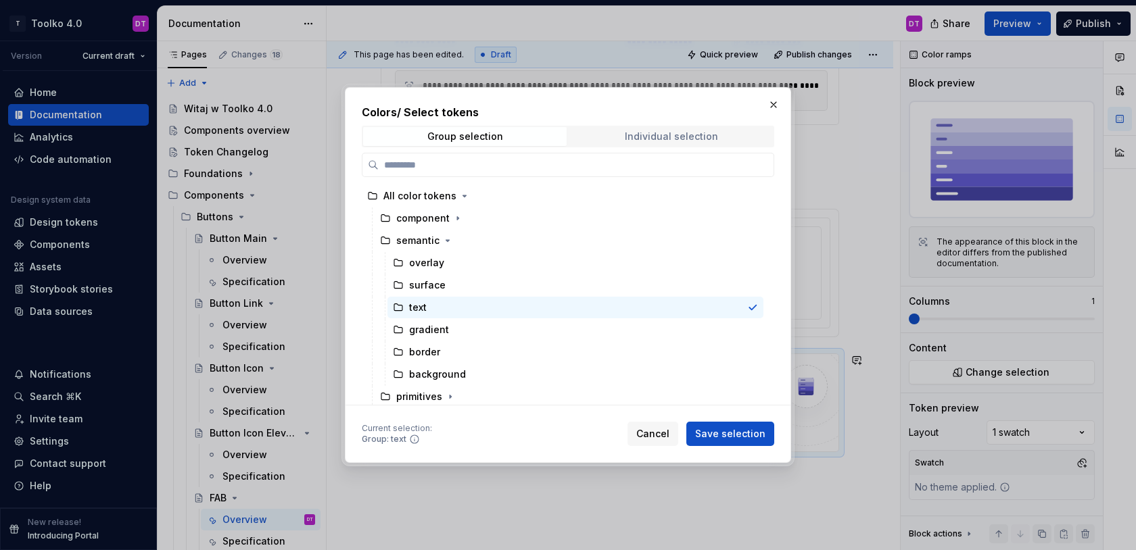
click at [653, 133] on div "Individual selection" at bounding box center [671, 136] width 93 height 11
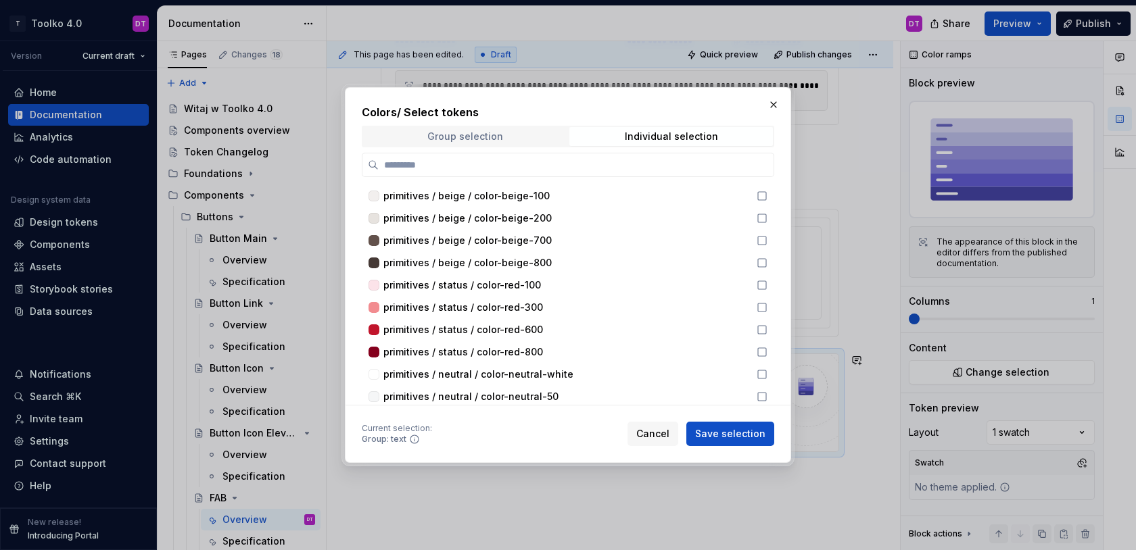
click at [472, 139] on div "Group selection" at bounding box center [465, 136] width 76 height 11
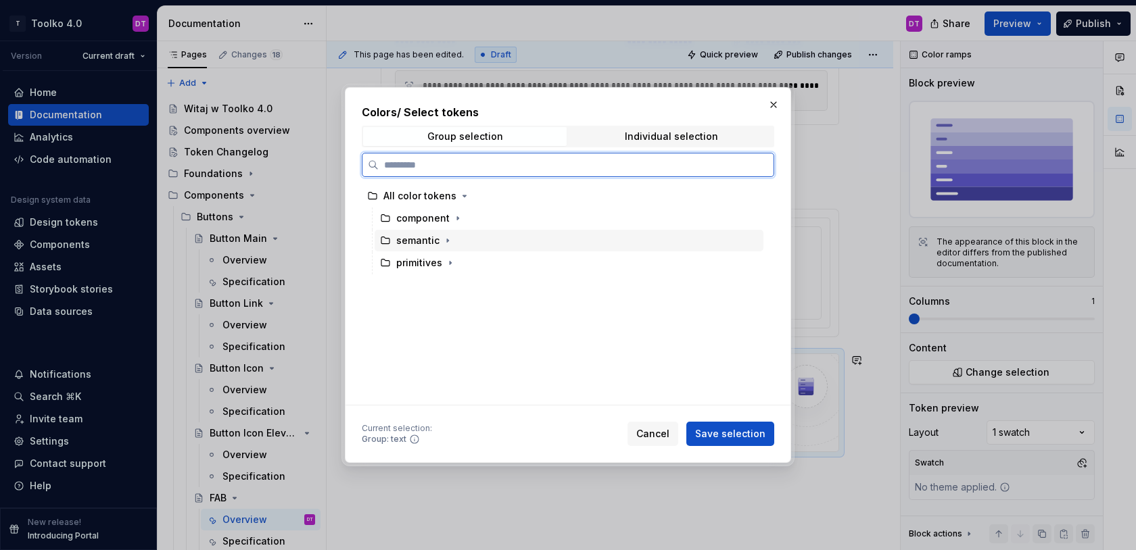
click at [406, 241] on div "semantic" at bounding box center [417, 241] width 43 height 14
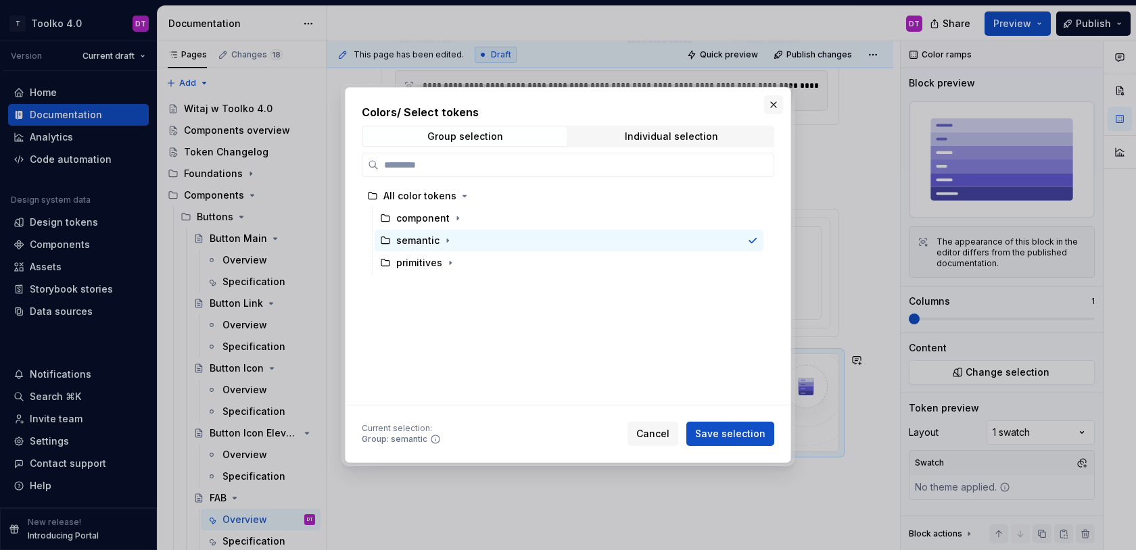
click at [772, 102] on button "button" at bounding box center [773, 104] width 19 height 19
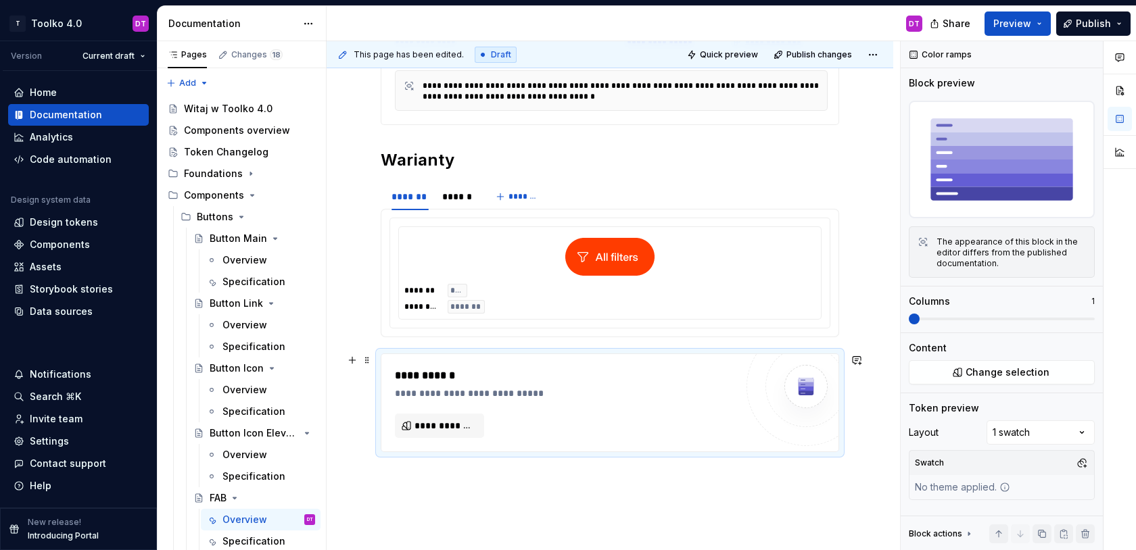
click at [651, 413] on div "**********" at bounding box center [565, 403] width 341 height 70
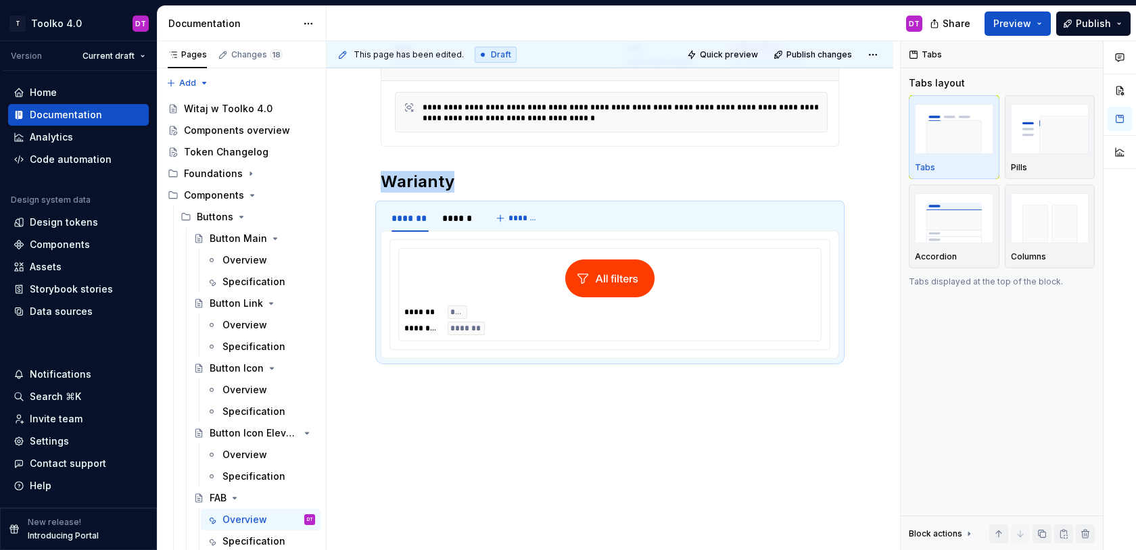
click at [430, 388] on div "**********" at bounding box center [613, 296] width 573 height 510
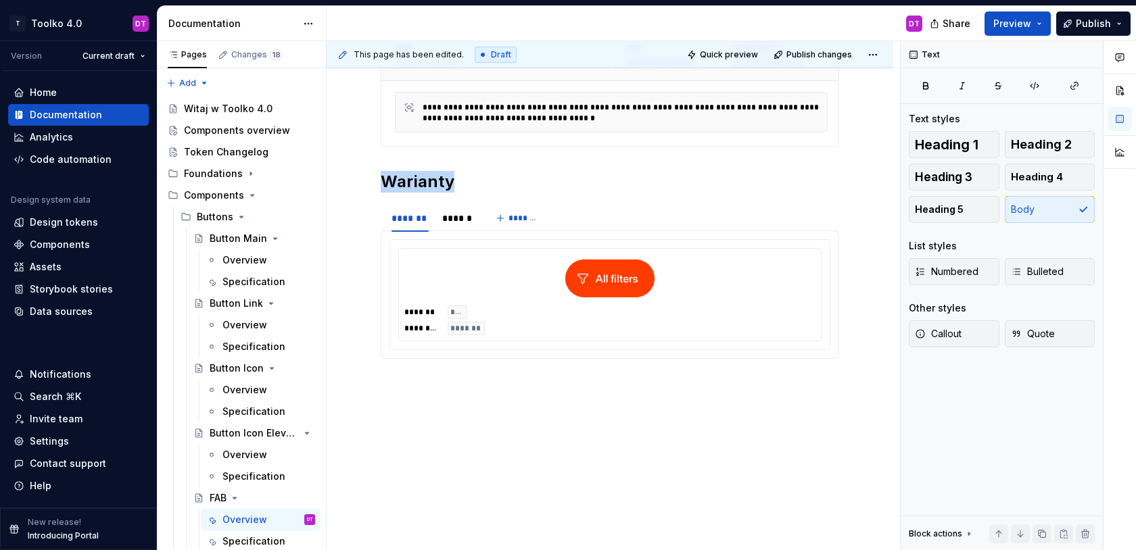
click at [427, 396] on div "**********" at bounding box center [610, 221] width 567 height 660
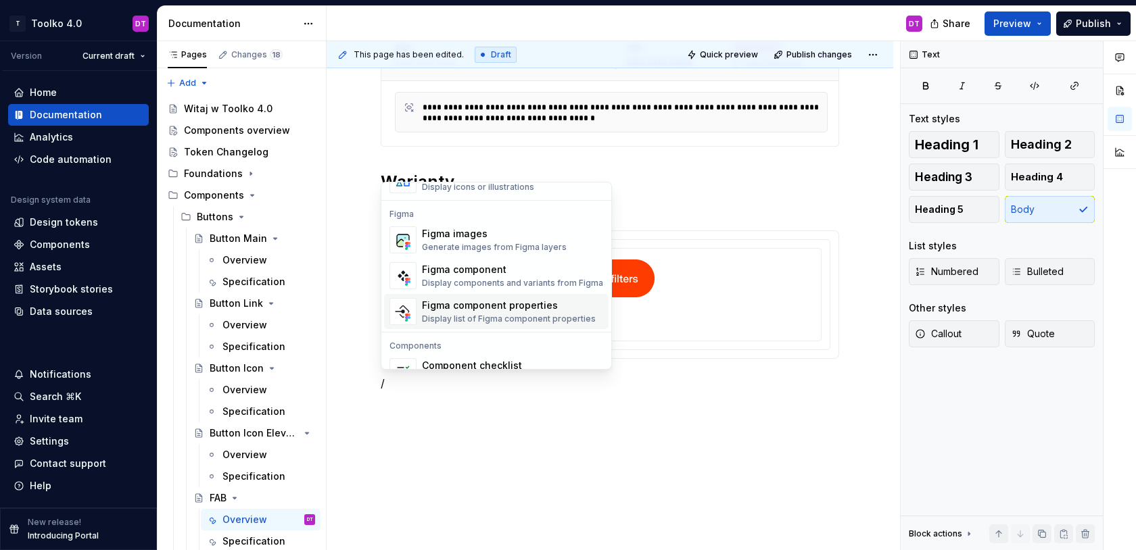
scroll to position [1246, 0]
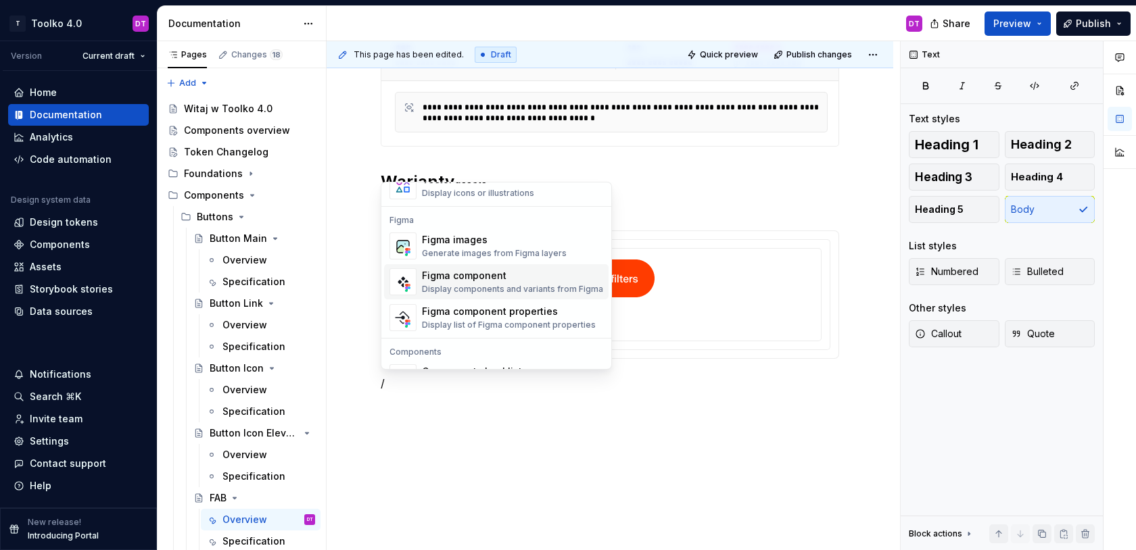
click at [625, 285] on img at bounding box center [609, 279] width 89 height 38
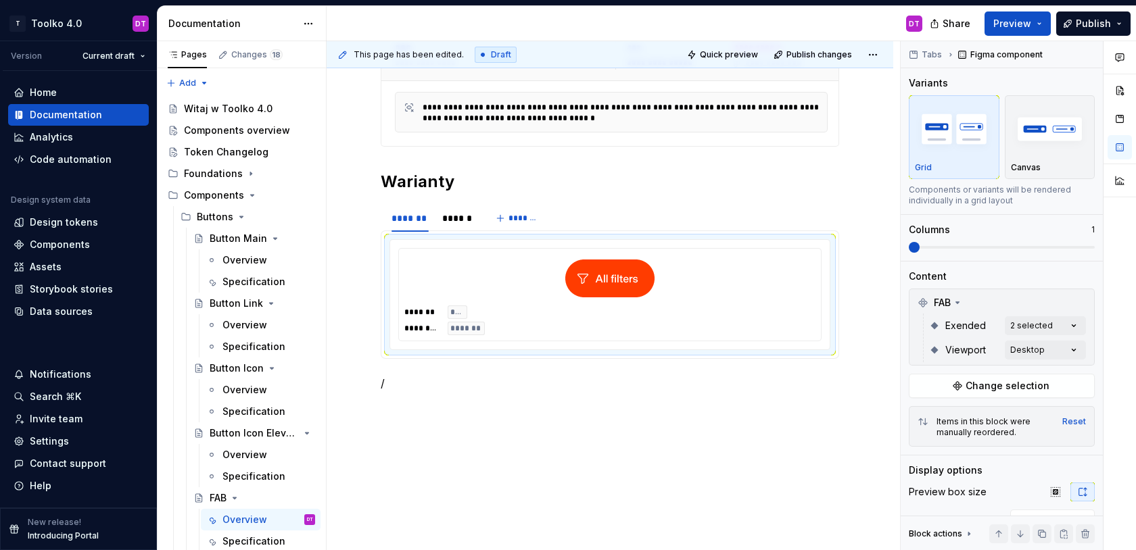
type textarea "*"
click at [462, 215] on div "******" at bounding box center [457, 219] width 30 height 14
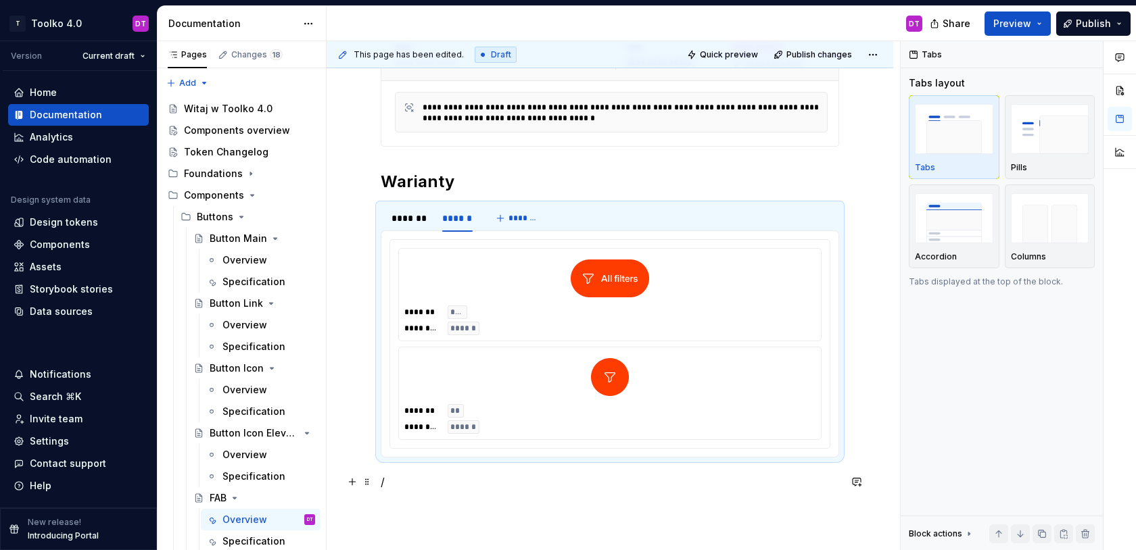
click at [421, 479] on p "/" at bounding box center [610, 482] width 458 height 16
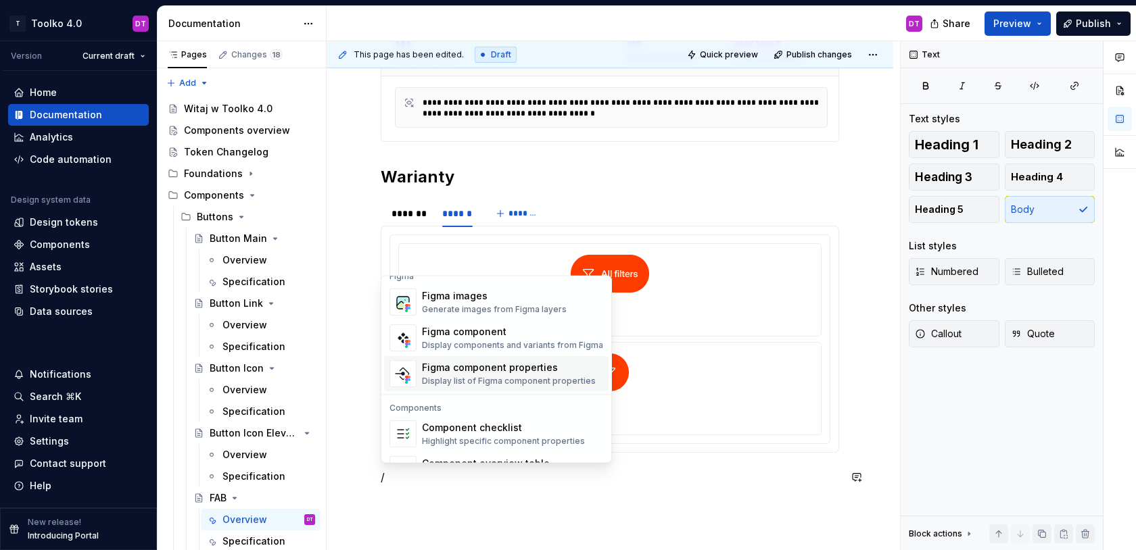
scroll to position [1346, 0]
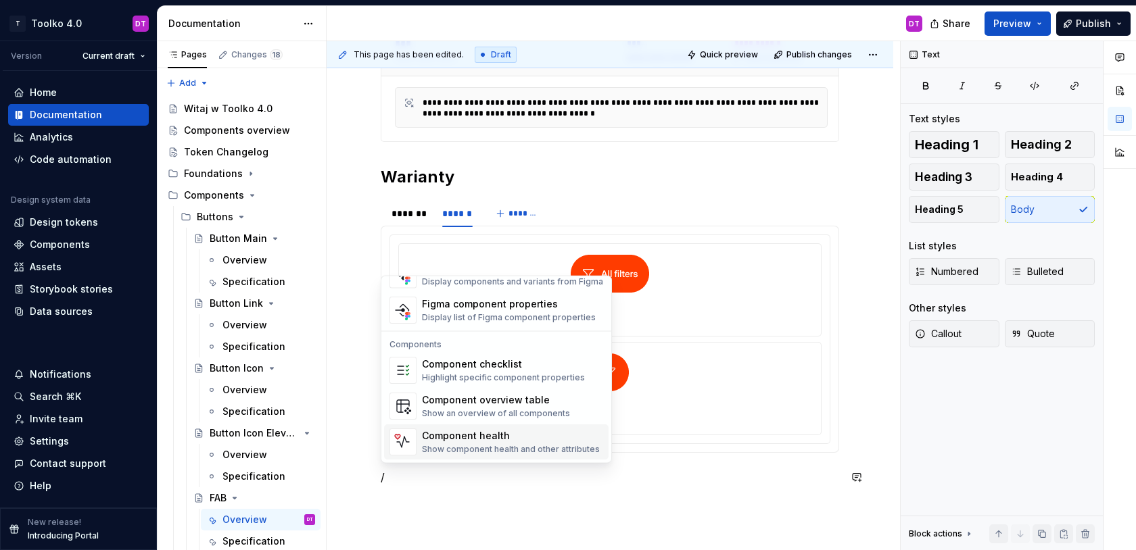
click at [404, 480] on p "/" at bounding box center [610, 477] width 458 height 16
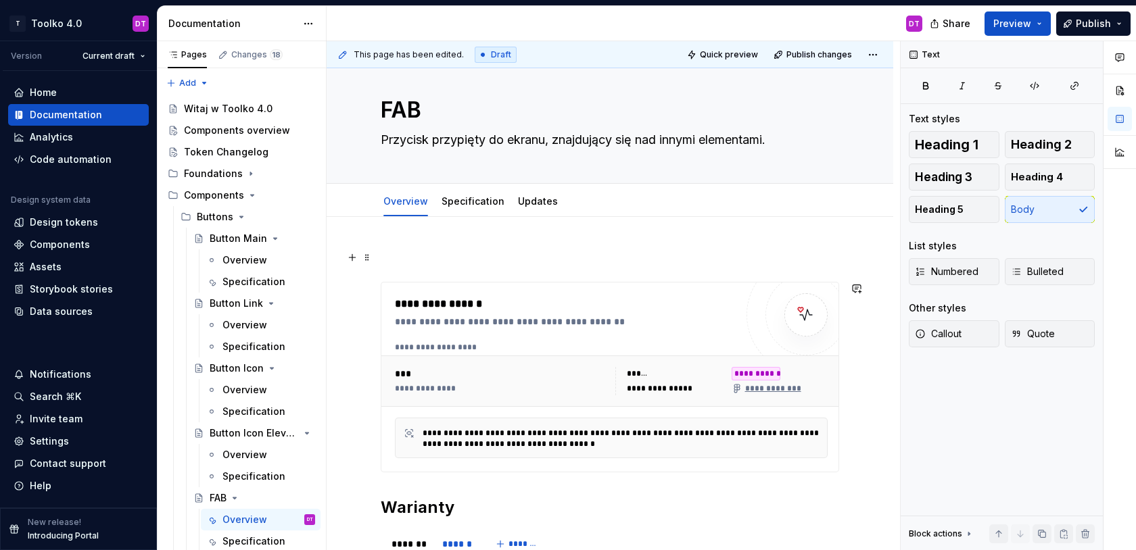
scroll to position [11, 0]
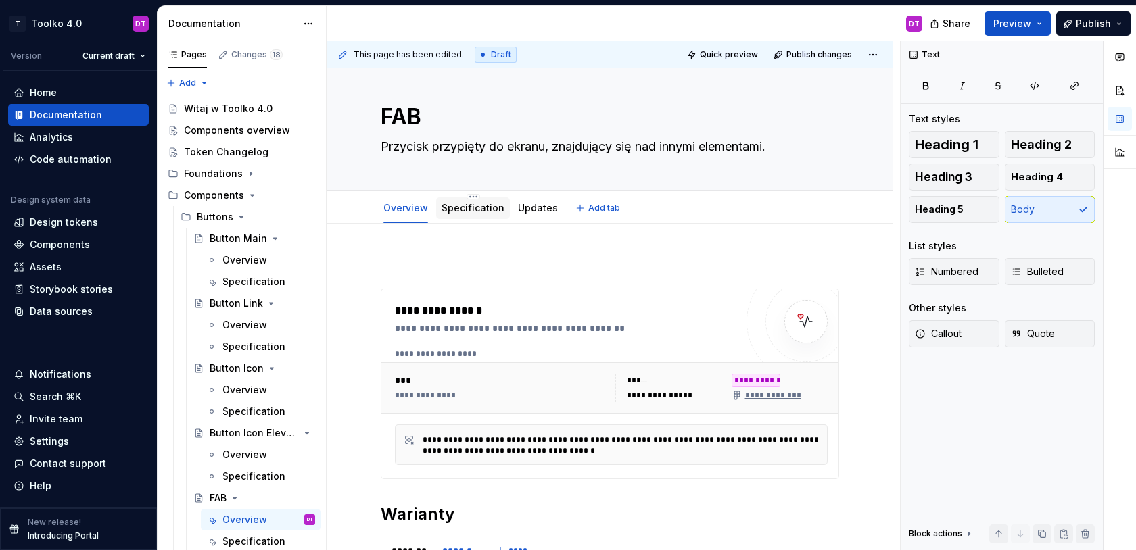
click at [467, 206] on link "Specification" at bounding box center [473, 207] width 63 height 11
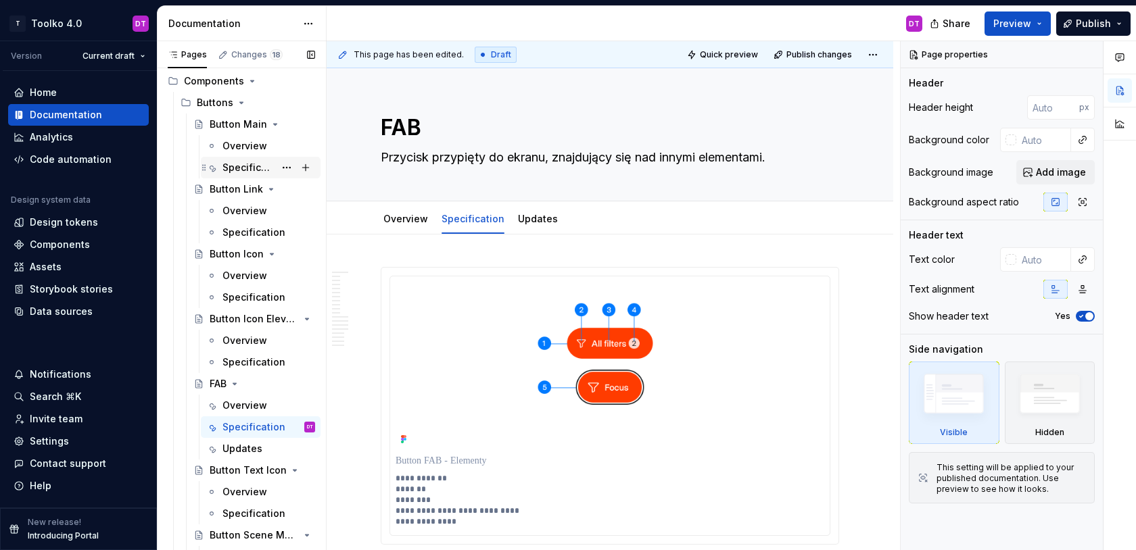
scroll to position [115, 0]
click at [237, 164] on div "Specification" at bounding box center [248, 167] width 52 height 14
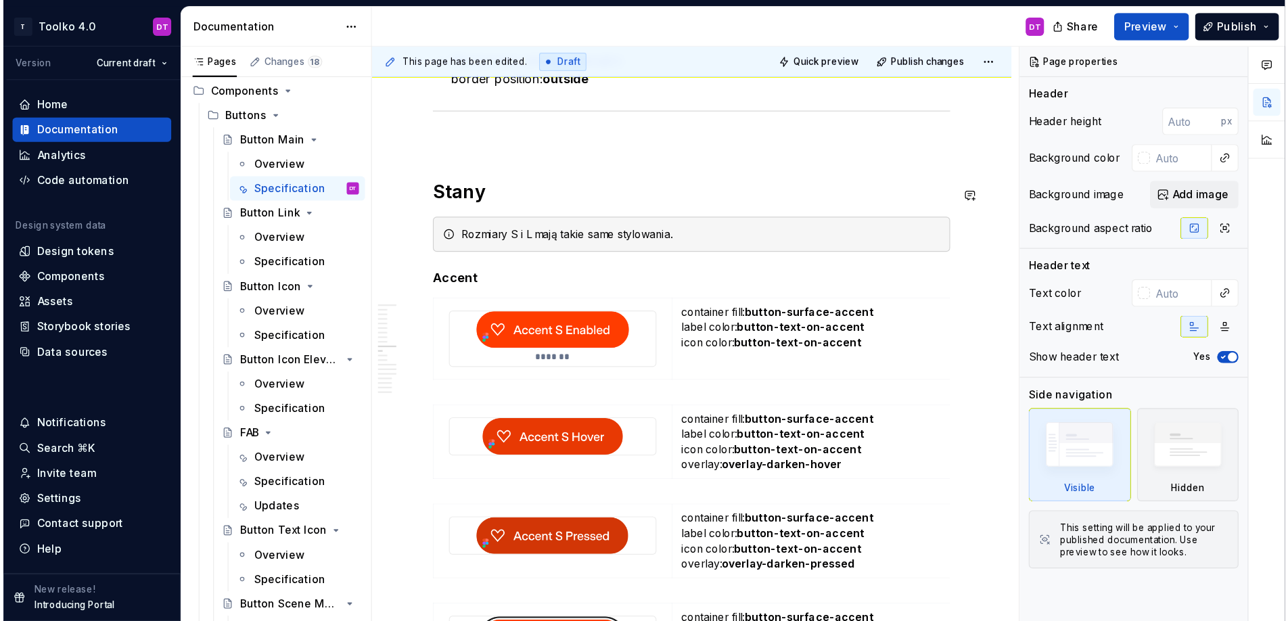
scroll to position [4359, 0]
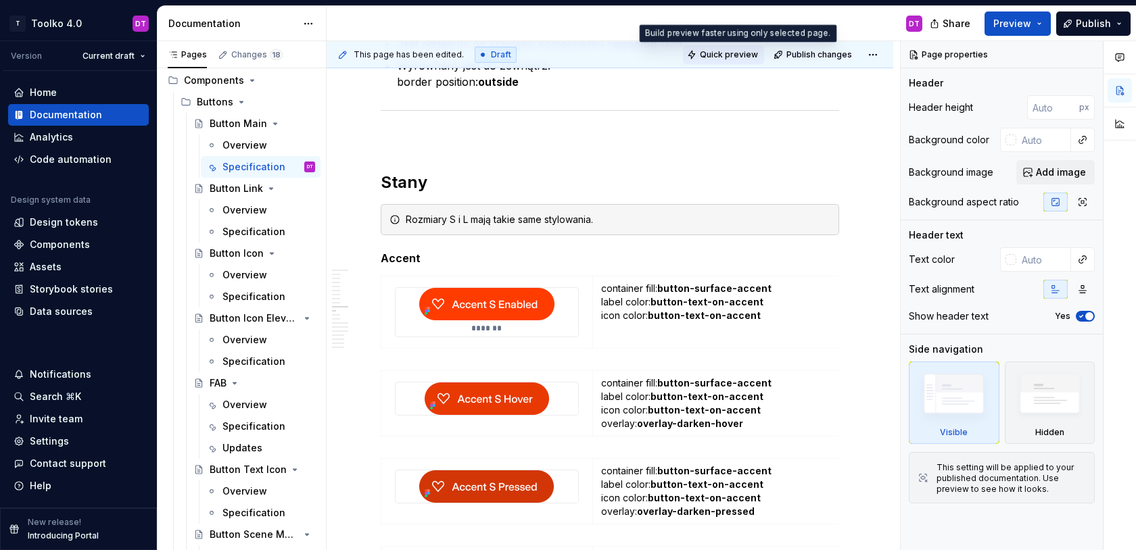
click at [736, 53] on span "Quick preview" at bounding box center [729, 54] width 58 height 11
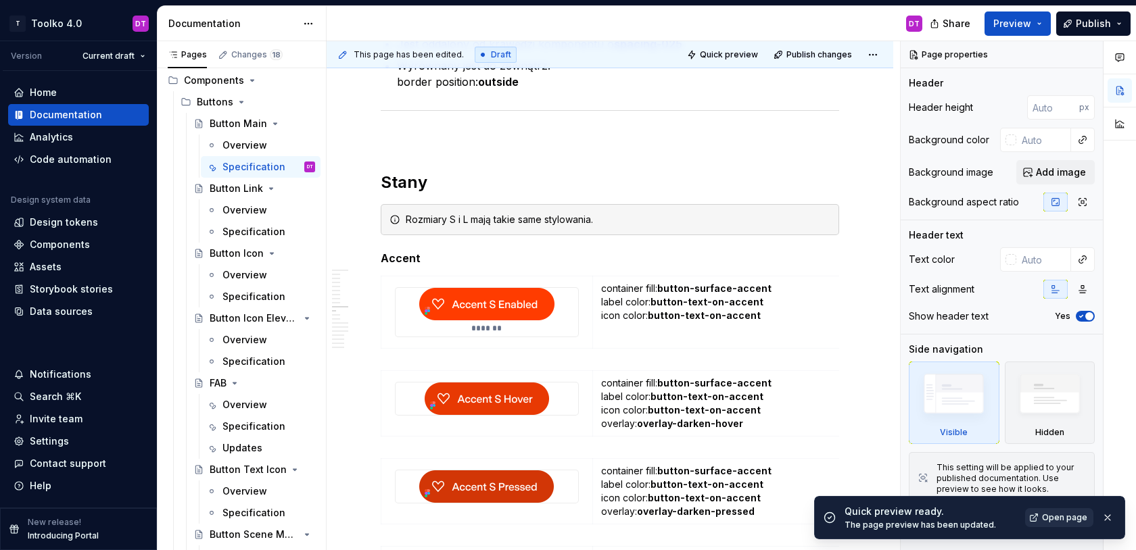
click at [1047, 519] on span "Open page" at bounding box center [1064, 518] width 45 height 11
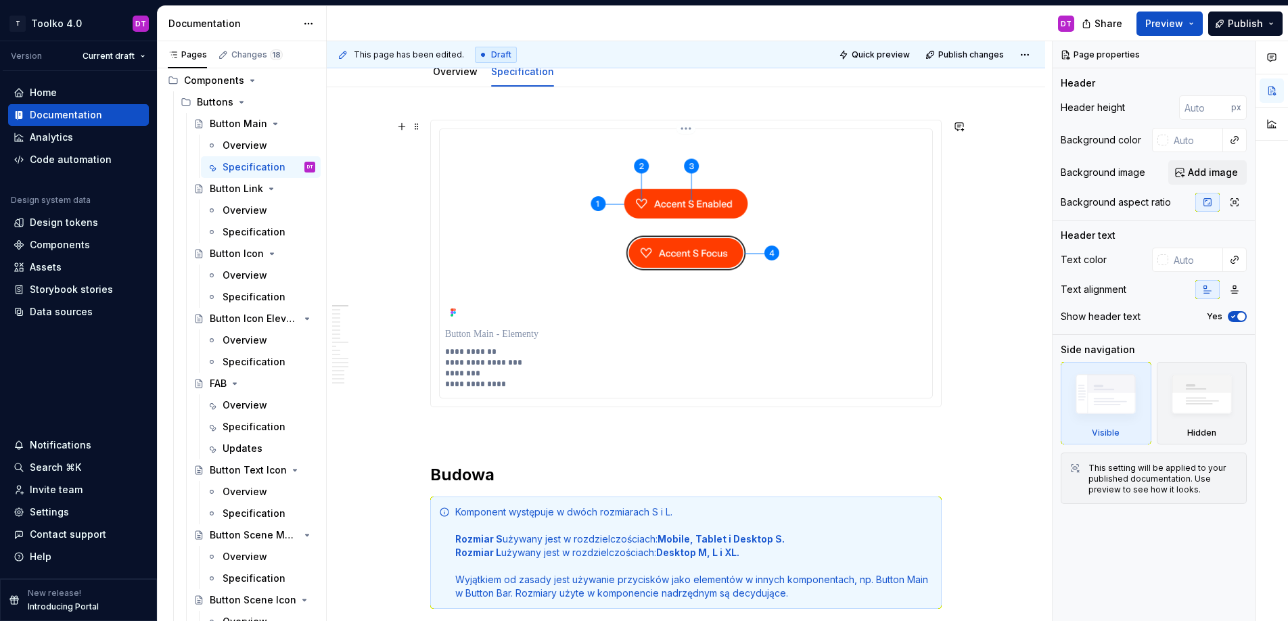
scroll to position [0, 0]
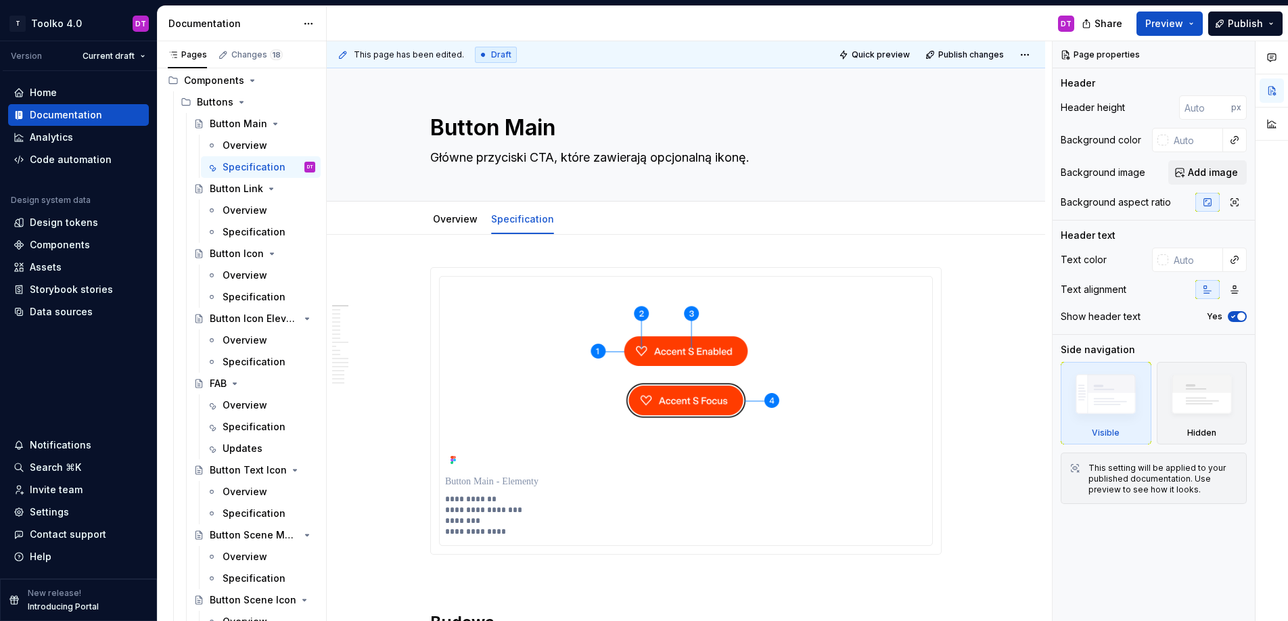
type textarea "*"
